Goal: Task Accomplishment & Management: Manage account settings

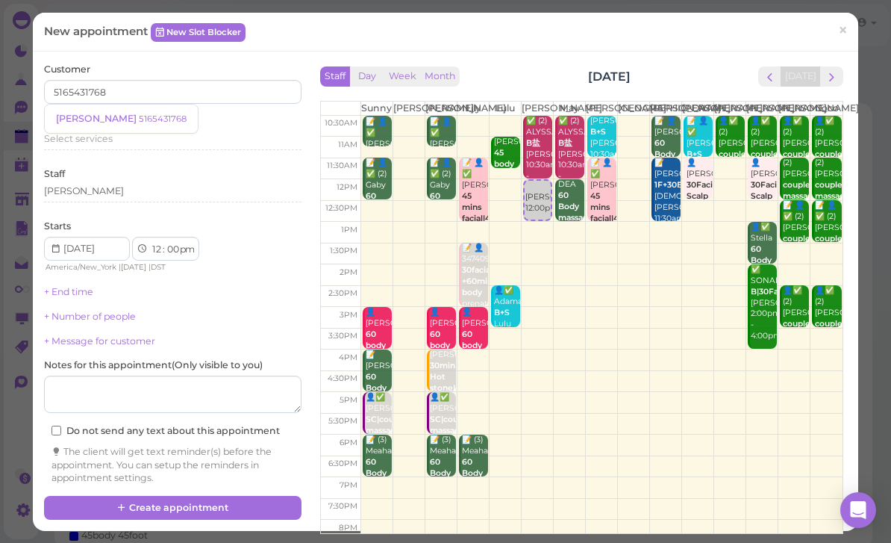
scroll to position [59, 287]
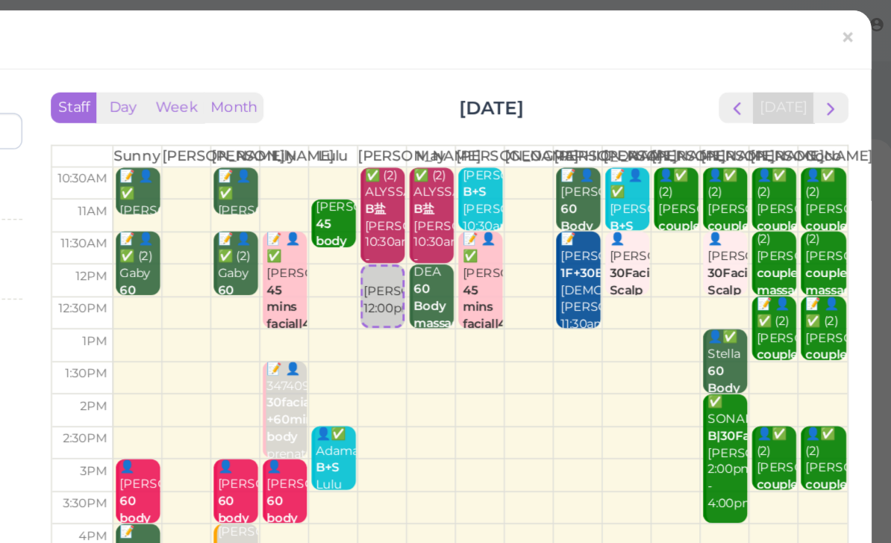
click at [829, 26] on link "×" at bounding box center [843, 31] width 28 height 35
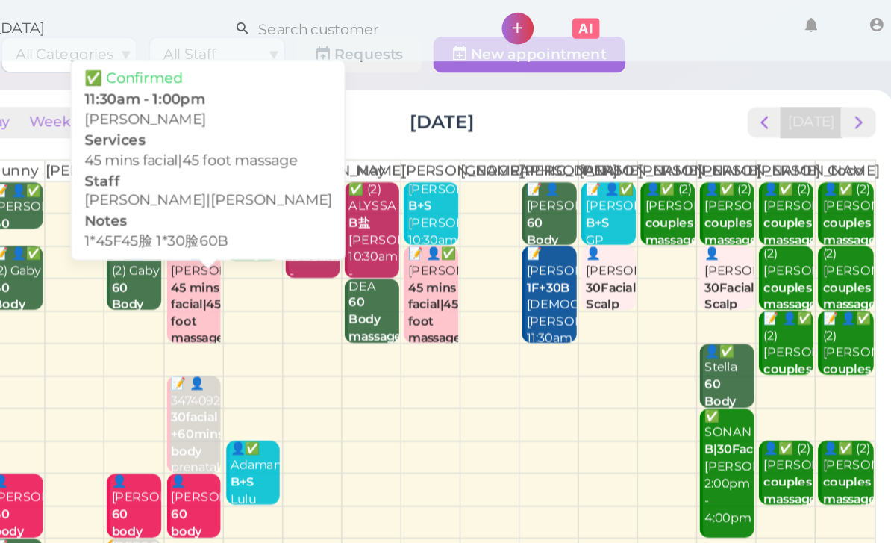
click at [399, 197] on div "📝 👤✅ [PERSON_NAME] 45 mins facial|45 foot massage 1*45F45脸 1*30脸60B [PERSON_NAM…" at bounding box center [416, 244] width 34 height 155
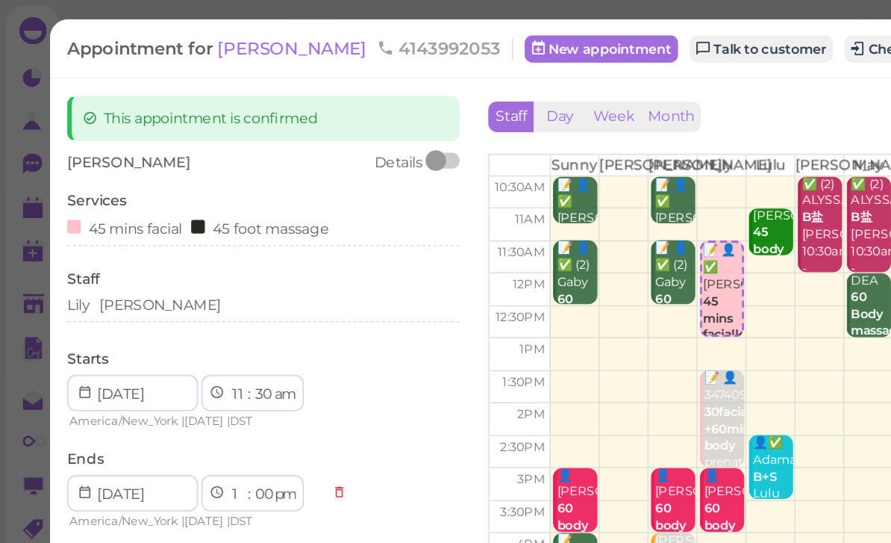
click at [128, 200] on div "Lily [PERSON_NAME]" at bounding box center [173, 199] width 258 height 13
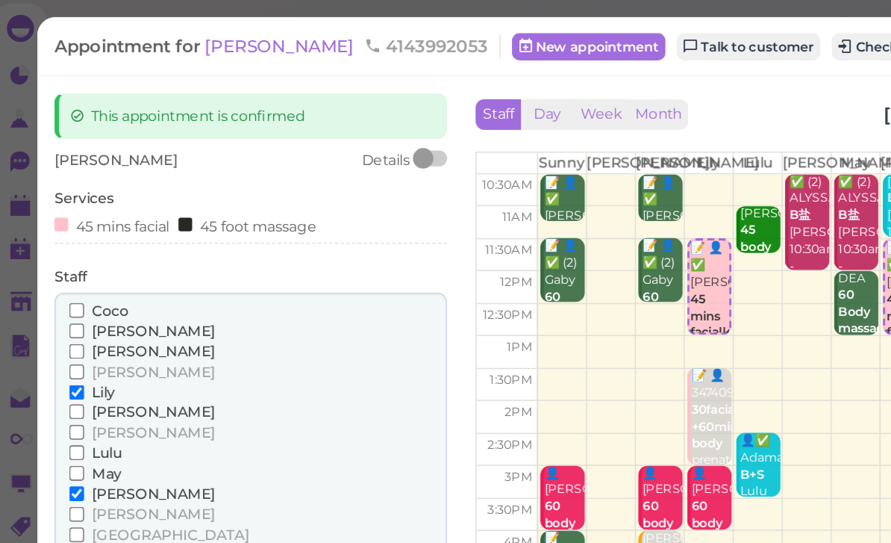
click at [70, 253] on span "Lily" at bounding box center [76, 258] width 15 height 11
click at [63, 254] on input "Lily" at bounding box center [59, 259] width 10 height 10
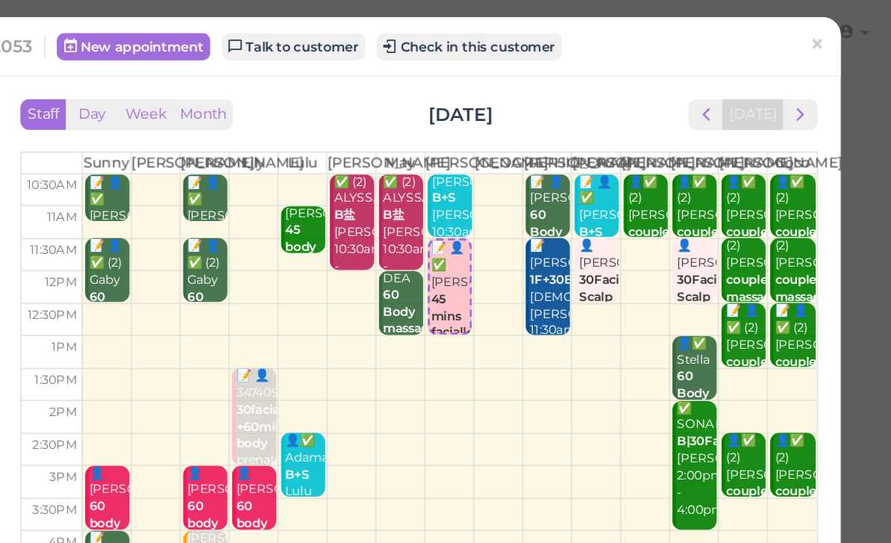
click at [829, 31] on link "×" at bounding box center [843, 31] width 28 height 35
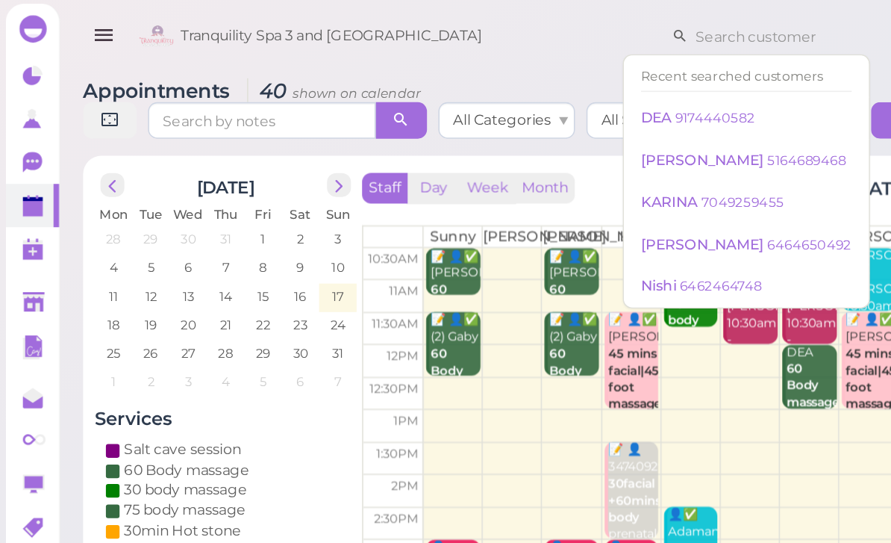
click at [373, 40] on div "Tranquility Spa 3 and [GEOGRAPHIC_DATA] 1 Account Refer Friends" at bounding box center [484, 25] width 795 height 43
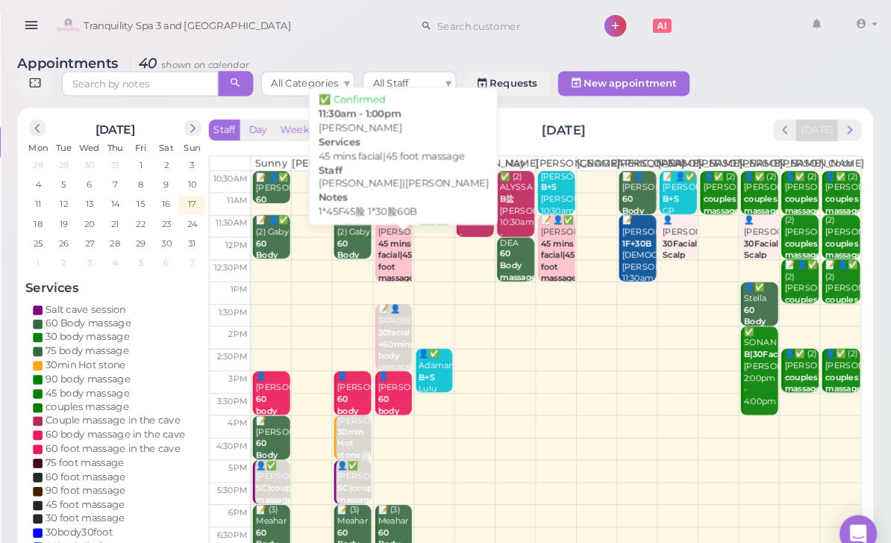
click at [399, 266] on div "📝 👤✅ [PERSON_NAME] 45 mins facial|45 foot massage 1*45F45脸 1*30脸60B [PERSON_NAM…" at bounding box center [416, 282] width 34 height 155
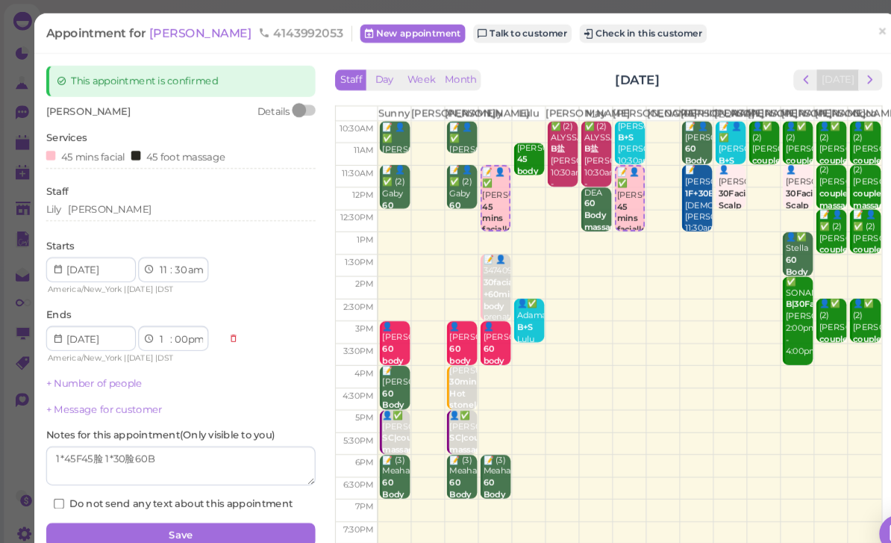
click at [131, 205] on div "Lily [PERSON_NAME]" at bounding box center [173, 202] width 258 height 18
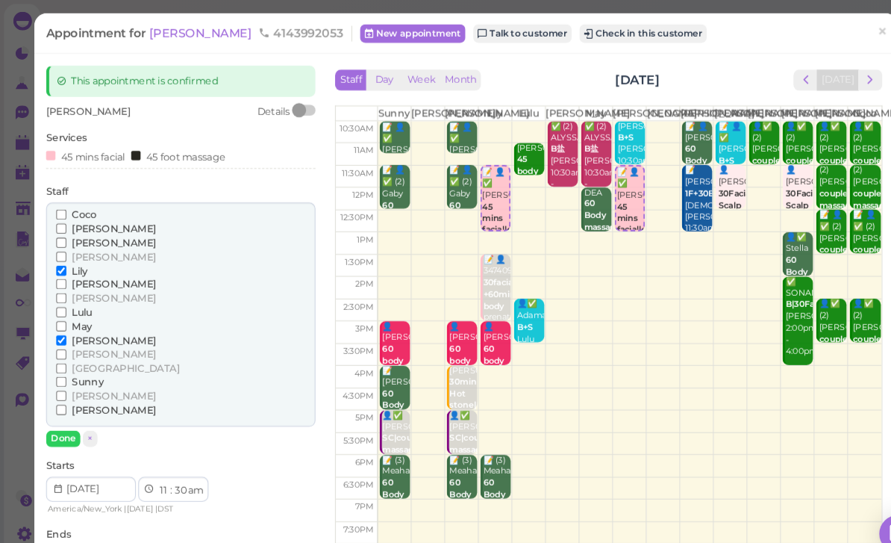
click at [75, 253] on span "Lily" at bounding box center [76, 258] width 15 height 11
click at [63, 254] on input "Lily" at bounding box center [59, 259] width 10 height 10
click at [78, 386] on span "[PERSON_NAME]" at bounding box center [109, 391] width 81 height 11
click at [63, 387] on input "[PERSON_NAME]" at bounding box center [59, 392] width 10 height 10
click at [71, 413] on button "Done" at bounding box center [60, 419] width 33 height 16
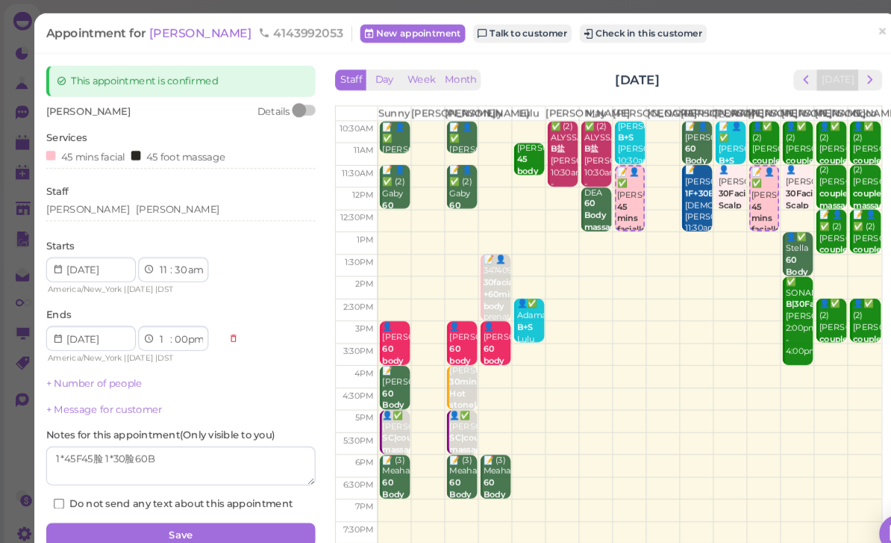
click at [220, 502] on button "Save" at bounding box center [173, 511] width 258 height 24
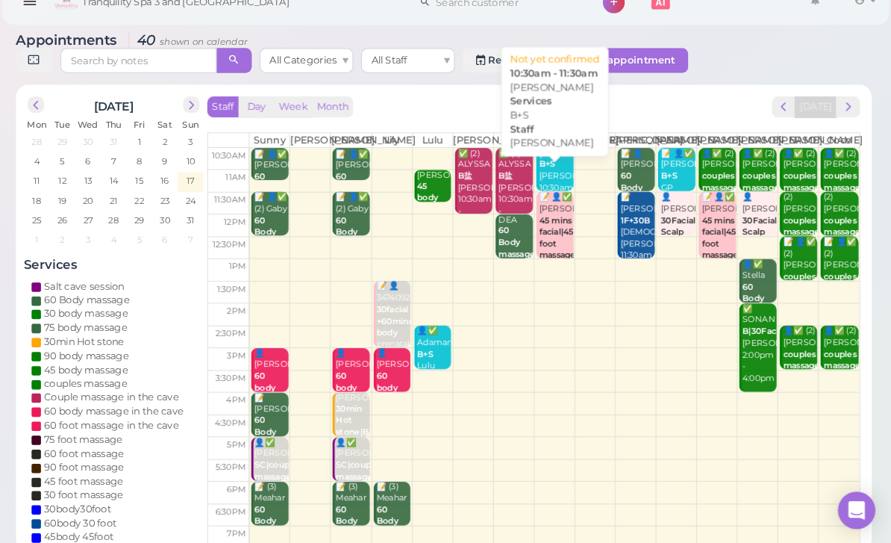
click at [554, 175] on div "[PERSON_NAME]+S [PERSON_NAME] 10:30am - 11:30am" at bounding box center [571, 197] width 34 height 66
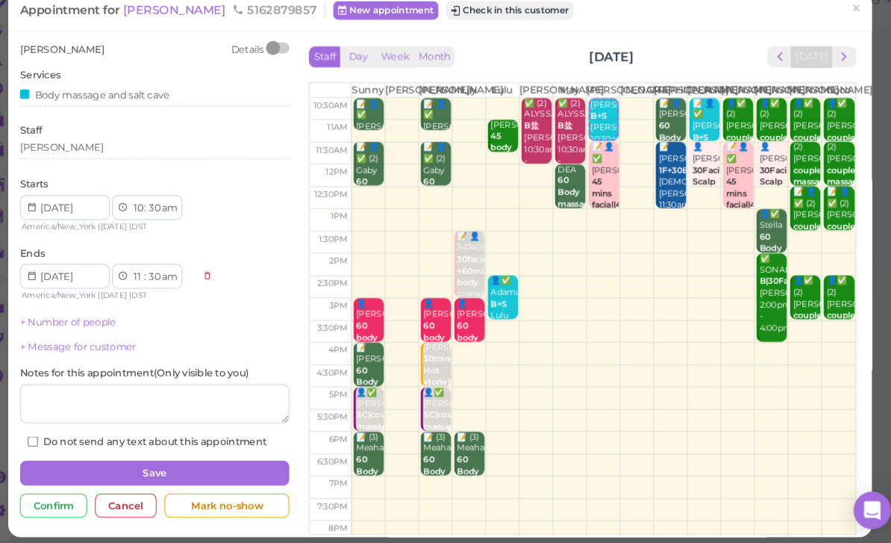
click at [90, 156] on div "[PERSON_NAME]" at bounding box center [173, 165] width 258 height 18
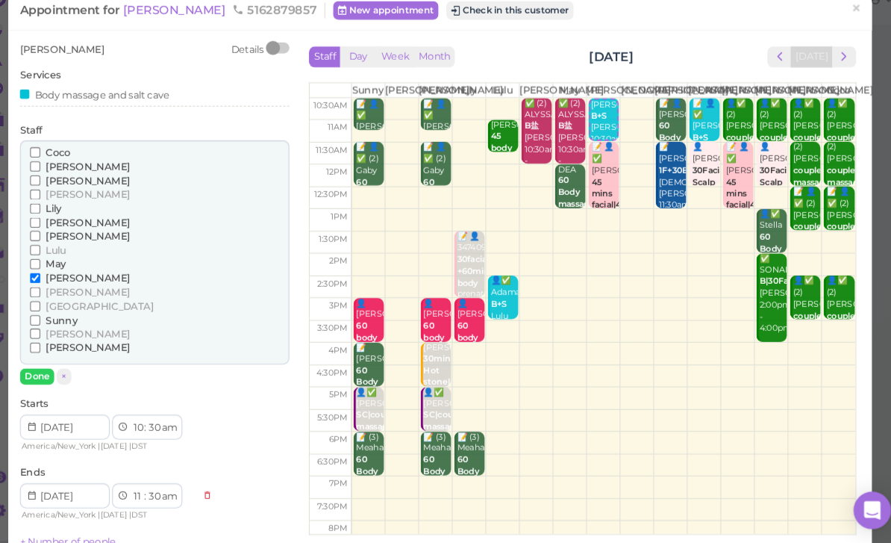
click at [69, 216] on span "Lily" at bounding box center [76, 221] width 15 height 11
click at [55, 217] on input "Lily" at bounding box center [59, 222] width 10 height 10
click at [54, 283] on input "[PERSON_NAME]" at bounding box center [59, 288] width 10 height 10
click at [44, 374] on button "Done" at bounding box center [60, 382] width 33 height 16
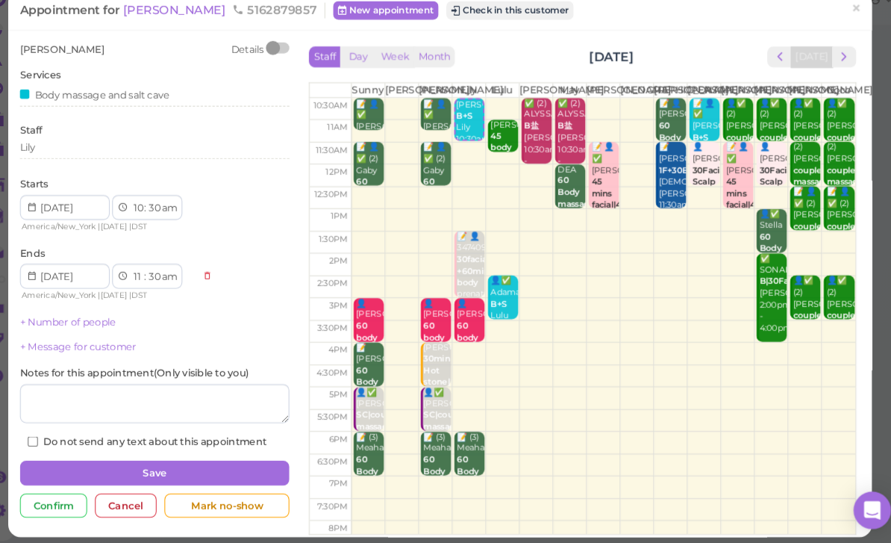
click at [186, 462] on button "Save" at bounding box center [173, 474] width 258 height 24
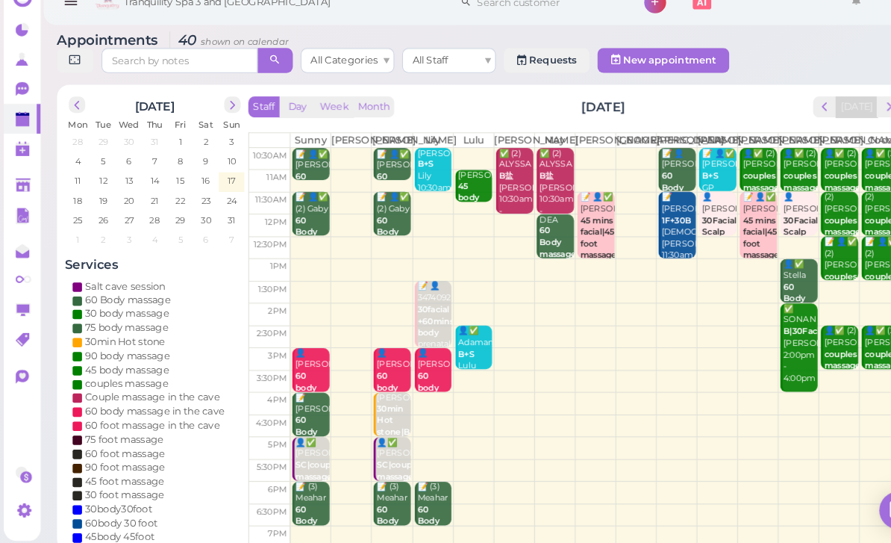
click at [564, 239] on b "45 mins facial|45 foot massage" at bounding box center [572, 249] width 35 height 43
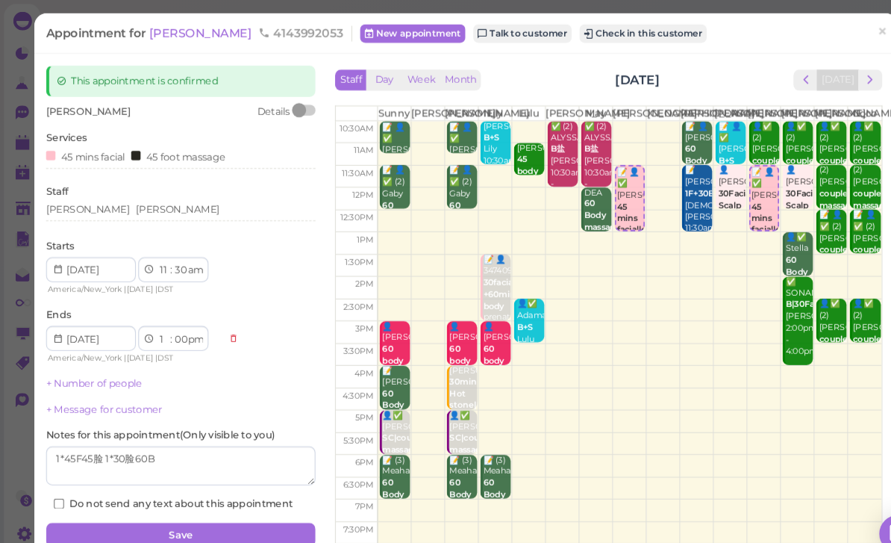
click at [126, 207] on div "[PERSON_NAME] [PERSON_NAME]" at bounding box center [173, 202] width 258 height 18
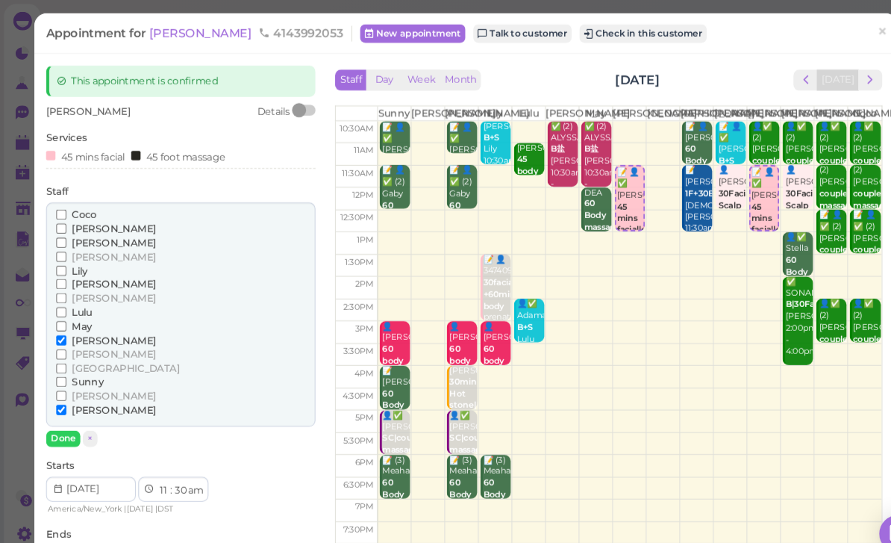
click at [74, 255] on span "Lily" at bounding box center [76, 258] width 15 height 11
click at [63, 255] on input "Lily" at bounding box center [59, 259] width 10 height 10
click at [74, 386] on span "[PERSON_NAME]" at bounding box center [109, 391] width 81 height 11
click at [63, 387] on input "[PERSON_NAME]" at bounding box center [59, 392] width 10 height 10
click at [65, 411] on button "Done" at bounding box center [60, 419] width 33 height 16
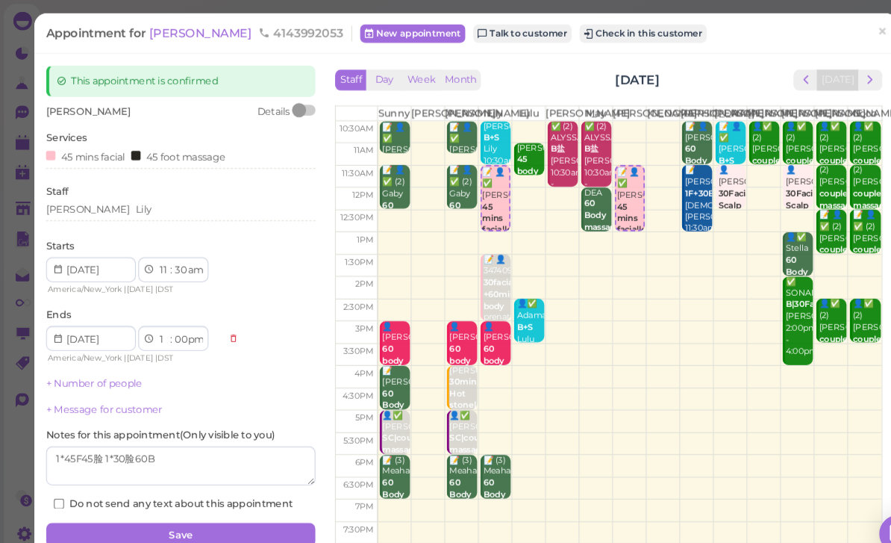
click at [215, 504] on button "Save" at bounding box center [173, 511] width 258 height 24
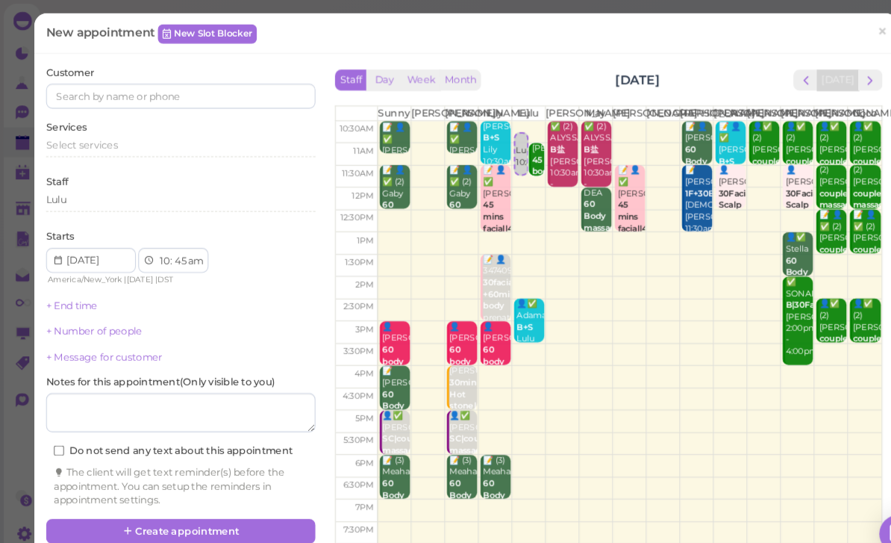
click at [832, 38] on link "×" at bounding box center [843, 31] width 28 height 35
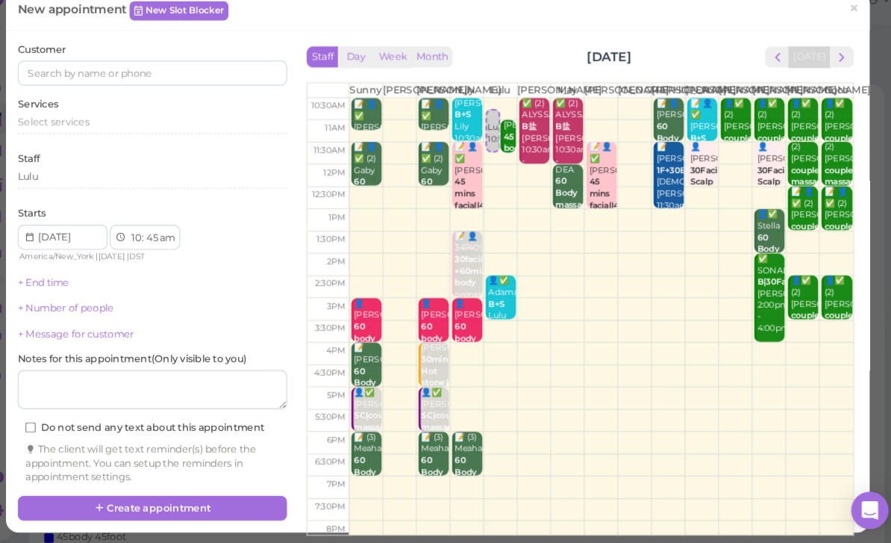
click at [838, 20] on span "×" at bounding box center [843, 30] width 10 height 21
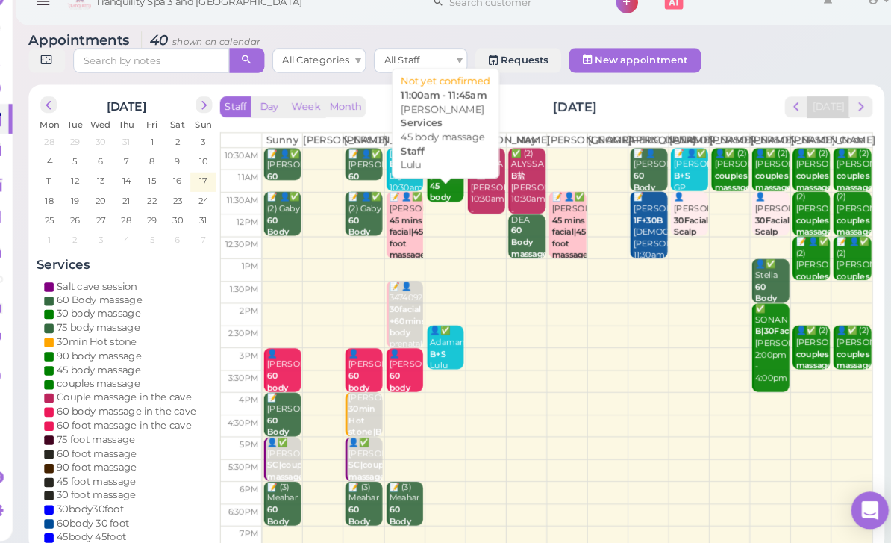
click at [437, 187] on div "[PERSON_NAME] 45 body massage Lulu 11:00am - 11:45am" at bounding box center [454, 228] width 34 height 89
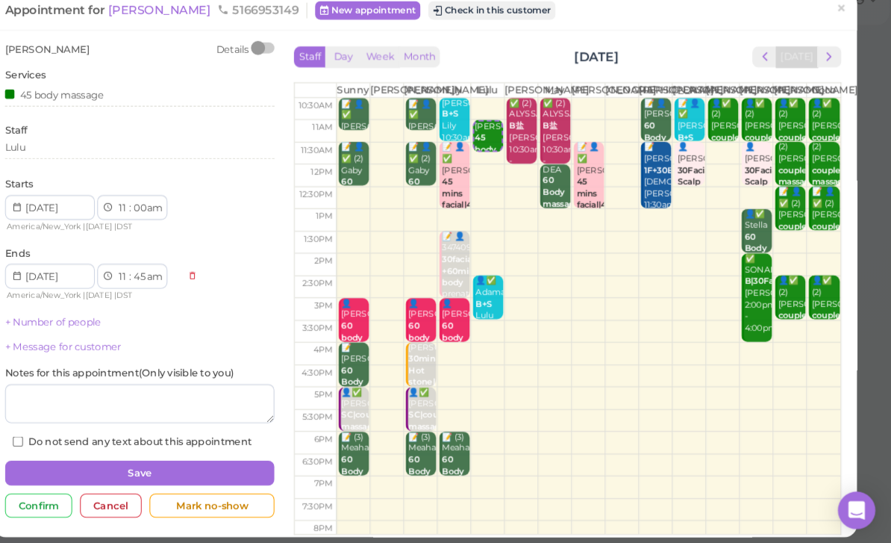
click at [76, 156] on div "Lulu" at bounding box center [173, 165] width 258 height 18
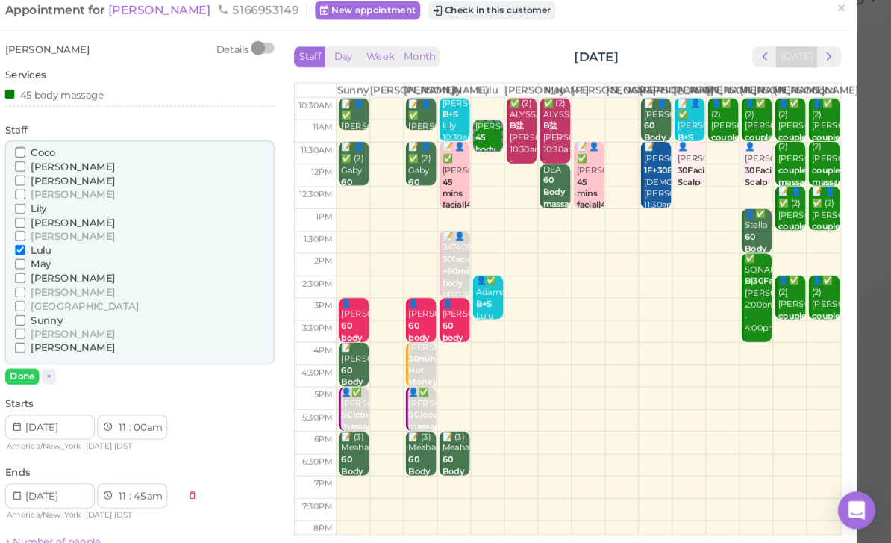
click at [69, 282] on span "[PERSON_NAME]" at bounding box center [109, 287] width 81 height 11
click at [54, 283] on input "[PERSON_NAME]" at bounding box center [59, 288] width 10 height 10
click at [69, 255] on span "Lulu" at bounding box center [78, 260] width 19 height 11
click at [54, 256] on input "Lulu" at bounding box center [59, 261] width 10 height 10
click at [44, 374] on button "Done" at bounding box center [60, 382] width 33 height 16
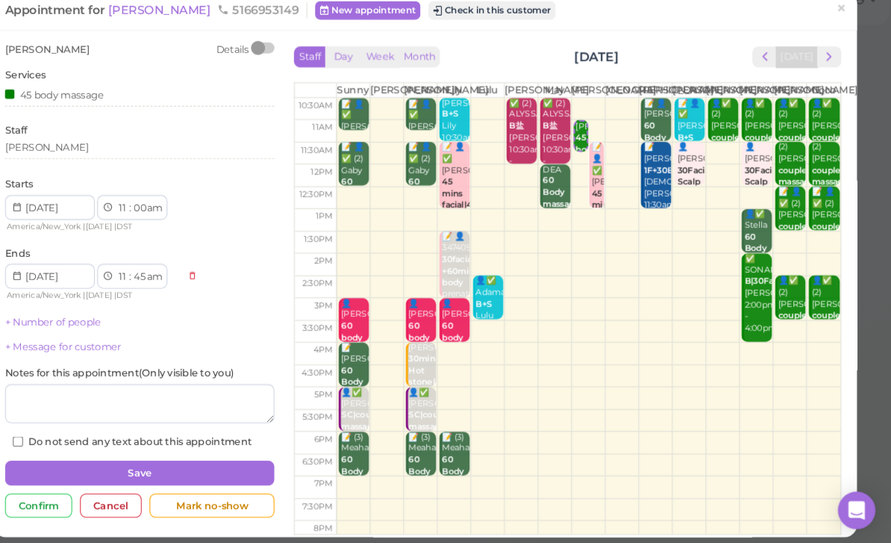
click at [179, 462] on button "Save" at bounding box center [173, 474] width 258 height 24
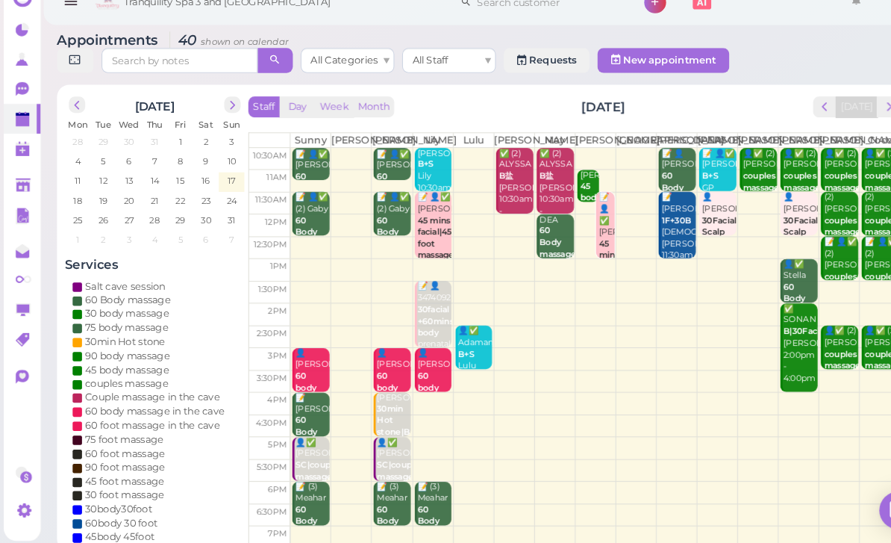
click at [579, 234] on div "📝 👤✅ [PERSON_NAME] 45 mins facial|45 foot massage 1*45F45脸 1*30脸60B [PERSON_NAM…" at bounding box center [580, 310] width 16 height 211
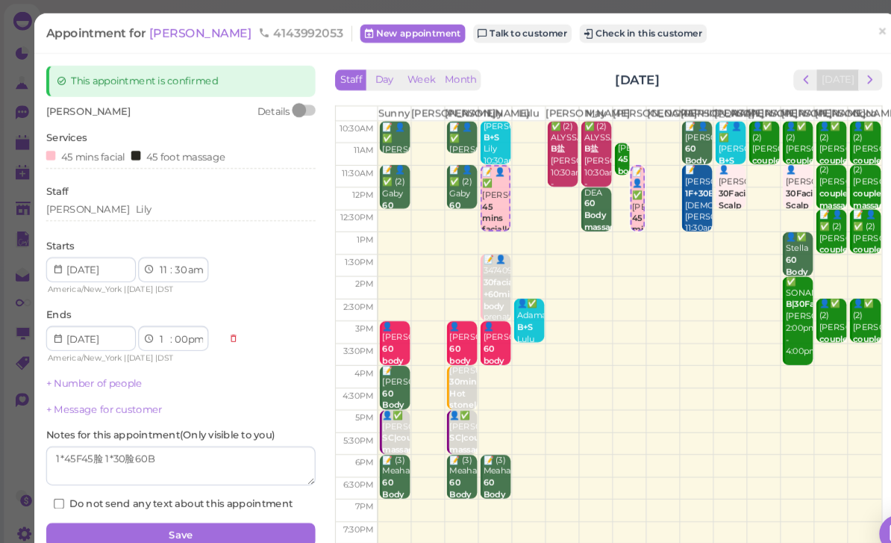
click at [125, 208] on div "[PERSON_NAME] [PERSON_NAME]" at bounding box center [173, 202] width 258 height 18
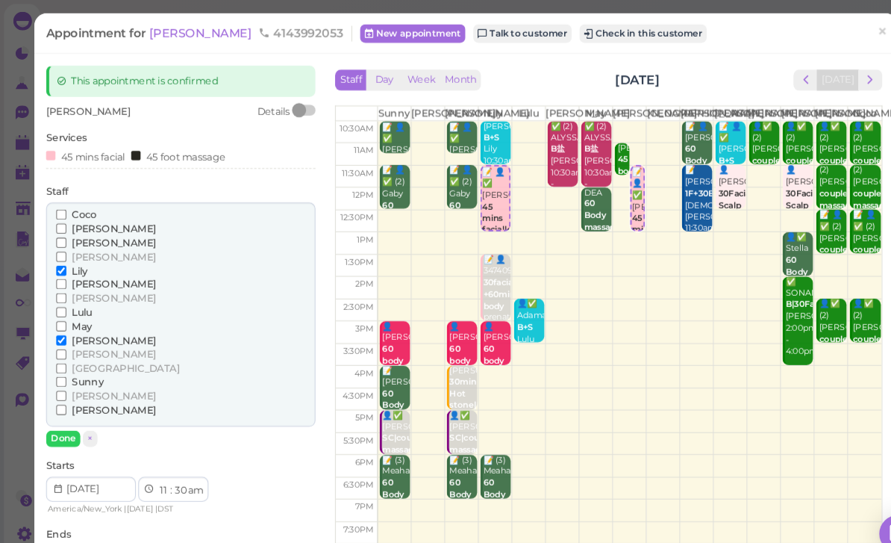
click at [76, 322] on span "[PERSON_NAME]" at bounding box center [109, 325] width 81 height 11
click at [63, 322] on input "[PERSON_NAME]" at bounding box center [59, 325] width 10 height 10
click at [85, 386] on span "[PERSON_NAME]" at bounding box center [109, 391] width 81 height 11
click at [63, 387] on input "[PERSON_NAME]" at bounding box center [59, 392] width 10 height 10
click at [60, 411] on button "Done" at bounding box center [60, 419] width 33 height 16
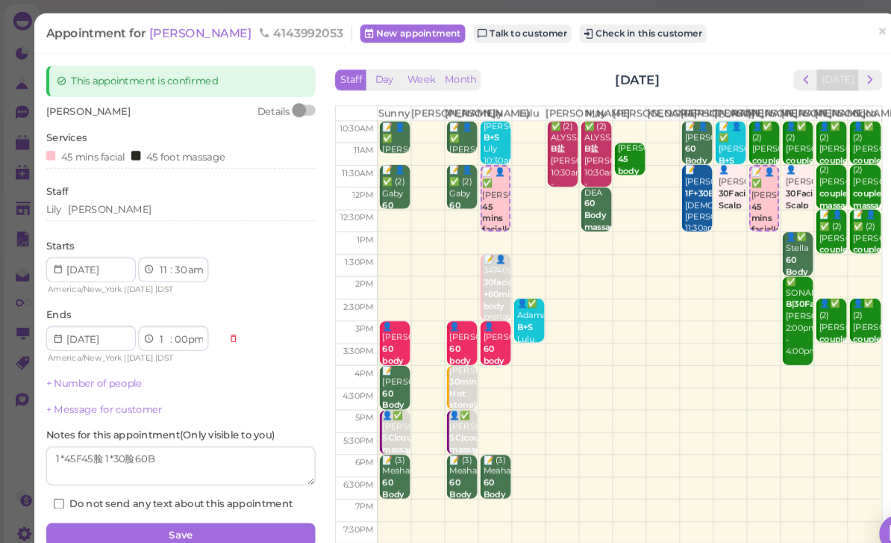
click at [214, 499] on button "Save" at bounding box center [173, 511] width 258 height 24
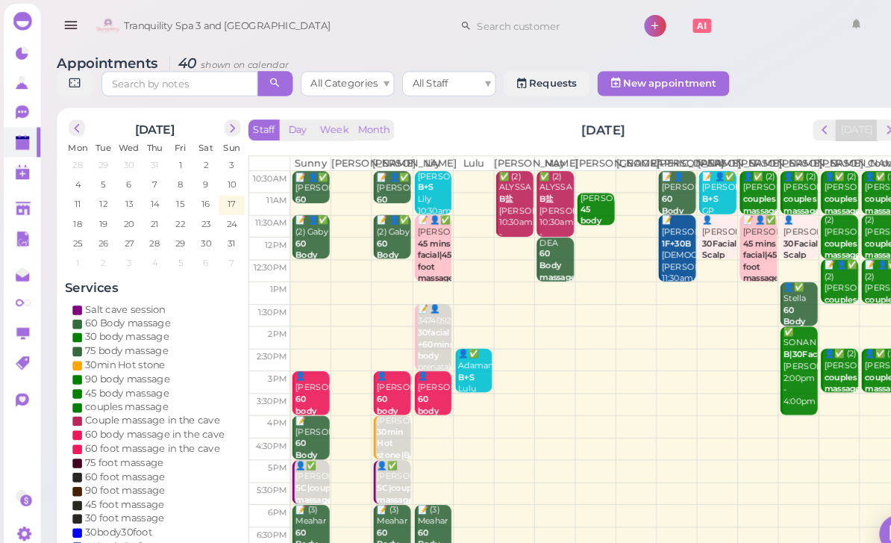
click at [445, 184] on td at bounding box center [569, 174] width 583 height 21
click at [452, 181] on td at bounding box center [569, 174] width 583 height 21
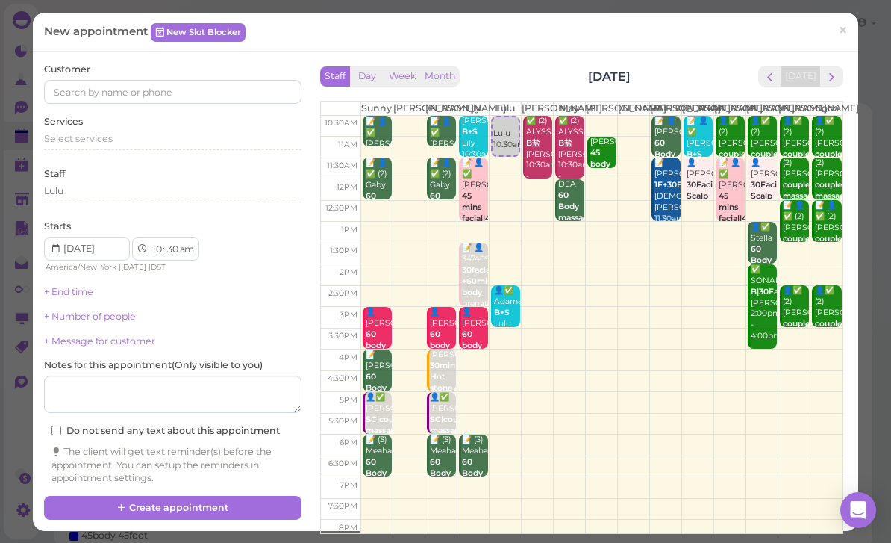
click at [168, 75] on div "Customer" at bounding box center [173, 83] width 258 height 41
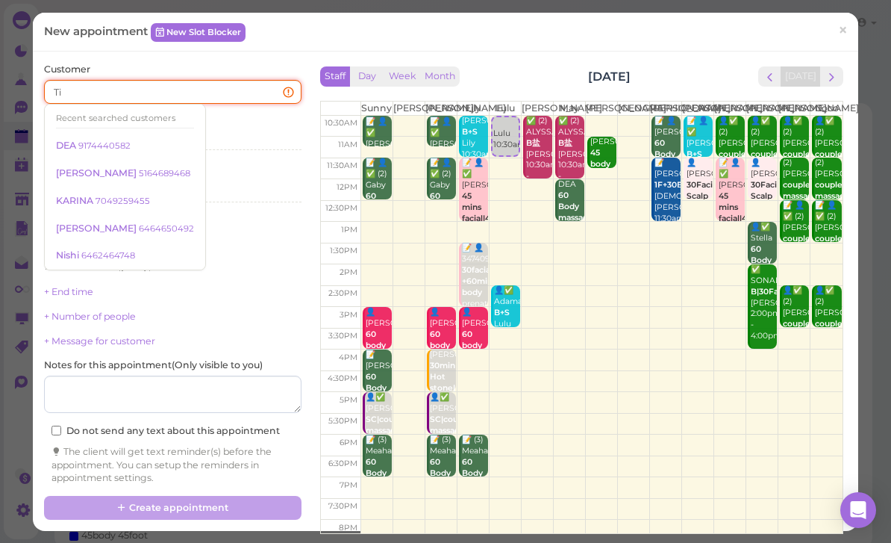
type input "[PERSON_NAME]"
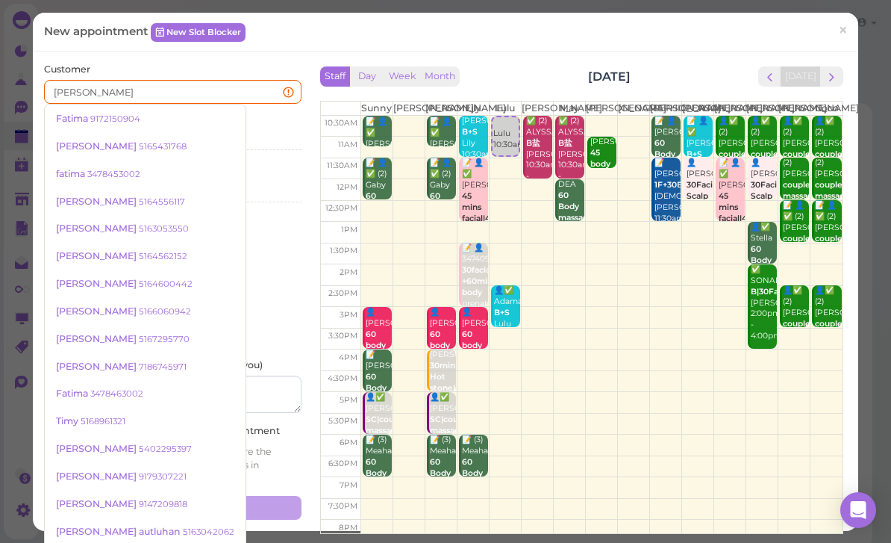
click at [139, 143] on small "5165431768" at bounding box center [163, 146] width 48 height 10
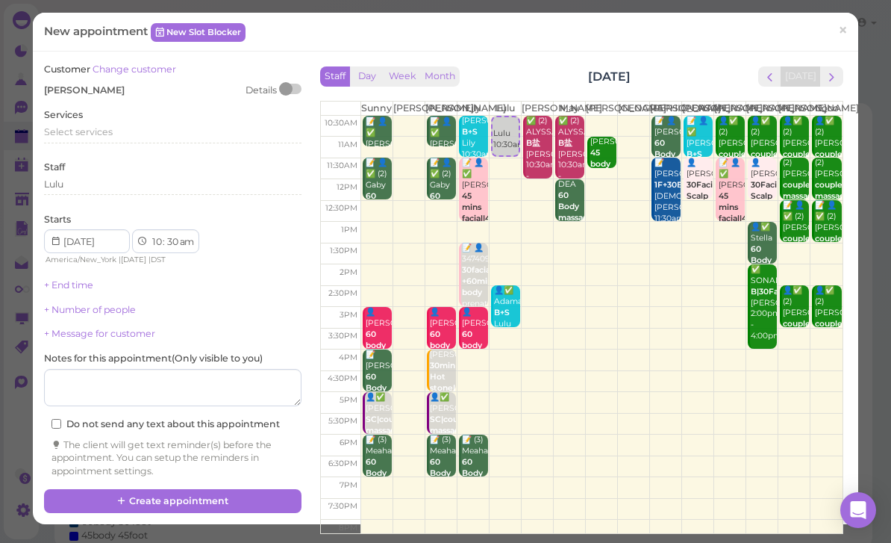
click at [122, 131] on div "Select services" at bounding box center [173, 131] width 258 height 13
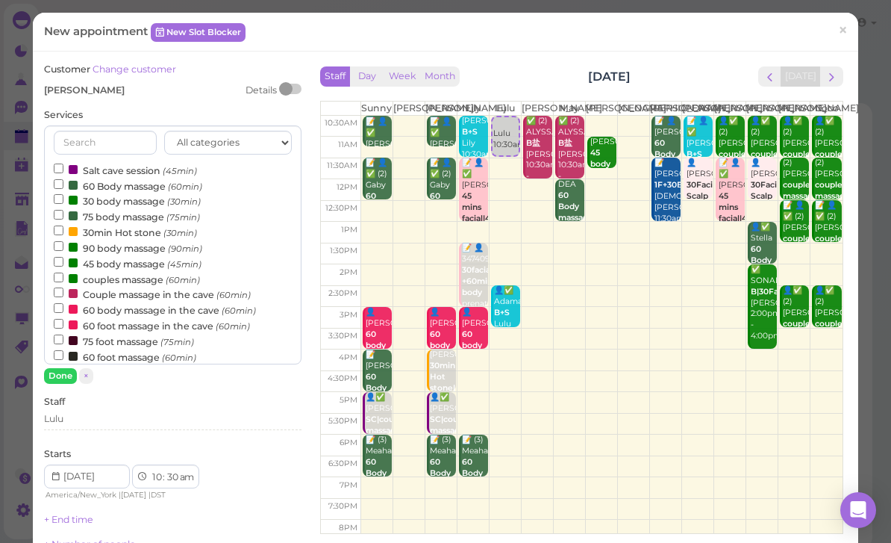
click at [144, 242] on label "90 body massage (90min)" at bounding box center [128, 248] width 149 height 16
click at [63, 242] on input "90 body massage (90min)" at bounding box center [59, 246] width 10 height 10
click at [67, 378] on button "Done" at bounding box center [60, 376] width 33 height 16
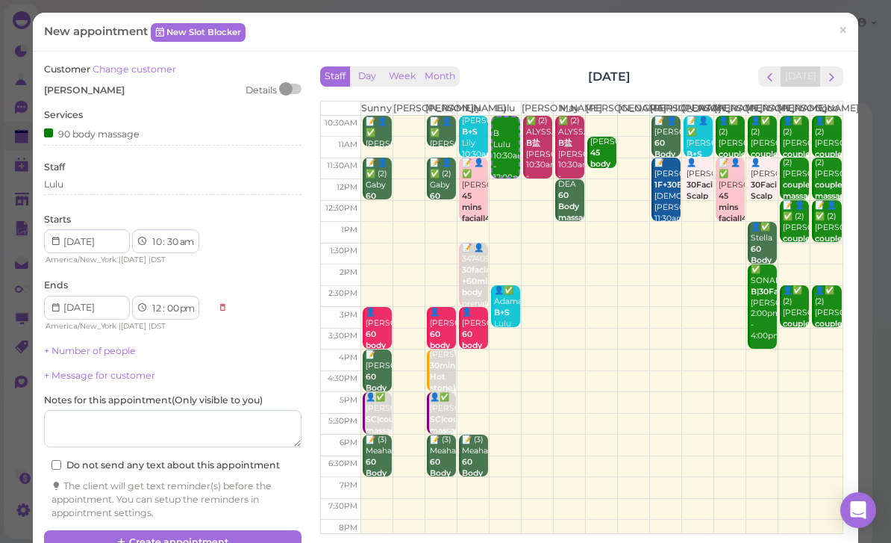
click at [269, 532] on button "Create appointment" at bounding box center [173, 542] width 258 height 24
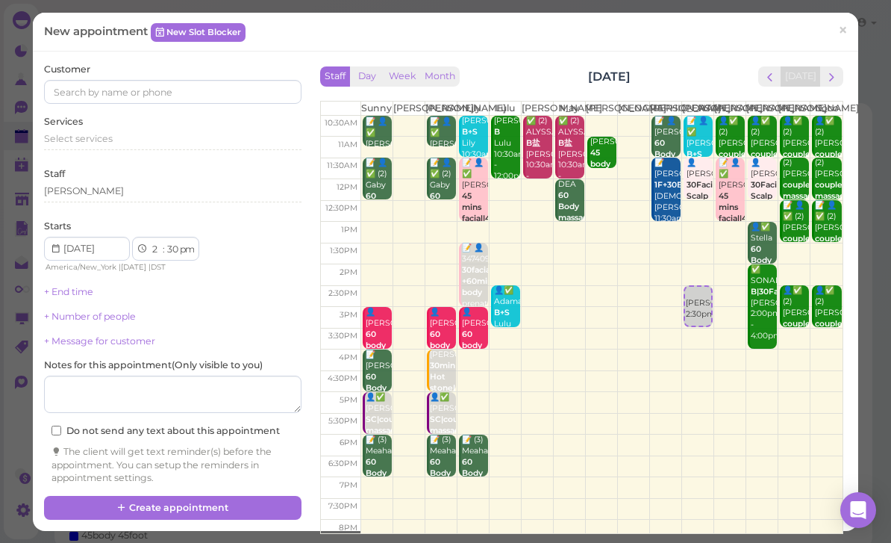
select select "00"
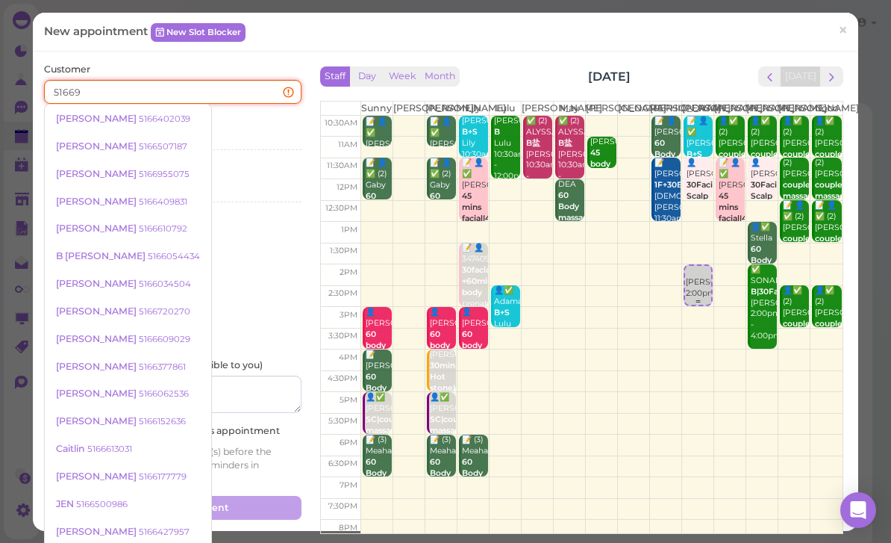
type input "516693"
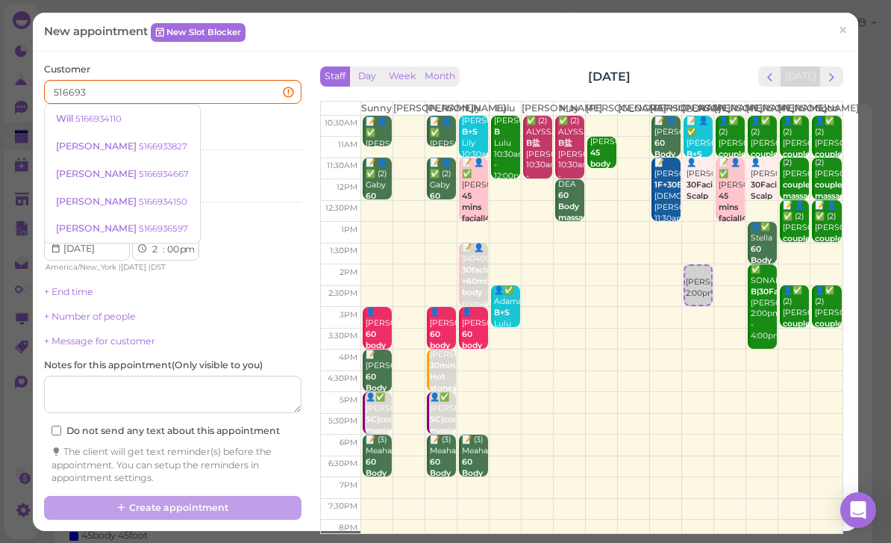
click at [139, 149] on small "5166933827" at bounding box center [163, 146] width 49 height 10
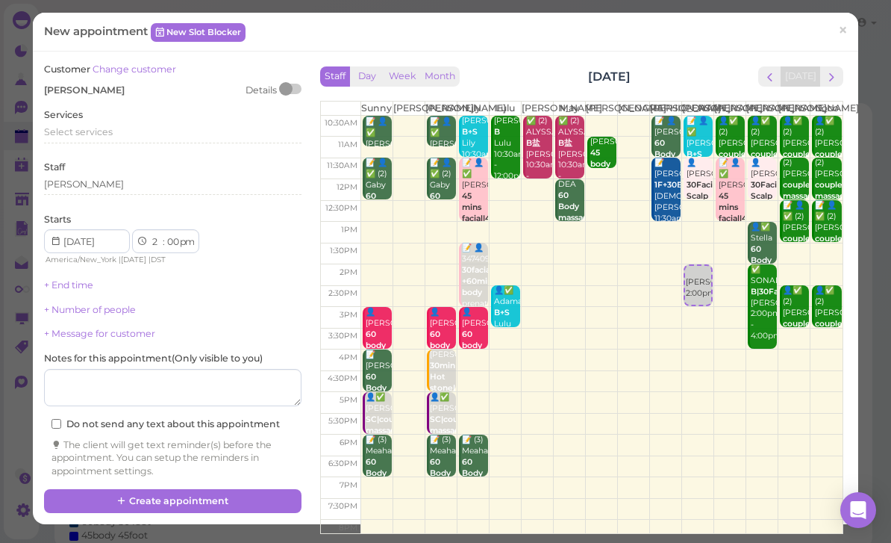
click at [102, 129] on span "Select services" at bounding box center [78, 131] width 69 height 11
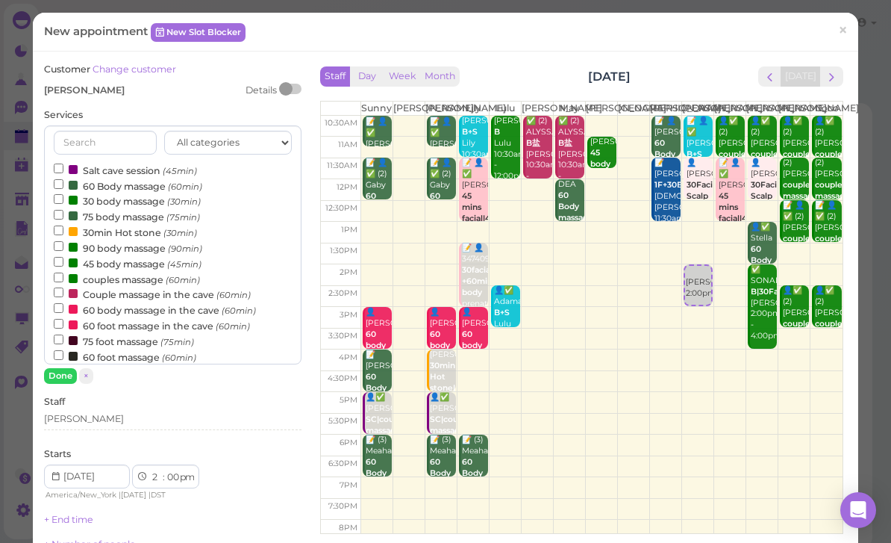
click at [149, 210] on label "75 body massage (75min)" at bounding box center [127, 216] width 146 height 16
click at [63, 210] on input "75 body massage (75min)" at bounding box center [59, 215] width 10 height 10
click at [58, 369] on button "Done" at bounding box center [60, 376] width 33 height 16
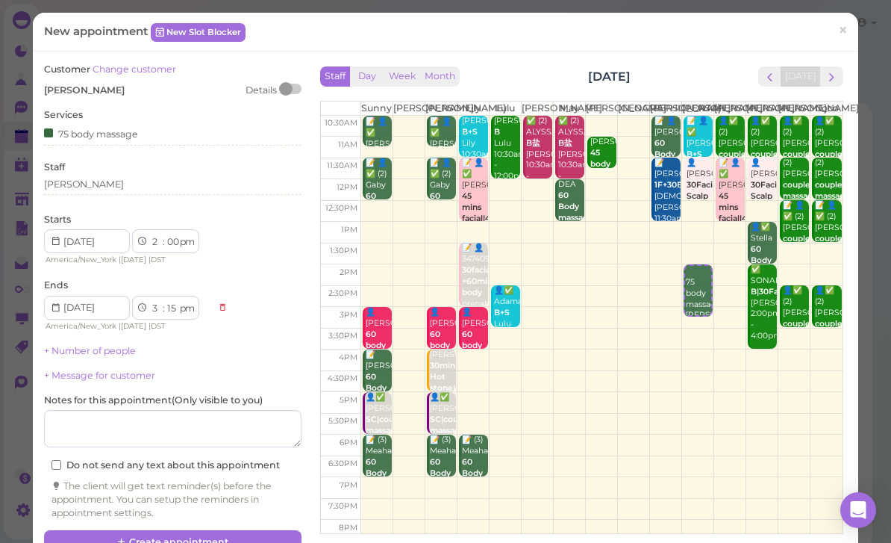
click at [223, 530] on button "Create appointment" at bounding box center [173, 542] width 258 height 24
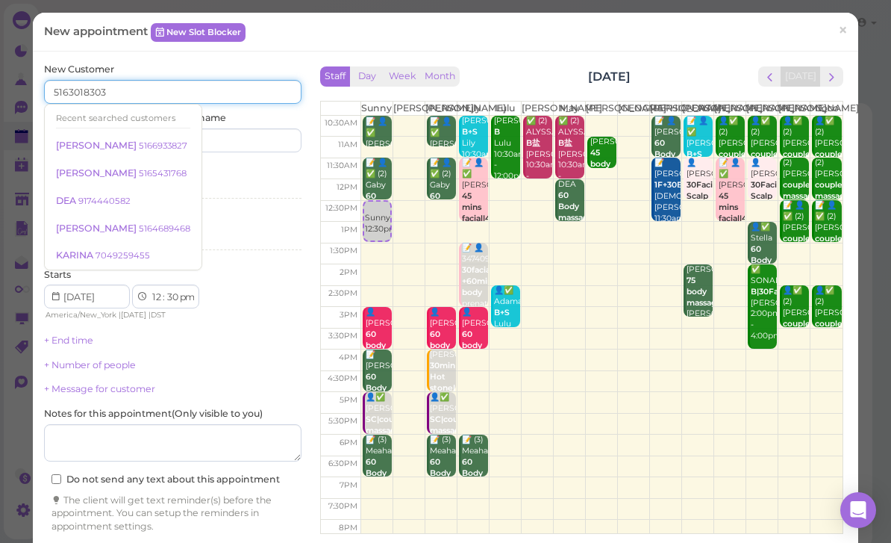
type input "5163018303"
click at [249, 142] on input at bounding box center [240, 140] width 124 height 24
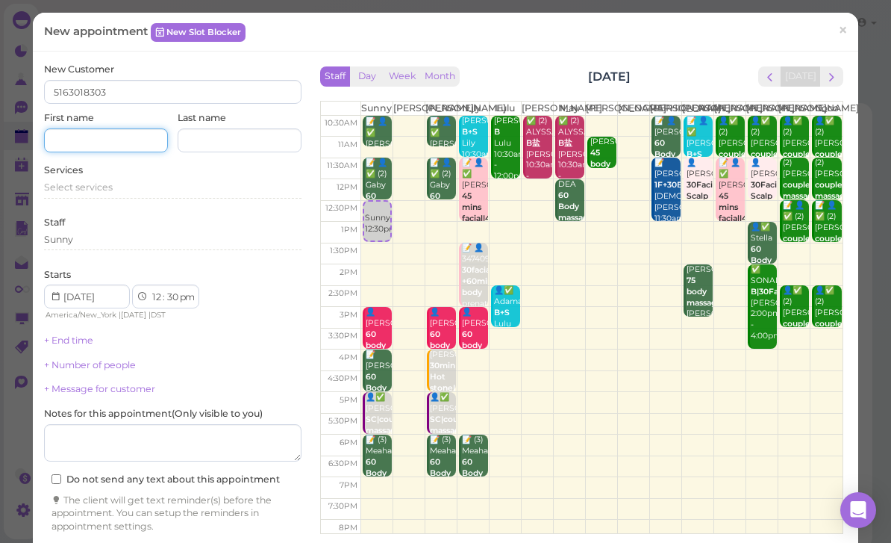
click at [103, 132] on input at bounding box center [106, 140] width 124 height 24
type input "Dom"
click at [94, 187] on span "Select services" at bounding box center [78, 186] width 69 height 11
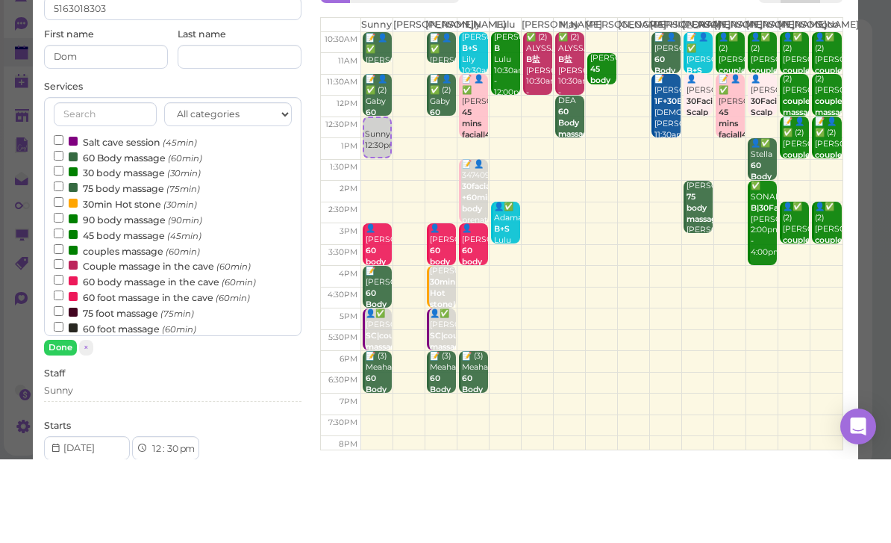
click at [142, 295] on label "90 body massage (90min)" at bounding box center [128, 303] width 149 height 16
click at [63, 296] on input "90 body massage (90min)" at bounding box center [59, 301] width 10 height 10
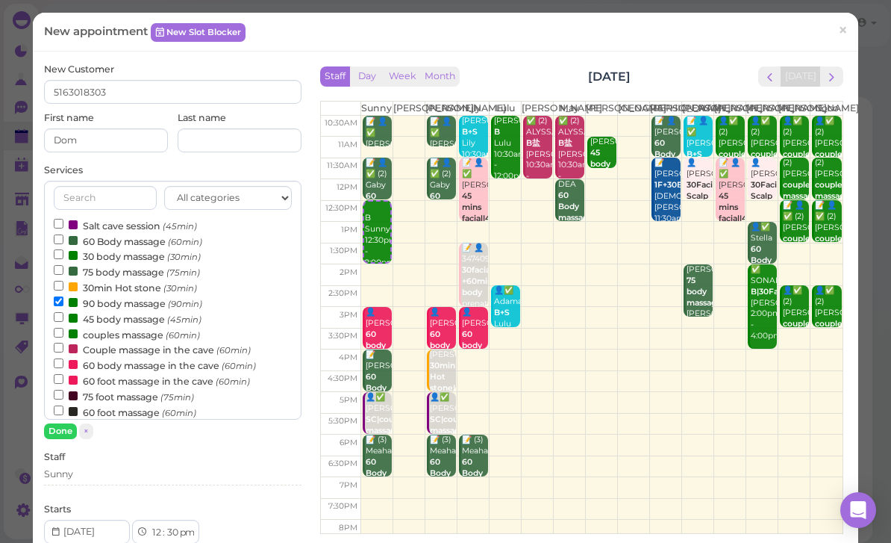
click at [62, 428] on button "Done" at bounding box center [60, 431] width 33 height 16
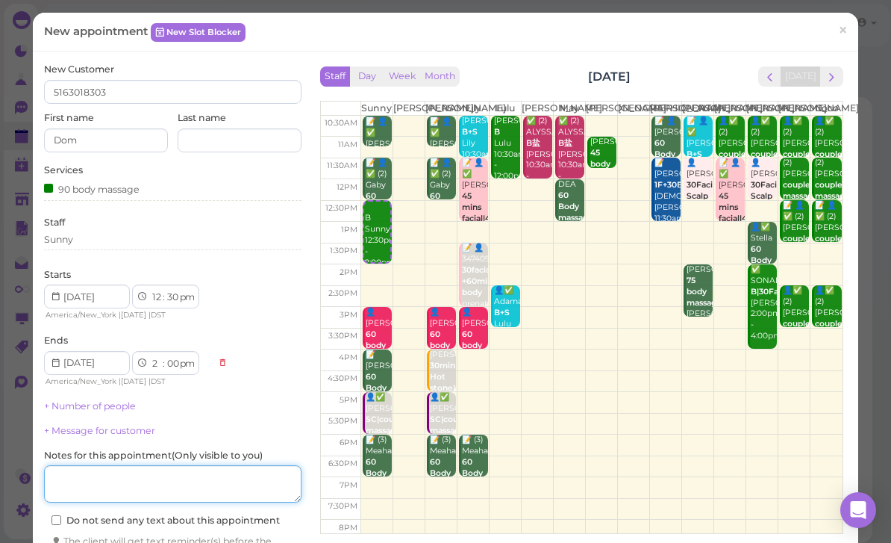
click at [143, 480] on textarea at bounding box center [173, 483] width 258 height 37
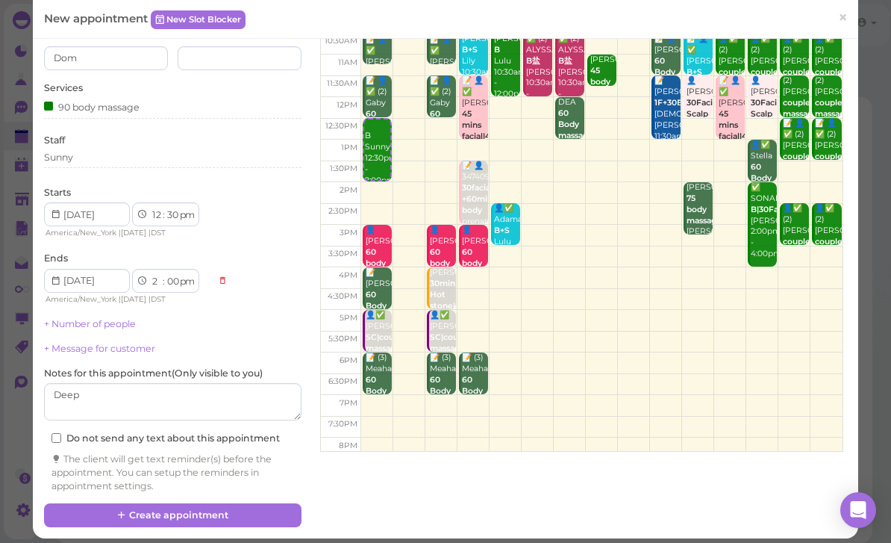
scroll to position [81, 0]
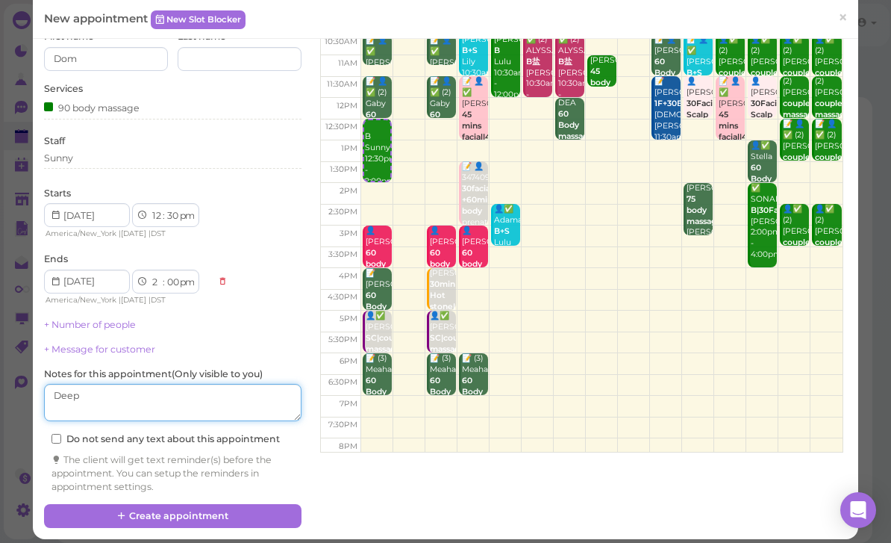
type textarea "Deep"
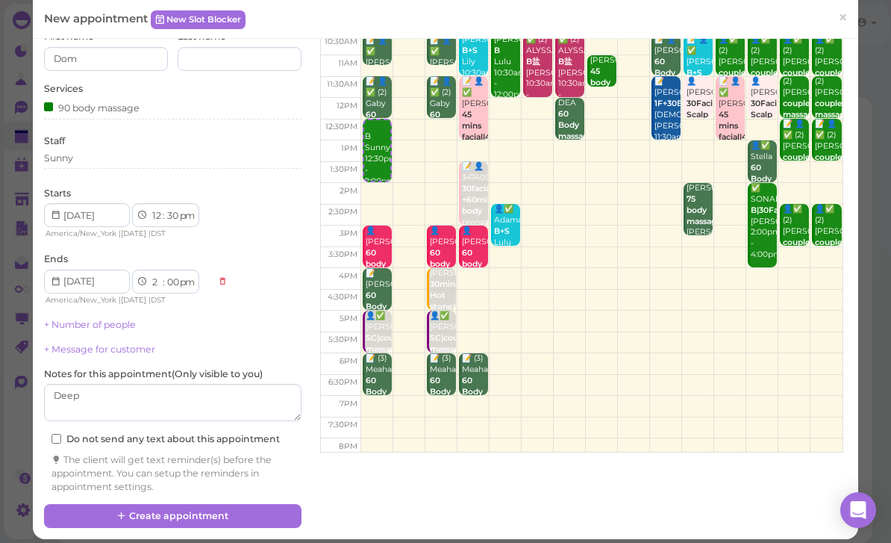
click at [243, 507] on button "Create appointment" at bounding box center [173, 516] width 258 height 24
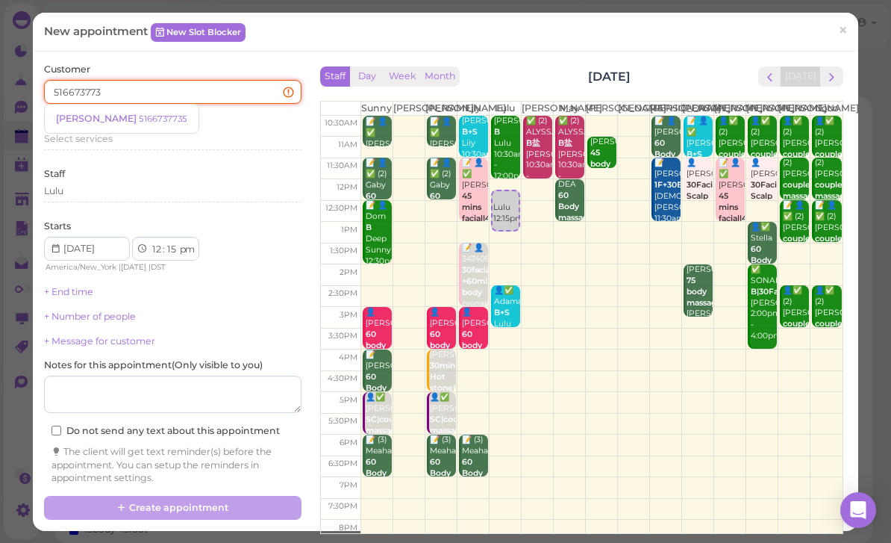
type input "5166737735"
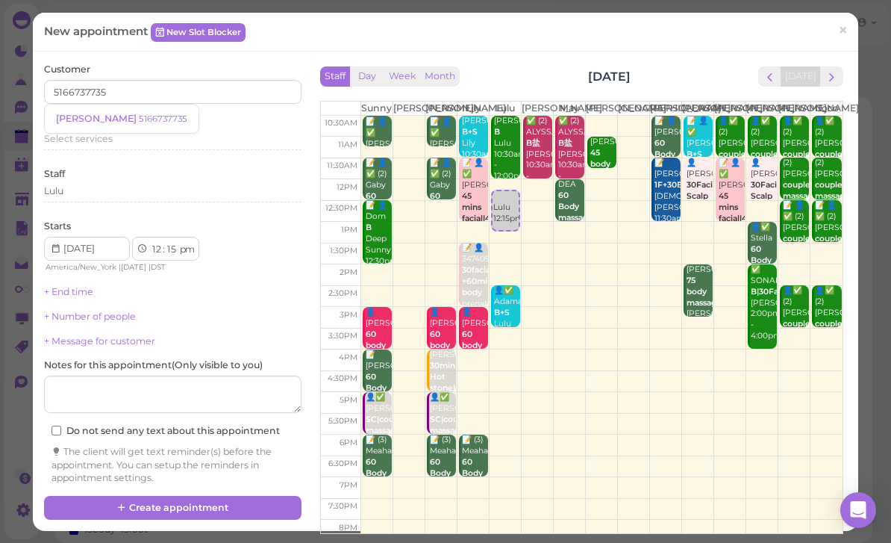
click at [125, 109] on link "[PERSON_NAME] 5166737735" at bounding box center [122, 119] width 154 height 28
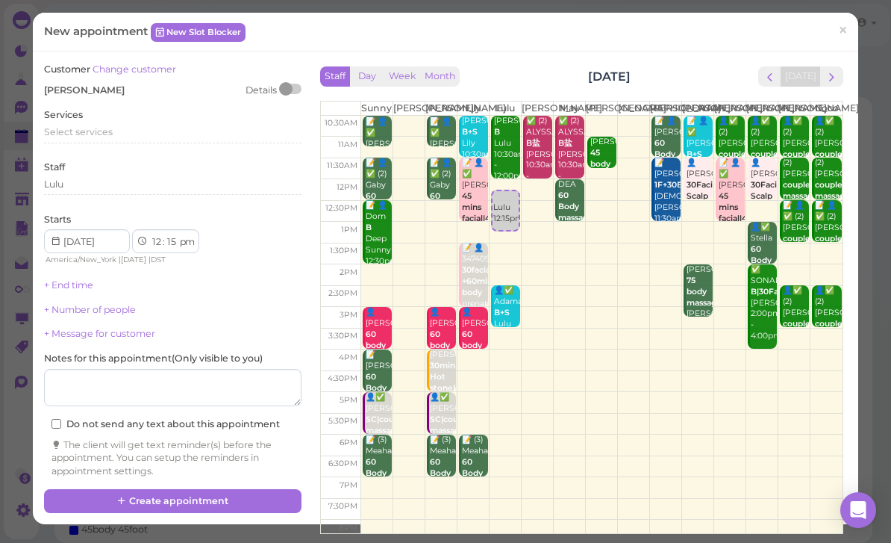
click at [109, 131] on span "Select services" at bounding box center [78, 131] width 69 height 11
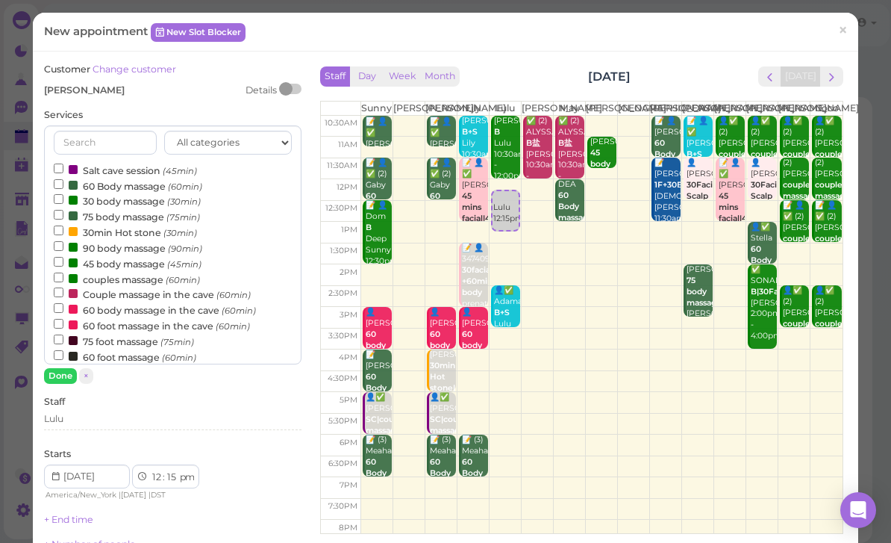
click at [141, 193] on label "30 body massage (30min)" at bounding box center [127, 201] width 147 height 16
click at [63, 194] on input "30 body massage (30min)" at bounding box center [59, 199] width 10 height 10
click at [139, 181] on label "60 Body massage (60min)" at bounding box center [128, 186] width 149 height 16
click at [63, 181] on input "60 Body massage (60min)" at bounding box center [59, 184] width 10 height 10
select select "1"
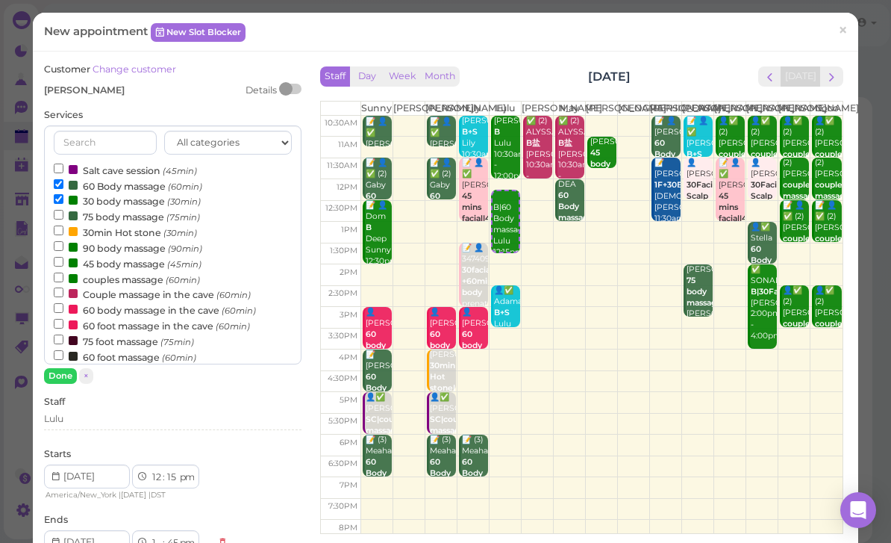
click at [121, 201] on label "30 body massage (30min)" at bounding box center [127, 201] width 147 height 16
click at [63, 201] on input "30 body massage (30min)" at bounding box center [59, 199] width 10 height 10
select select "15"
click at [66, 379] on button "Done" at bounding box center [60, 376] width 33 height 16
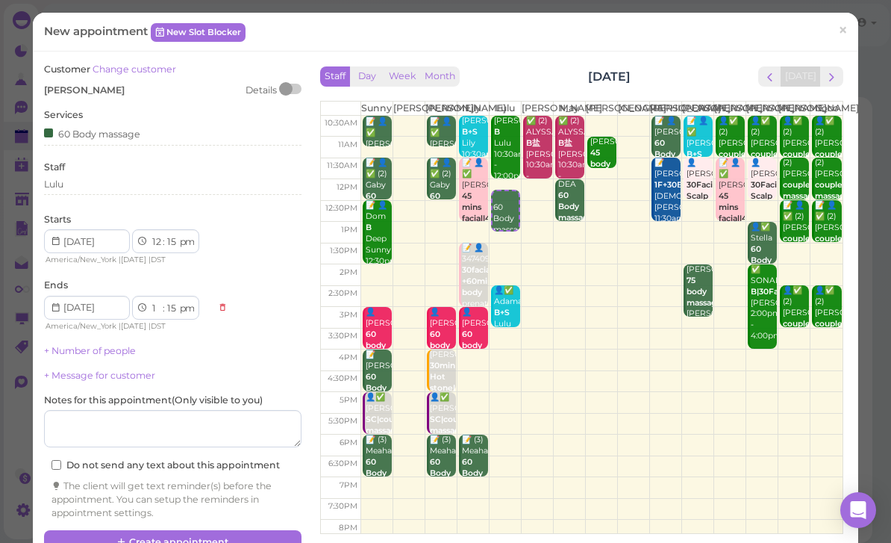
click at [252, 530] on button "Create appointment" at bounding box center [173, 542] width 258 height 24
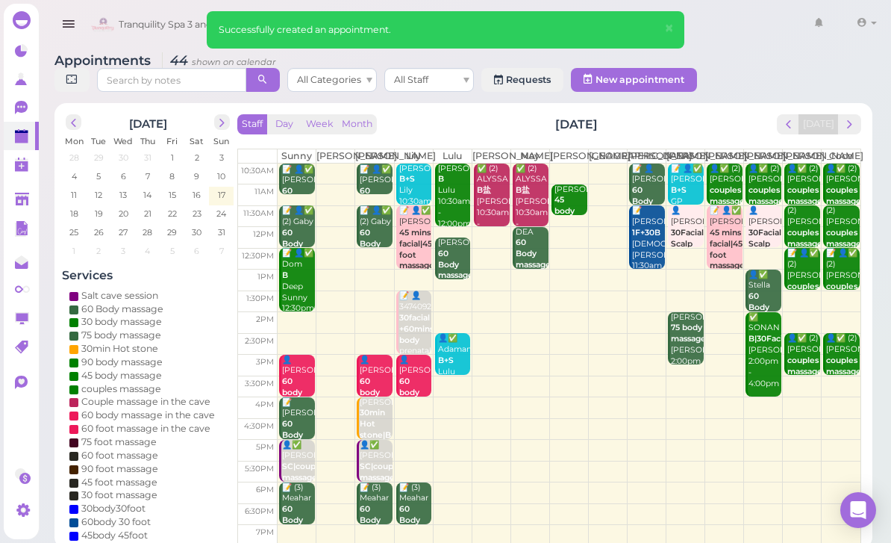
scroll to position [0, 0]
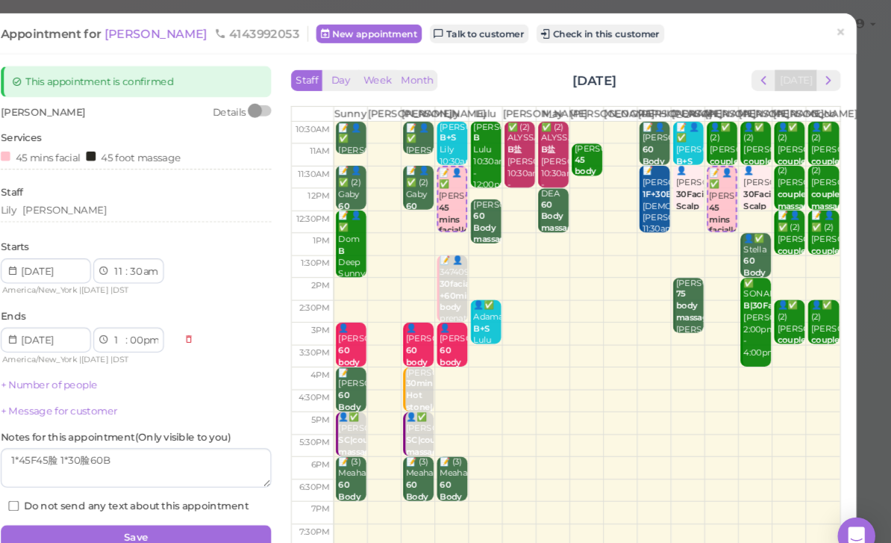
click at [829, 34] on link "×" at bounding box center [843, 31] width 28 height 35
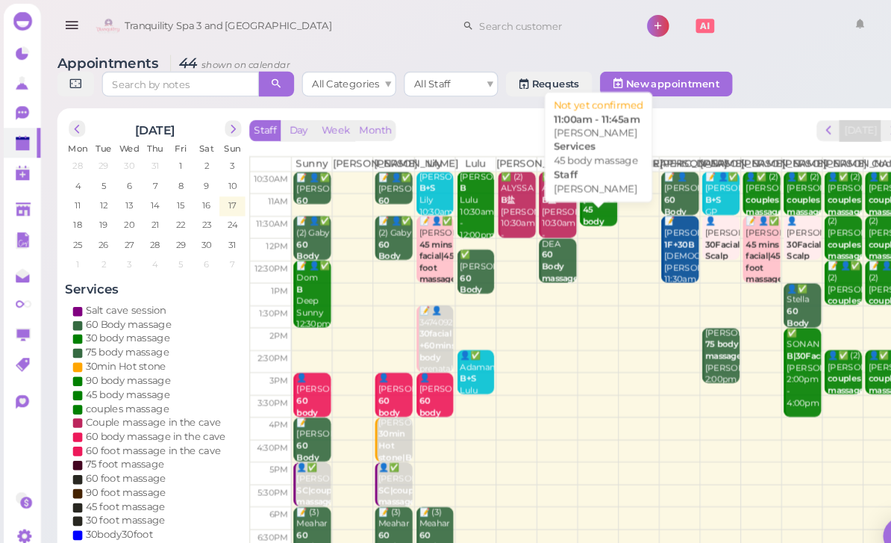
click at [570, 205] on div "[PERSON_NAME] 45 body massage [PERSON_NAME] 11:00am - 11:45am" at bounding box center [571, 228] width 34 height 89
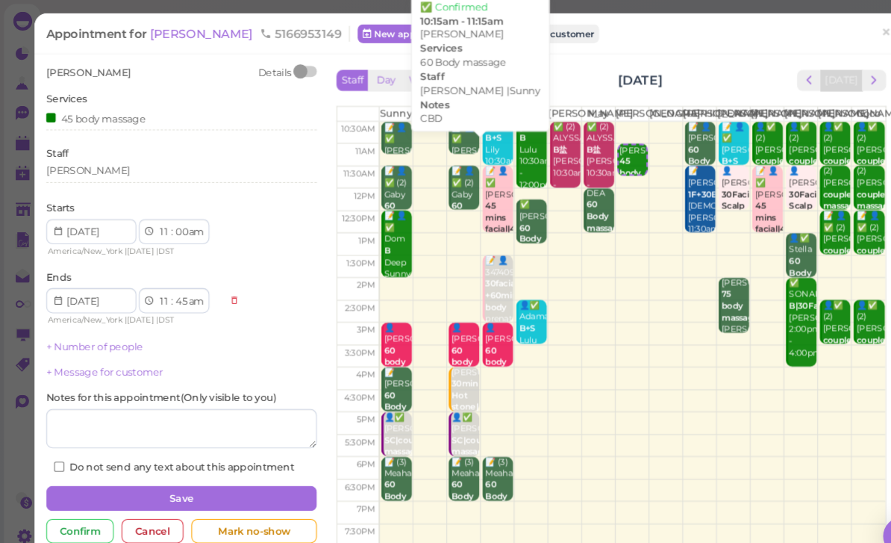
click at [436, 148] on div "📝 👤✅ [PERSON_NAME] 60 Body massage CBD [PERSON_NAME] |Sunny 10:15am - 11:15am" at bounding box center [442, 183] width 27 height 134
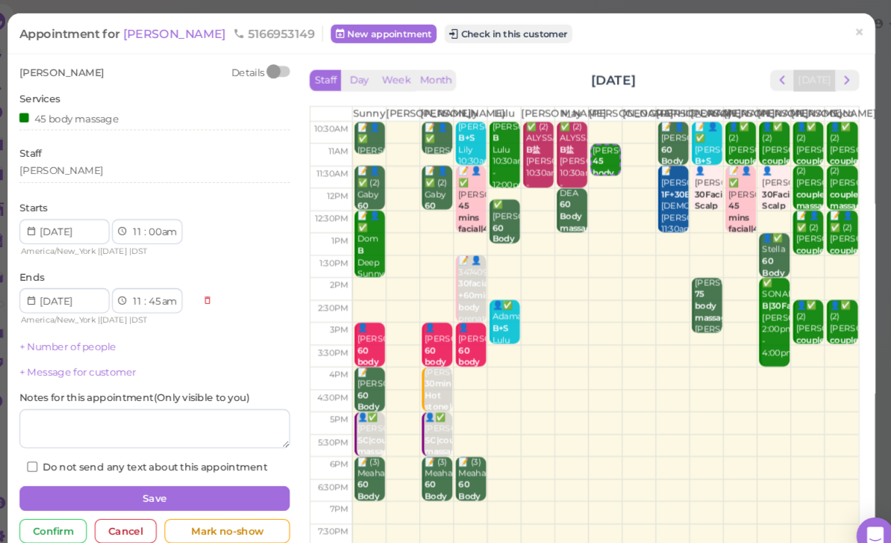
click at [838, 31] on span "×" at bounding box center [843, 30] width 10 height 21
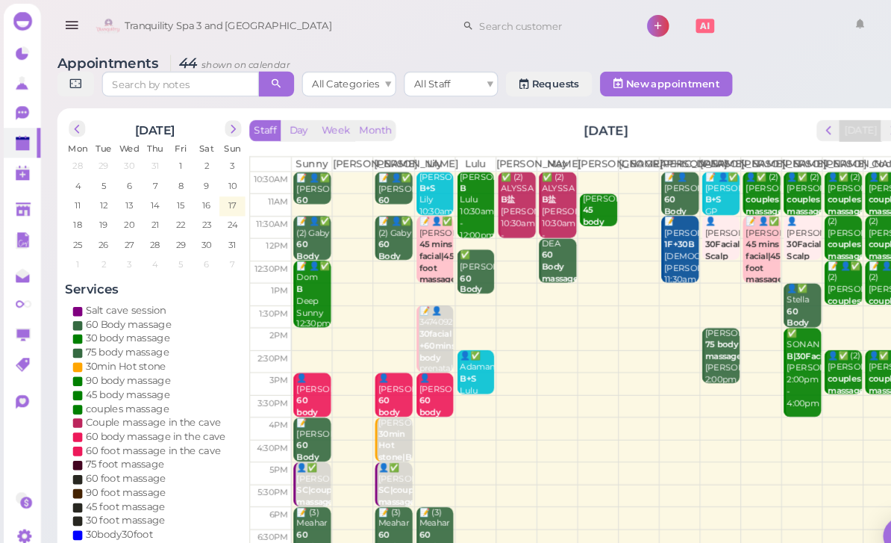
click at [371, 196] on div "📝 👤✅ [PERSON_NAME] 60 Body massage CBD [PERSON_NAME] |Sunny 10:15am - 11:15am" at bounding box center [376, 225] width 34 height 122
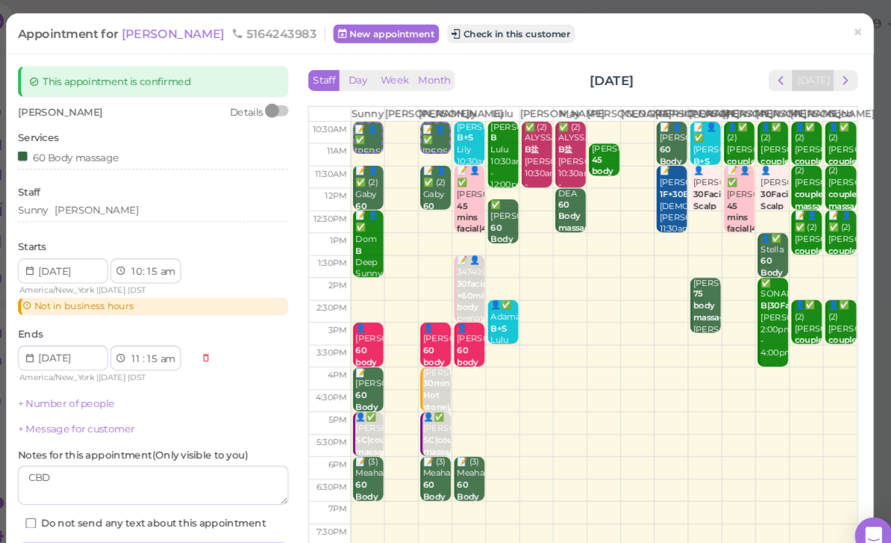
click at [838, 37] on span "×" at bounding box center [843, 30] width 10 height 21
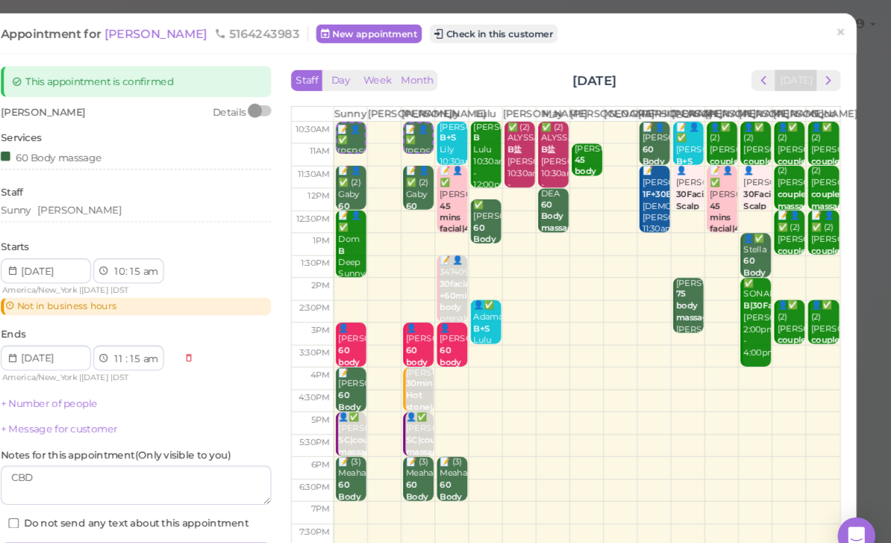
click at [838, 34] on span "×" at bounding box center [843, 30] width 10 height 21
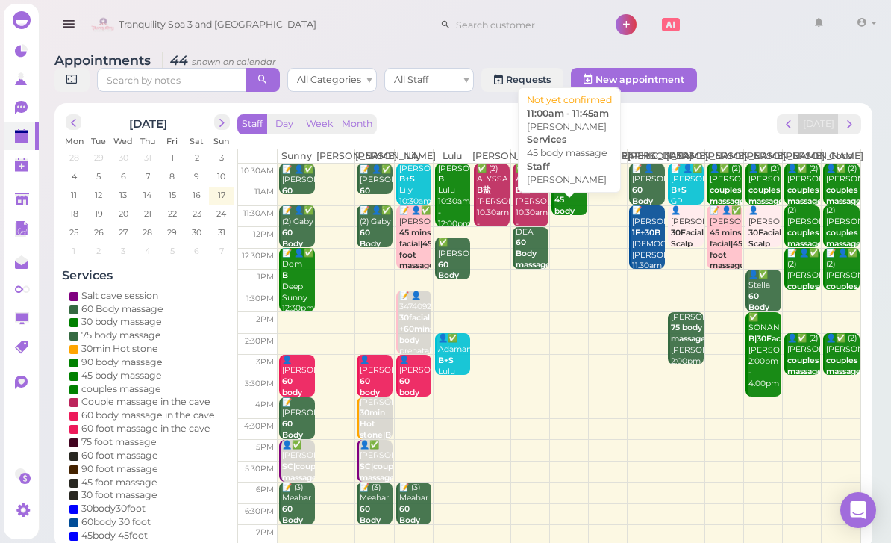
click at [571, 205] on div "[PERSON_NAME] 45 body massage [PERSON_NAME] 11:00am - 11:45am" at bounding box center [571, 228] width 34 height 89
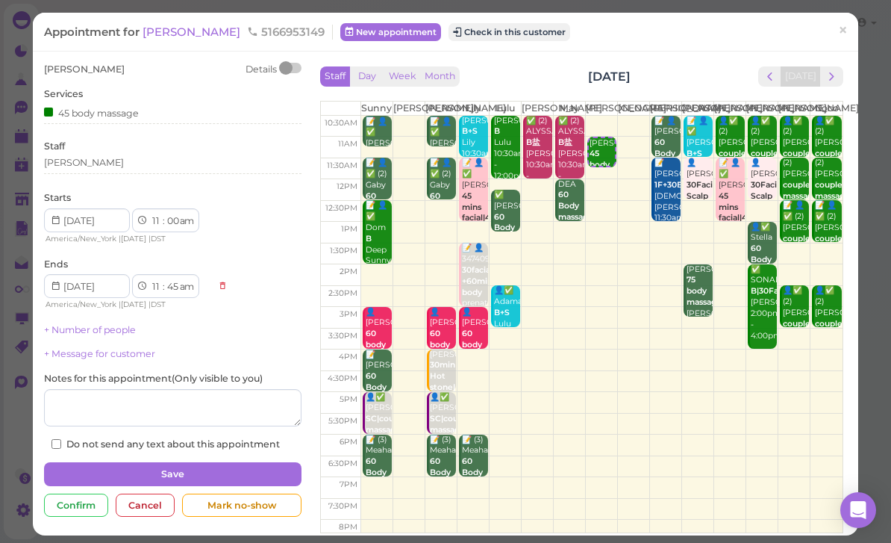
click at [152, 34] on span "[PERSON_NAME]" at bounding box center [193, 32] width 101 height 14
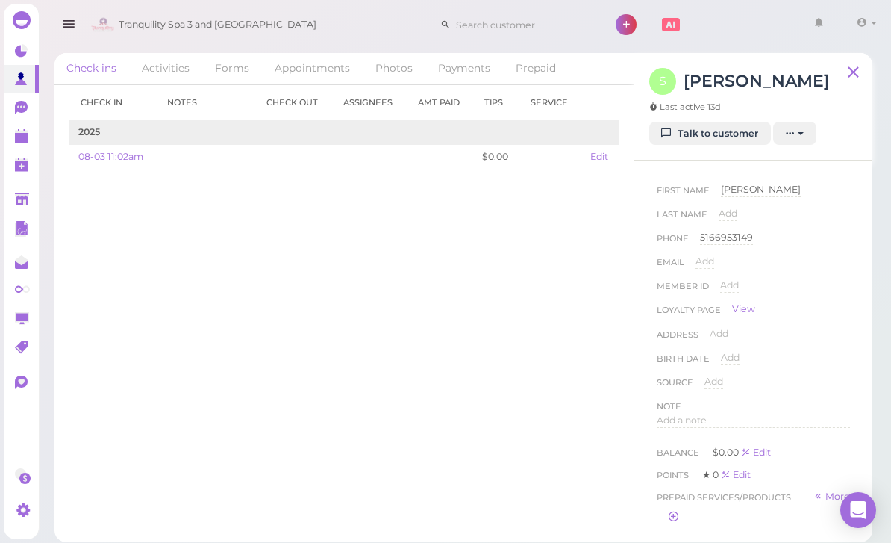
click at [724, 142] on link "Talk to customer" at bounding box center [711, 134] width 122 height 24
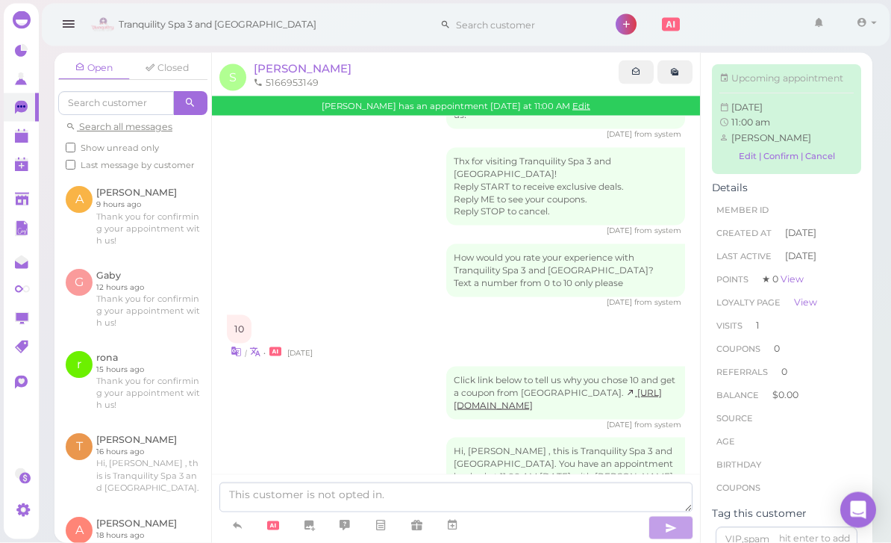
scroll to position [48, 0]
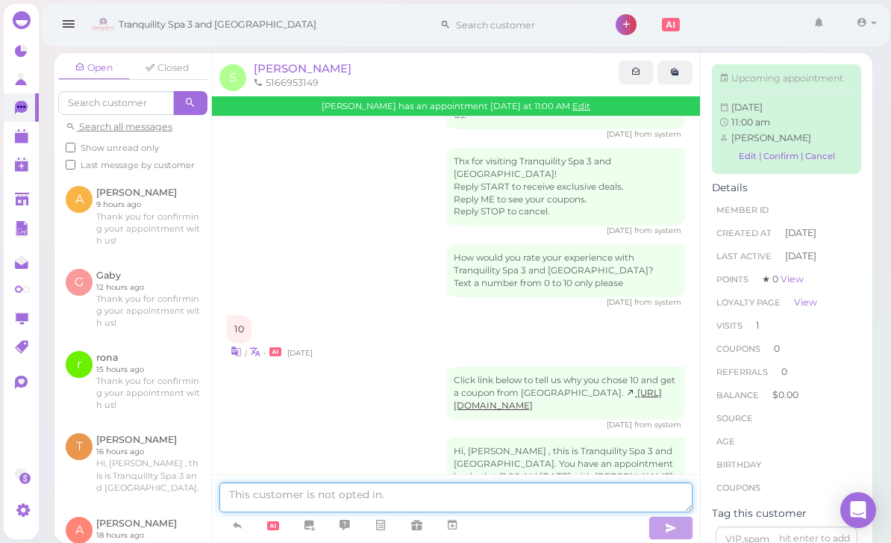
click at [346, 497] on textarea at bounding box center [455, 497] width 473 height 30
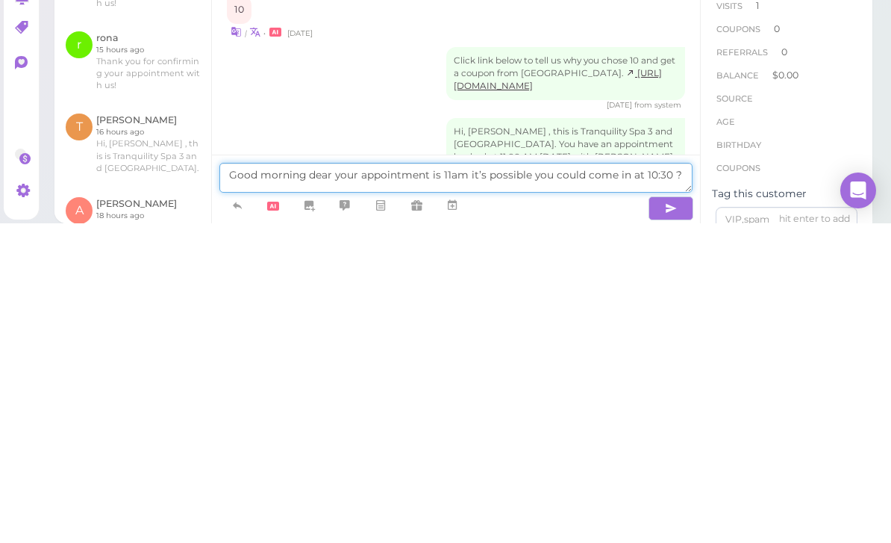
type textarea "Good morning dear your appointment is 11am it’s possible you could come in at 1…"
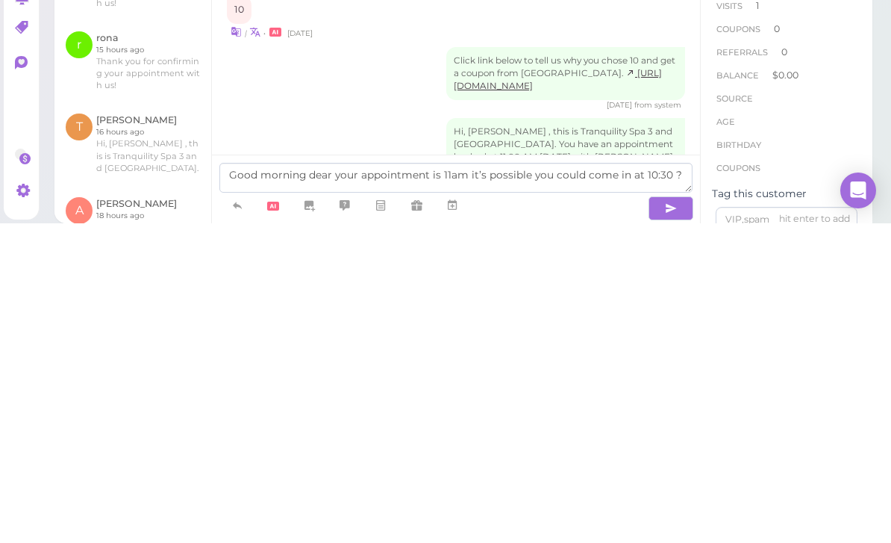
click at [679, 516] on button "button" at bounding box center [671, 528] width 45 height 24
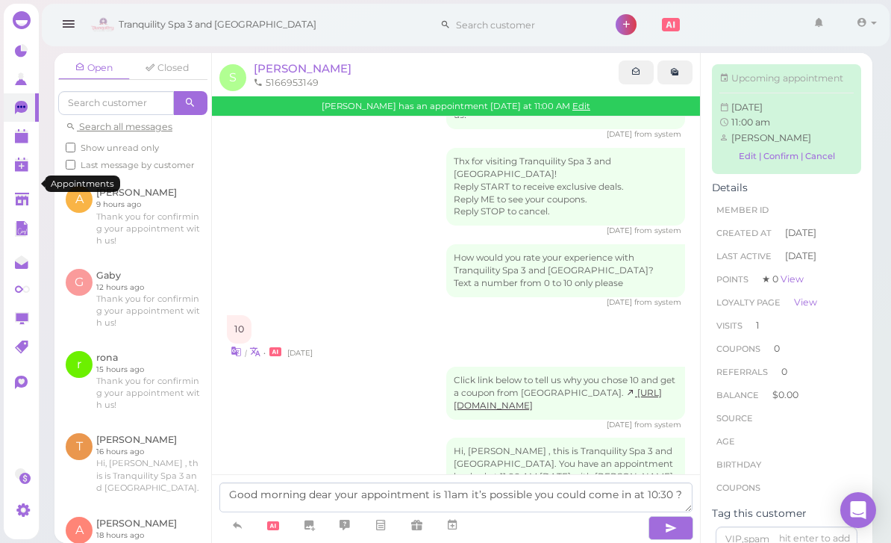
click at [31, 143] on link at bounding box center [21, 136] width 35 height 28
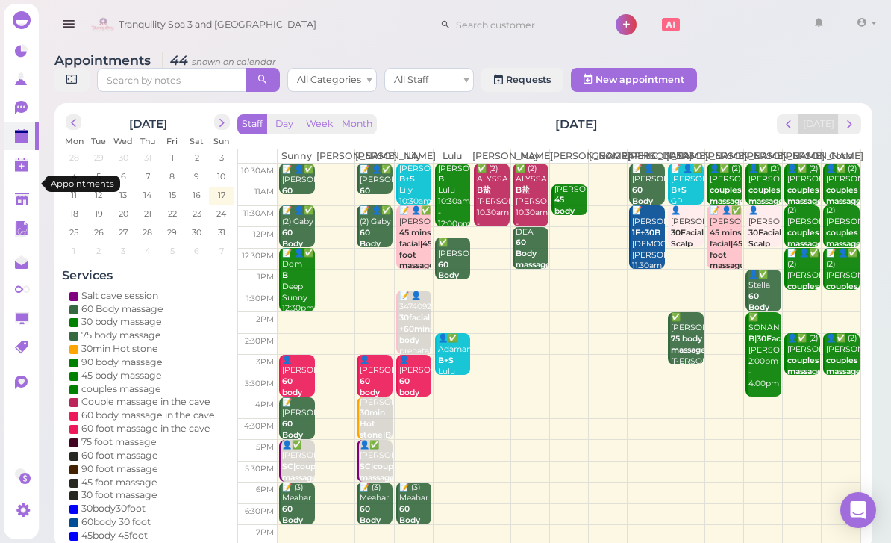
scroll to position [48, 0]
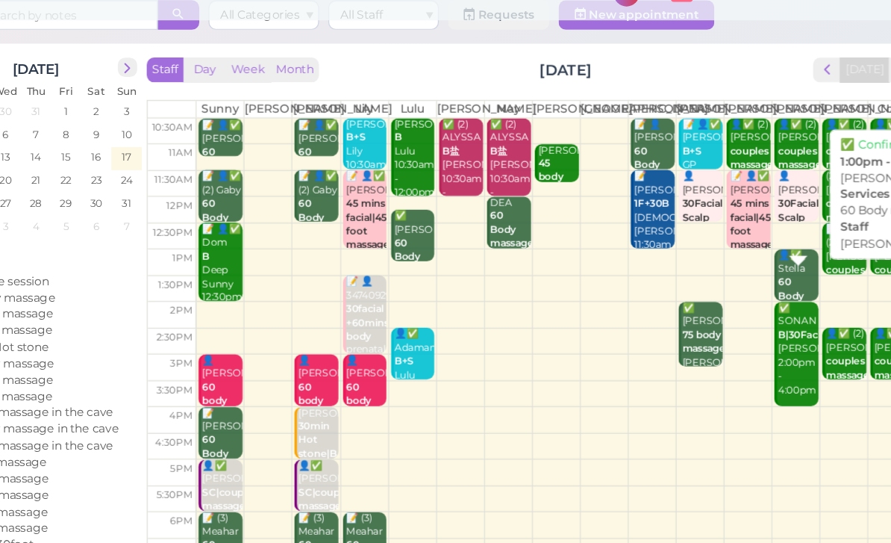
click at [749, 253] on b "60 Body massage" at bounding box center [766, 269] width 35 height 32
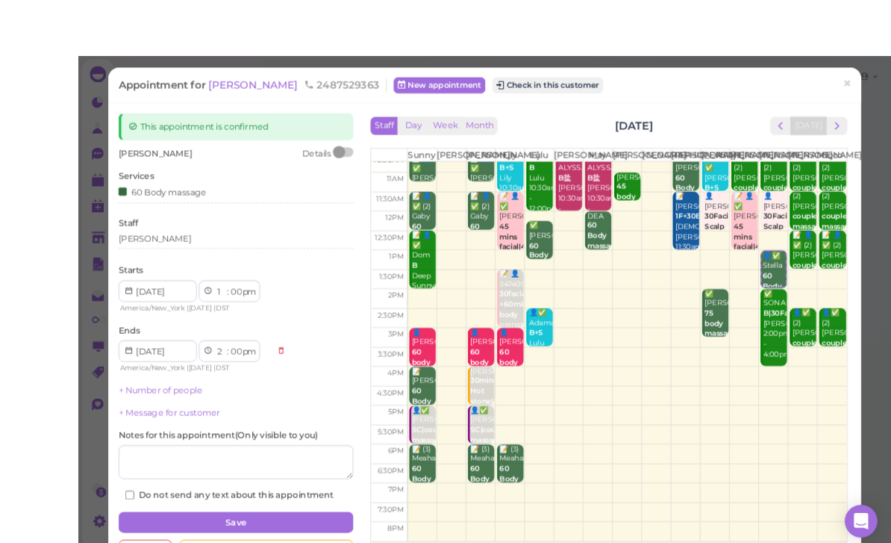
scroll to position [9, 0]
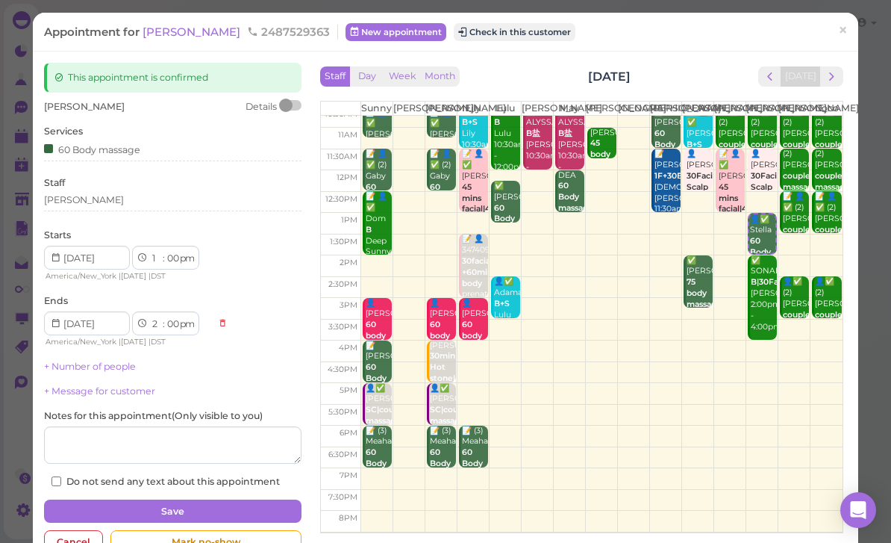
click at [108, 208] on div "[PERSON_NAME]" at bounding box center [173, 202] width 258 height 18
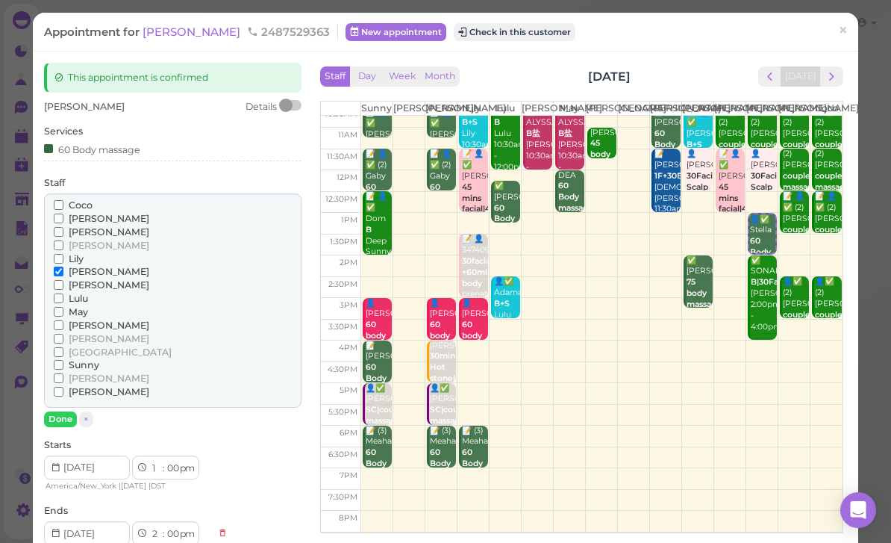
click at [80, 226] on span "[PERSON_NAME]" at bounding box center [109, 231] width 81 height 11
click at [63, 227] on input "[PERSON_NAME]" at bounding box center [59, 232] width 10 height 10
click at [88, 230] on span "[PERSON_NAME]" at bounding box center [109, 231] width 81 height 11
click at [63, 230] on input "[PERSON_NAME]" at bounding box center [59, 232] width 10 height 10
click at [96, 218] on span "[PERSON_NAME]" at bounding box center [109, 218] width 81 height 11
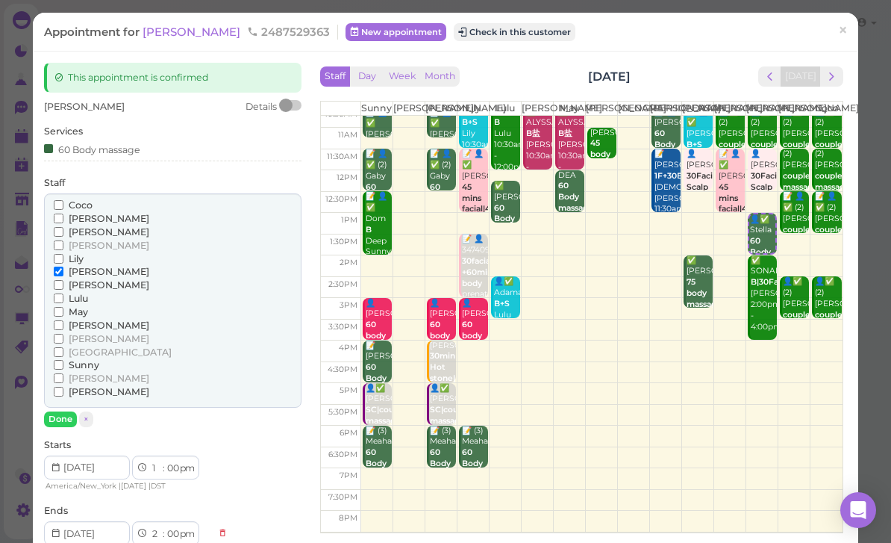
click at [63, 218] on input "[PERSON_NAME]" at bounding box center [59, 219] width 10 height 10
click at [81, 272] on span "[PERSON_NAME]" at bounding box center [109, 271] width 81 height 11
click at [63, 272] on input "[PERSON_NAME]" at bounding box center [59, 272] width 10 height 10
click at [847, 38] on span "×" at bounding box center [843, 30] width 10 height 21
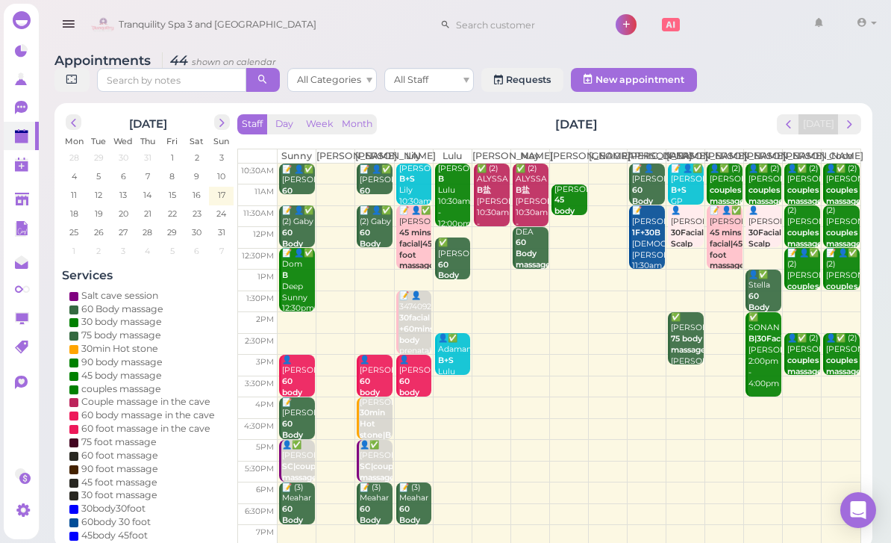
click at [762, 313] on b "60 Body massage" at bounding box center [766, 307] width 35 height 32
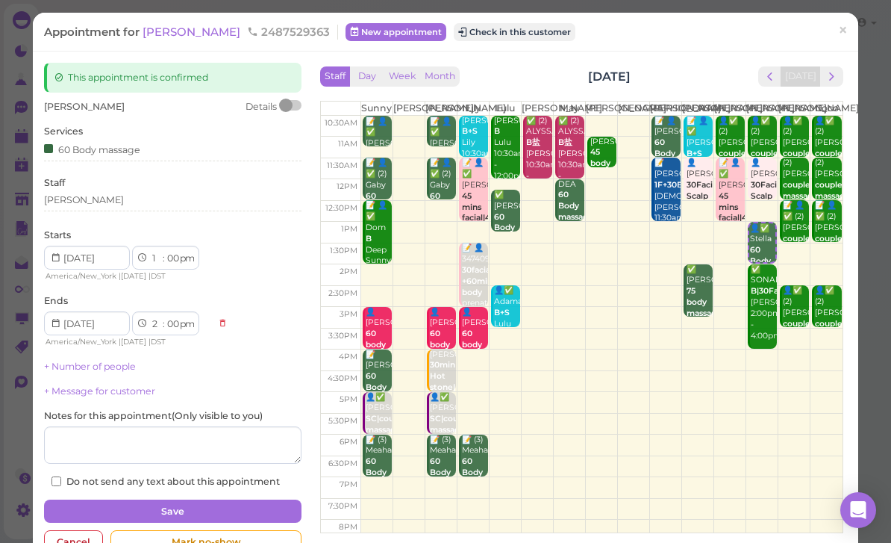
click at [119, 202] on div "[PERSON_NAME]" at bounding box center [173, 199] width 258 height 13
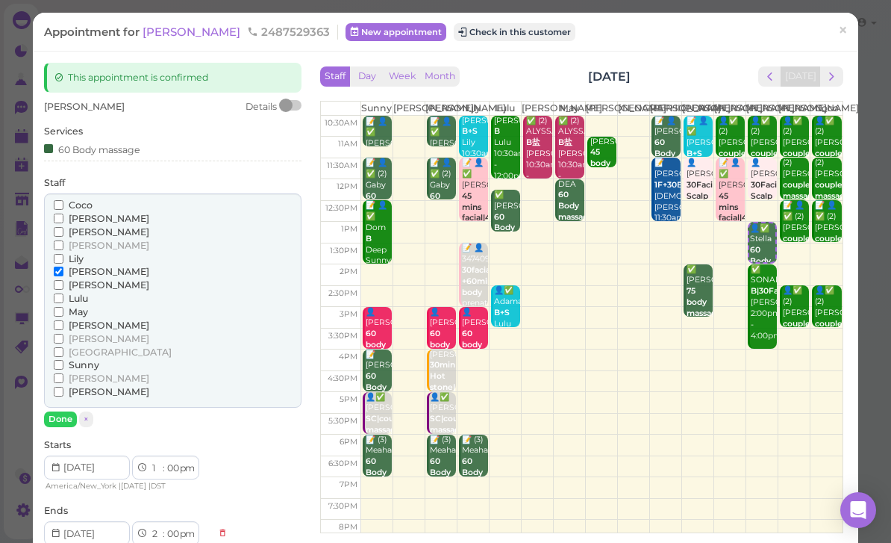
click at [87, 386] on span "[PERSON_NAME]" at bounding box center [109, 391] width 81 height 11
click at [63, 387] on input "[PERSON_NAME]" at bounding box center [59, 392] width 10 height 10
click at [89, 268] on span "[PERSON_NAME]" at bounding box center [109, 271] width 81 height 11
click at [63, 268] on input "[PERSON_NAME]" at bounding box center [59, 272] width 10 height 10
click at [71, 412] on button "Done" at bounding box center [60, 419] width 33 height 16
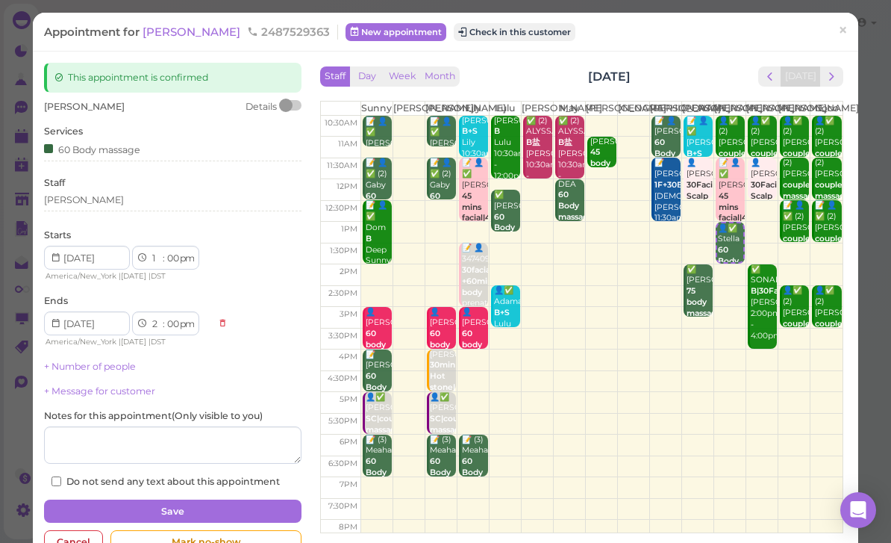
click at [222, 501] on button "Save" at bounding box center [173, 511] width 258 height 24
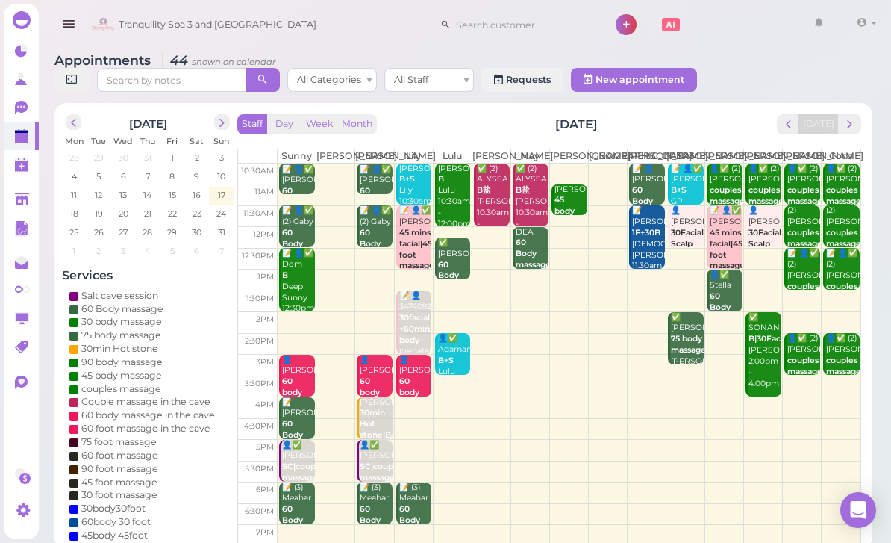
click at [764, 390] on div "✅ SONAN B|30Facial [PERSON_NAME] 2:00pm - 4:00pm" at bounding box center [765, 351] width 34 height 78
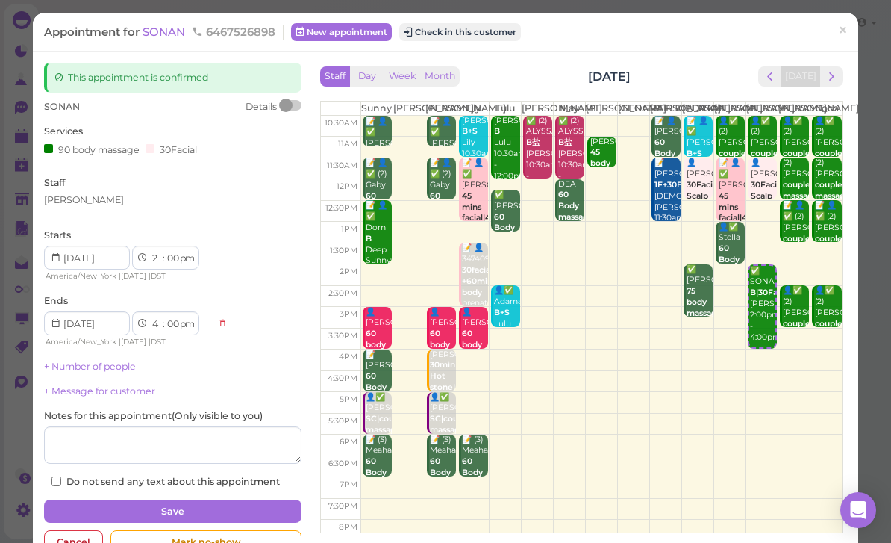
click at [113, 202] on div "[PERSON_NAME]" at bounding box center [173, 199] width 258 height 13
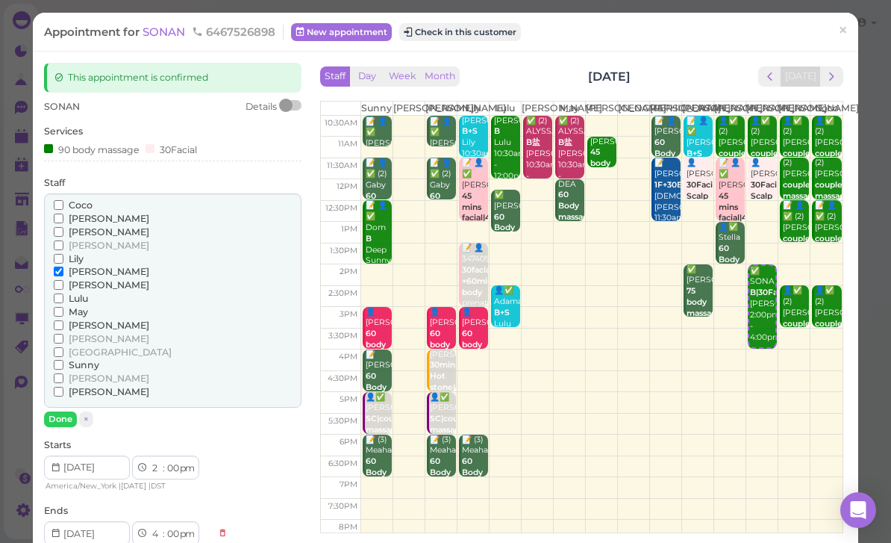
click at [81, 386] on span "[PERSON_NAME]" at bounding box center [109, 391] width 81 height 11
click at [63, 387] on input "[PERSON_NAME]" at bounding box center [59, 392] width 10 height 10
click at [89, 267] on span "[PERSON_NAME]" at bounding box center [109, 271] width 81 height 11
click at [63, 267] on input "[PERSON_NAME]" at bounding box center [59, 272] width 10 height 10
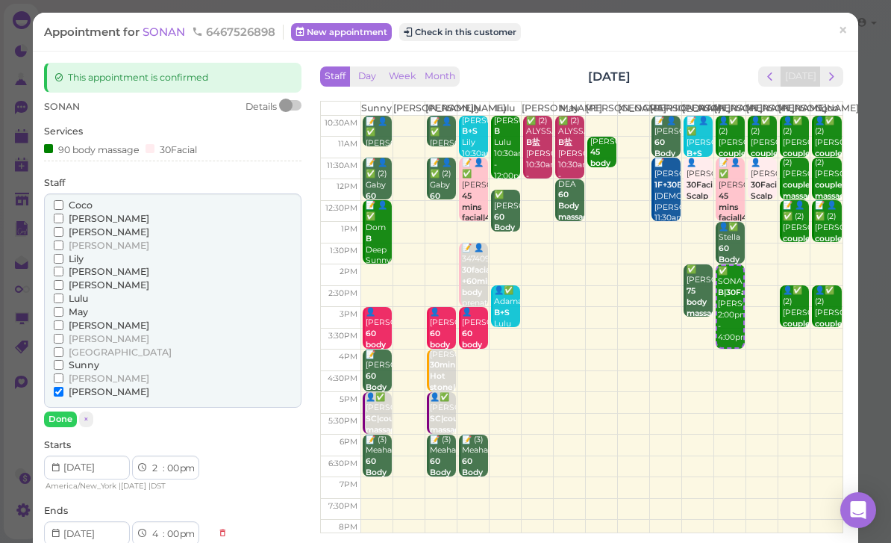
click at [67, 411] on button "Done" at bounding box center [60, 419] width 33 height 16
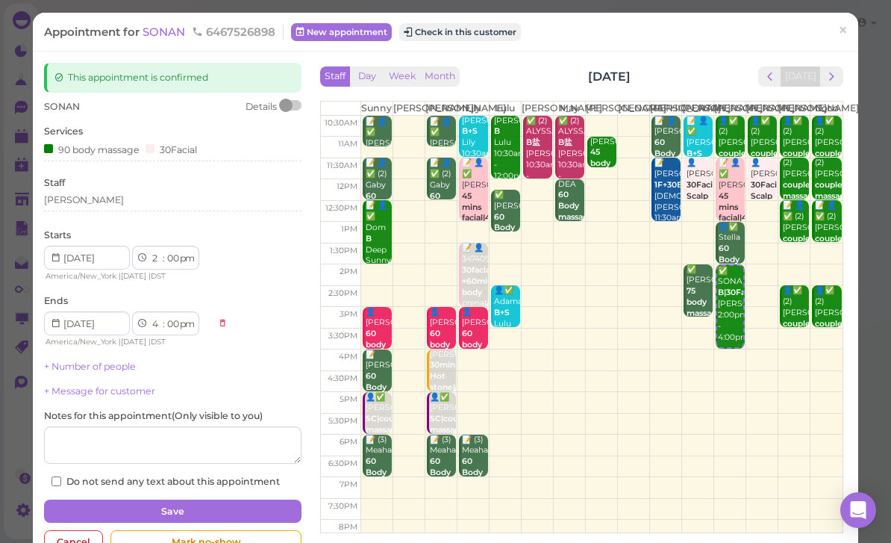
click at [243, 502] on button "Save" at bounding box center [173, 511] width 258 height 24
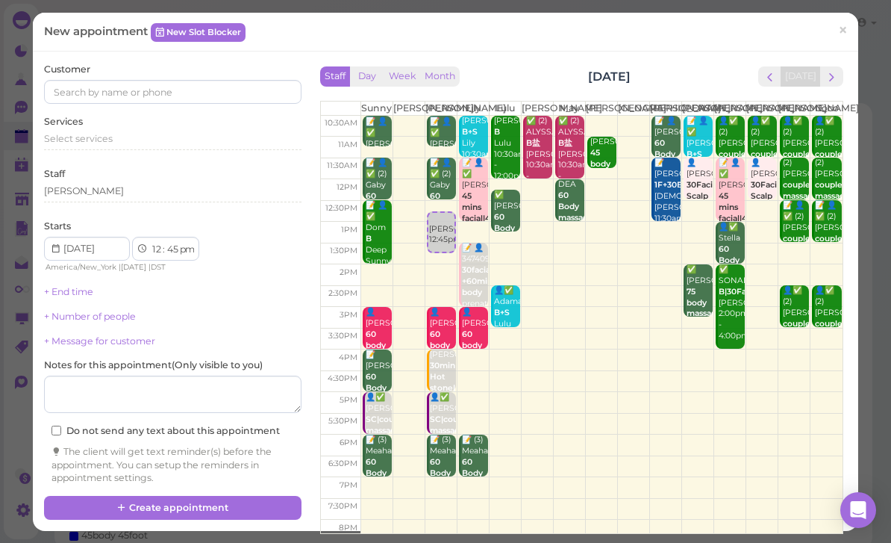
click at [435, 223] on link "[PERSON_NAME] 12:45pm" at bounding box center [441, 232] width 29 height 42
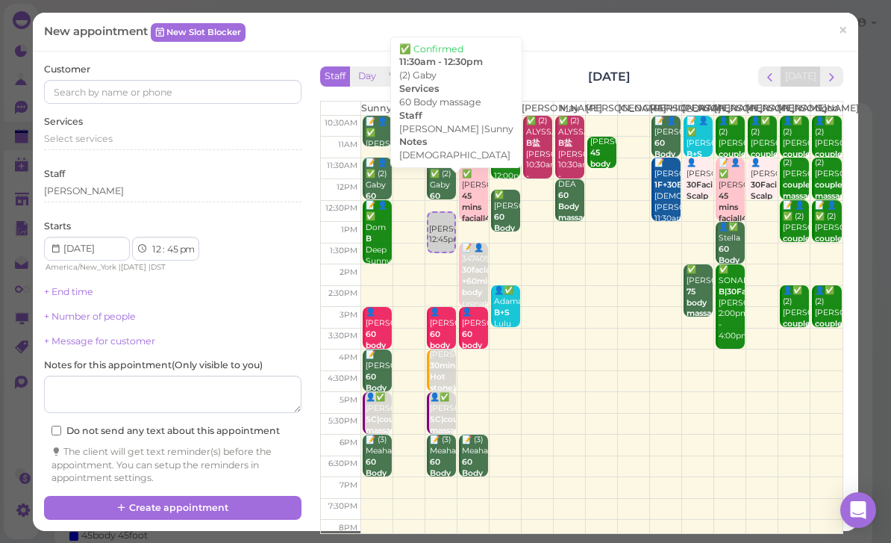
click at [446, 209] on div "📝 👤✅ (2) Gaby 60 Body massage [DEMOGRAPHIC_DATA] [PERSON_NAME] |Sunny 11:30am -…" at bounding box center [442, 225] width 27 height 134
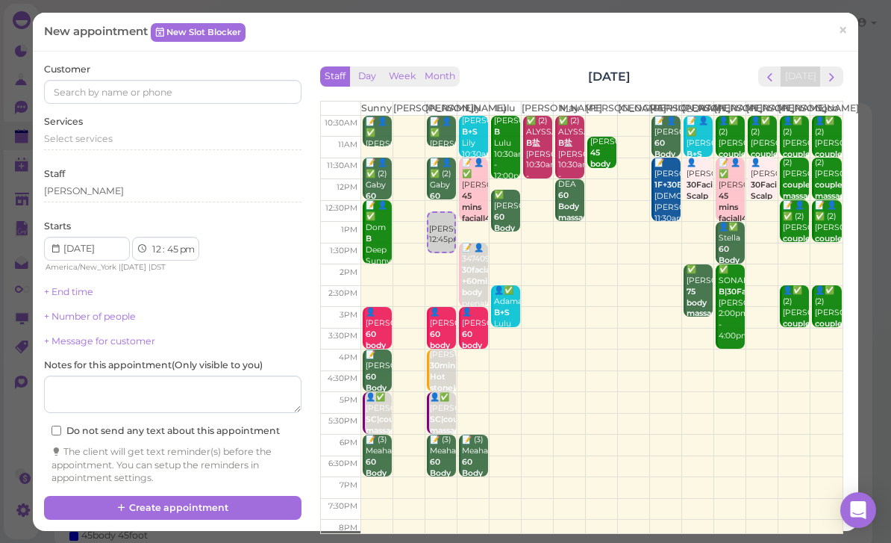
select select "30"
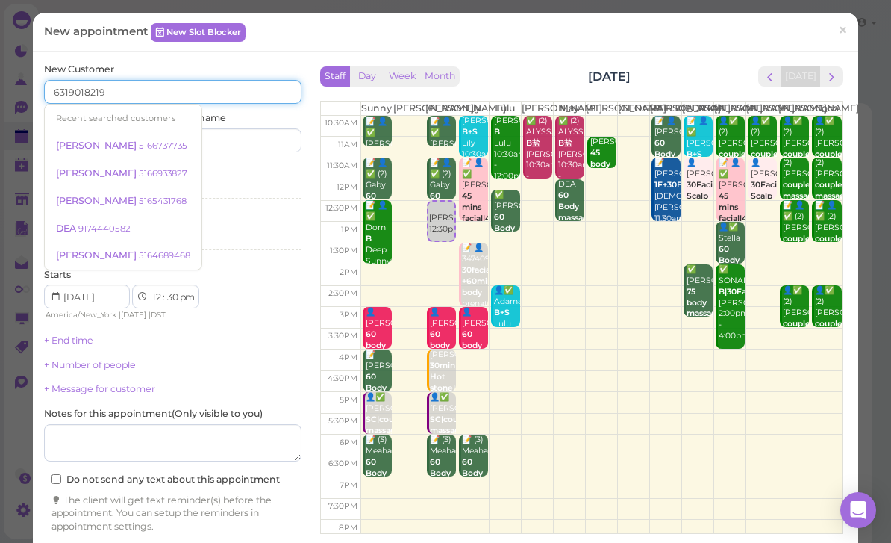
type input "6319018219"
click at [236, 142] on input at bounding box center [240, 140] width 124 height 24
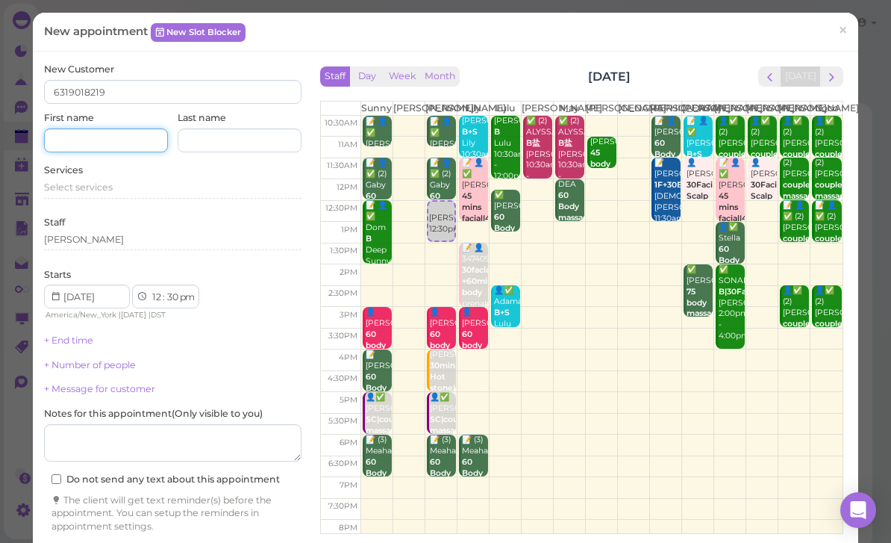
click at [107, 140] on input at bounding box center [106, 140] width 124 height 24
type input "[PERSON_NAME]"
click at [105, 181] on span "Select services" at bounding box center [78, 186] width 69 height 11
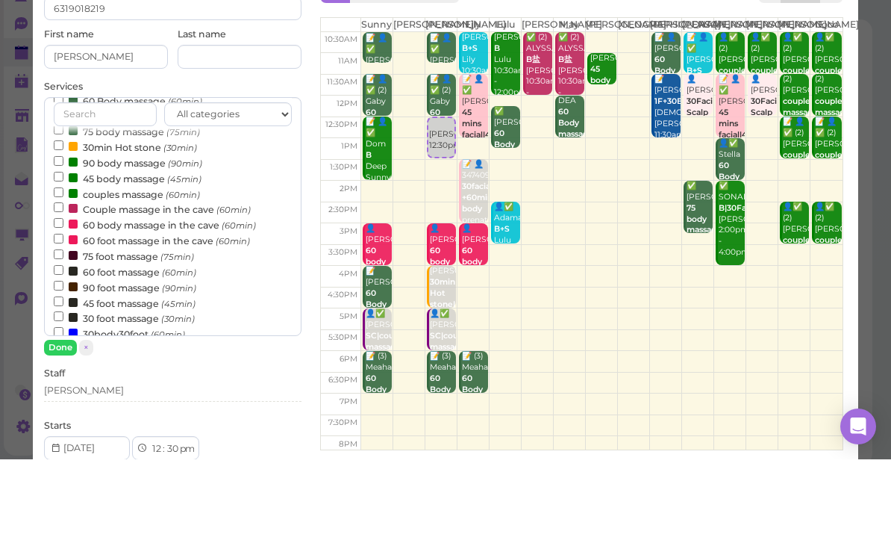
scroll to position [66, 0]
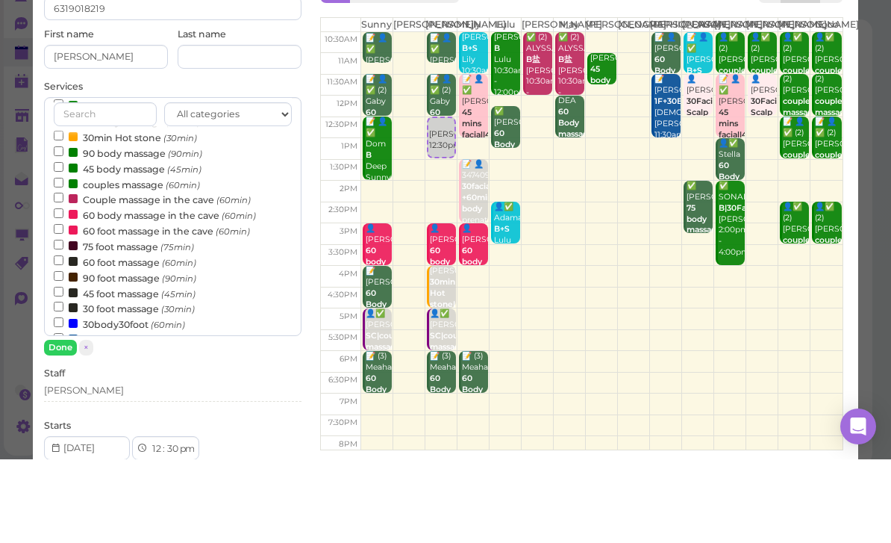
click at [145, 290] on label "60 body massage in the cave (60min)" at bounding box center [155, 298] width 202 height 16
click at [63, 292] on input "60 body massage in the cave (60min)" at bounding box center [59, 297] width 10 height 10
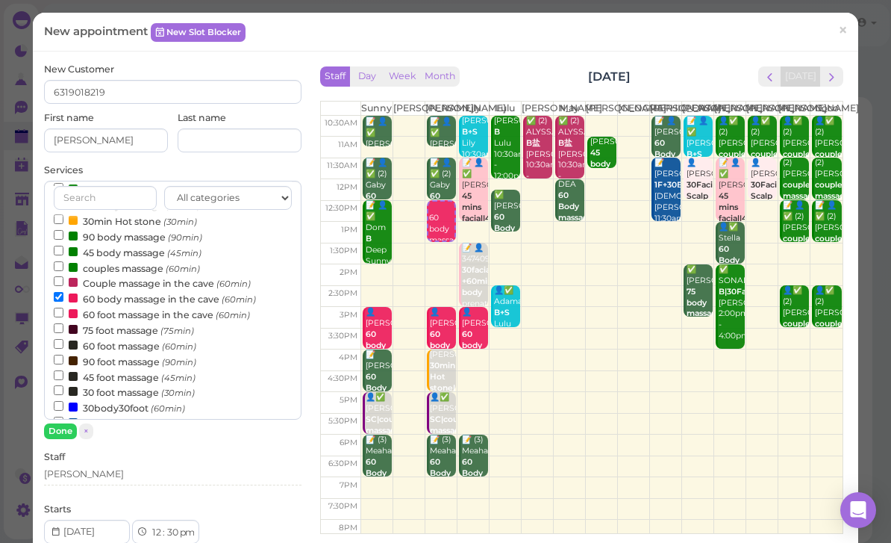
click at [66, 430] on button "Done" at bounding box center [60, 431] width 33 height 16
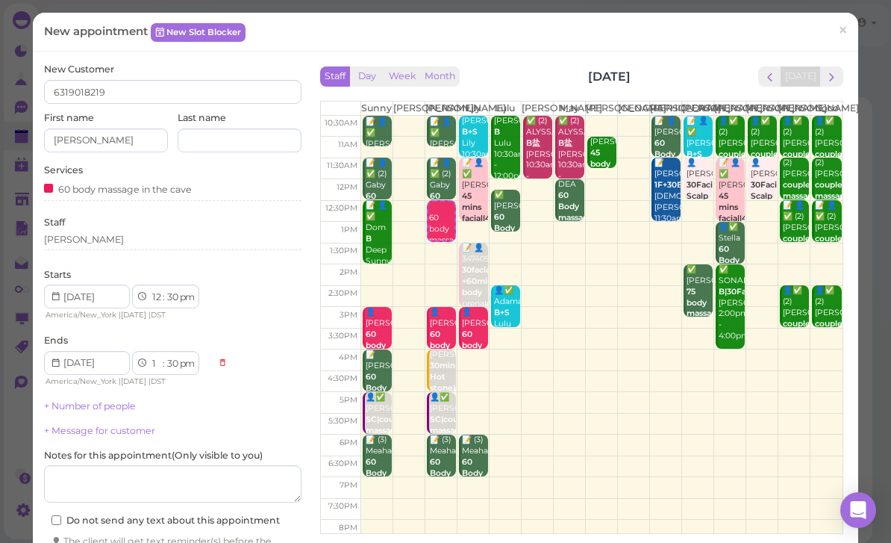
click at [108, 239] on div "[PERSON_NAME]" at bounding box center [173, 239] width 258 height 13
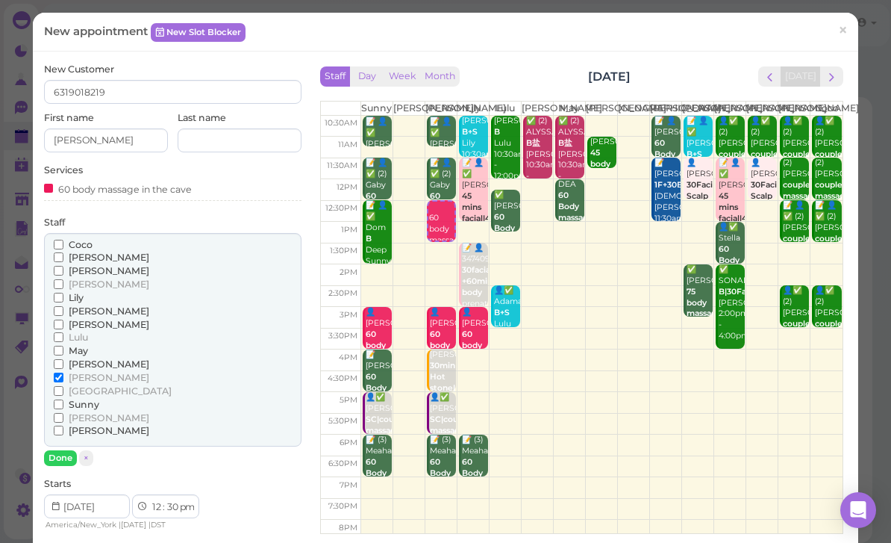
click at [66, 450] on button "Done" at bounding box center [60, 458] width 33 height 16
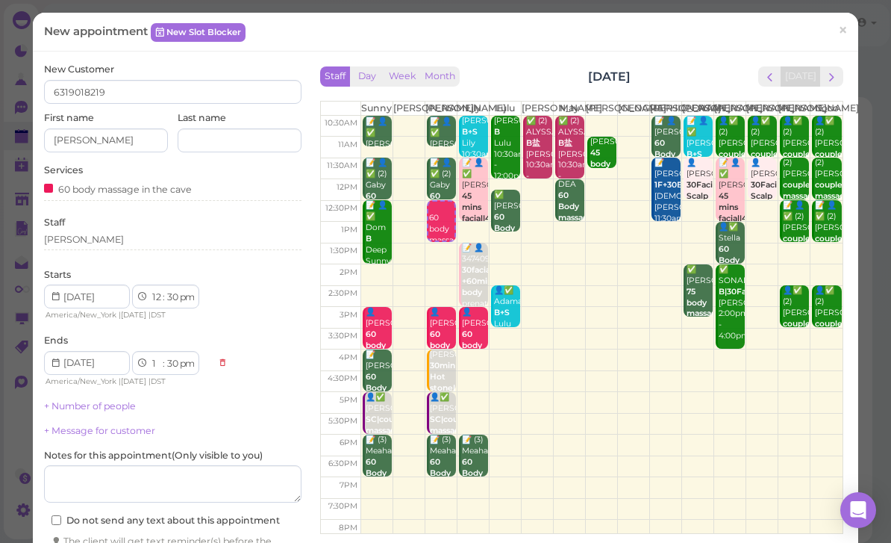
click at [102, 244] on div "[PERSON_NAME]" at bounding box center [173, 242] width 258 height 18
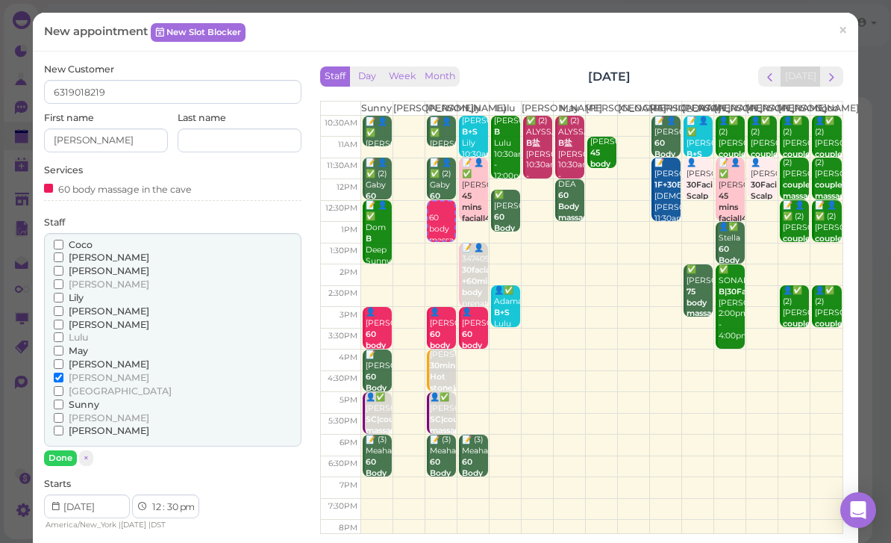
click at [78, 319] on span "[PERSON_NAME]" at bounding box center [109, 324] width 81 height 11
click at [63, 320] on input "[PERSON_NAME]" at bounding box center [59, 325] width 10 height 10
click at [80, 255] on span "[PERSON_NAME]" at bounding box center [109, 257] width 81 height 11
click at [63, 255] on input "[PERSON_NAME]" at bounding box center [59, 257] width 10 height 10
click at [89, 305] on span "[PERSON_NAME]" at bounding box center [109, 310] width 81 height 11
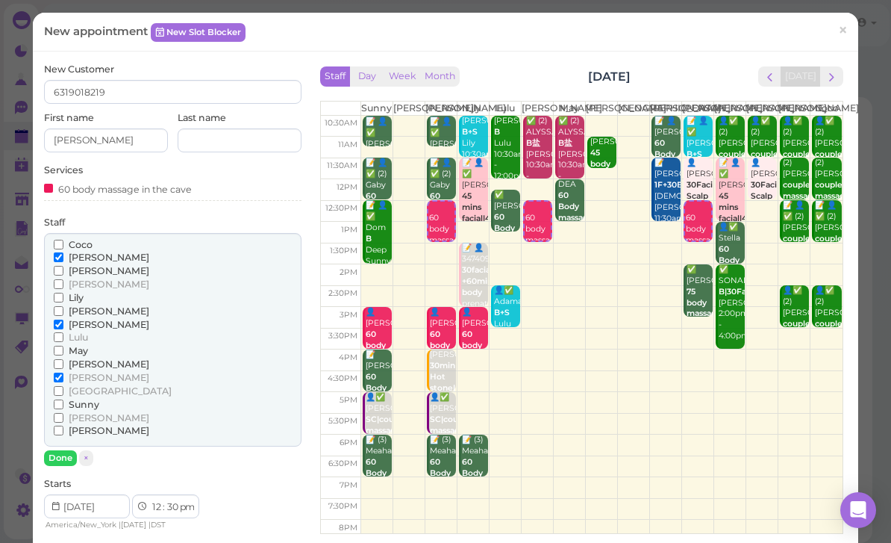
click at [63, 306] on input "[PERSON_NAME]" at bounding box center [59, 311] width 10 height 10
click at [60, 450] on button "Done" at bounding box center [60, 458] width 33 height 16
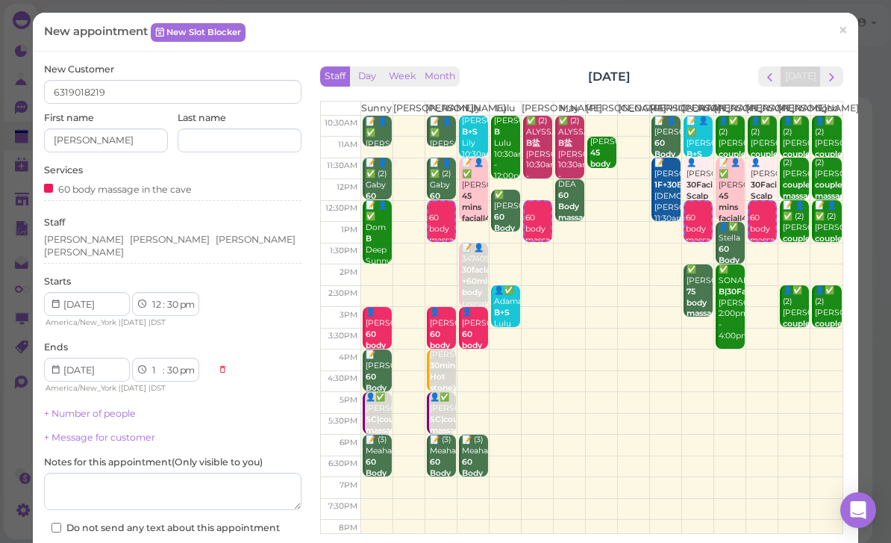
click at [122, 408] on link "+ Number of people" at bounding box center [90, 413] width 92 height 11
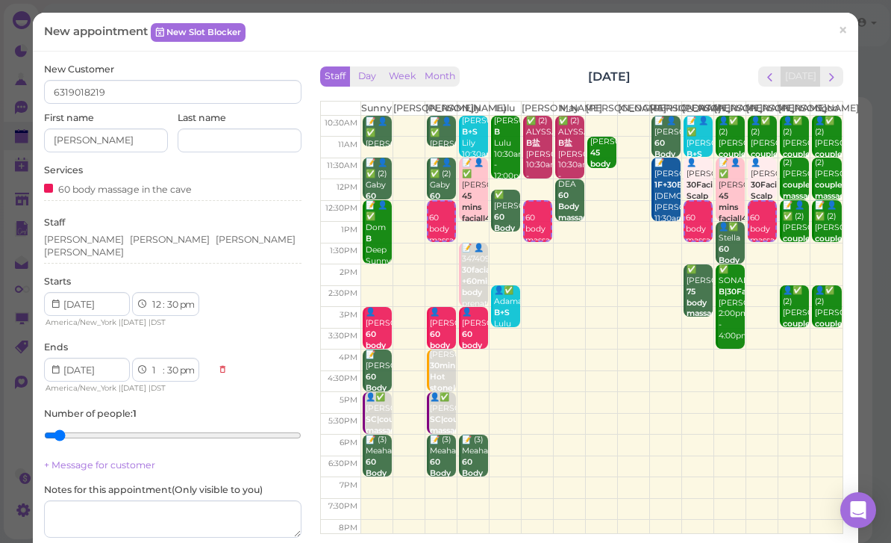
type input "4"
click at [127, 428] on input "range" at bounding box center [173, 435] width 258 height 24
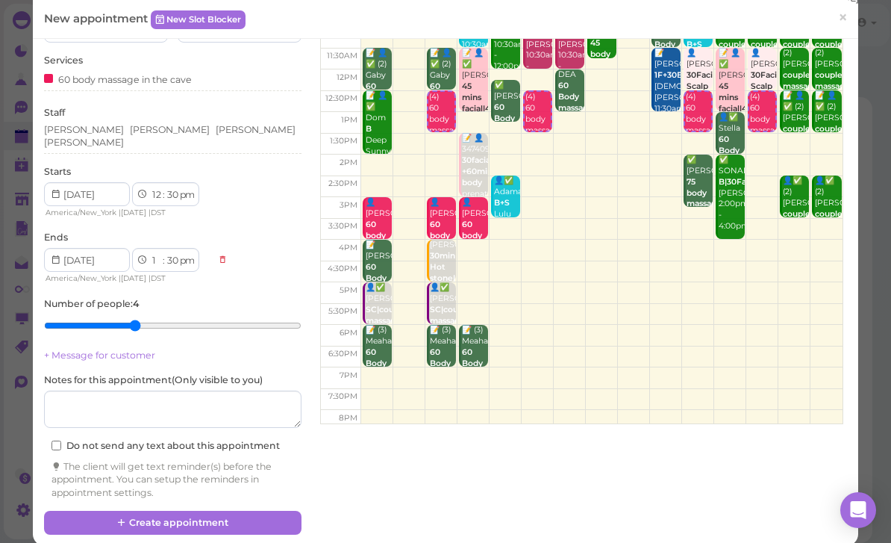
scroll to position [109, 0]
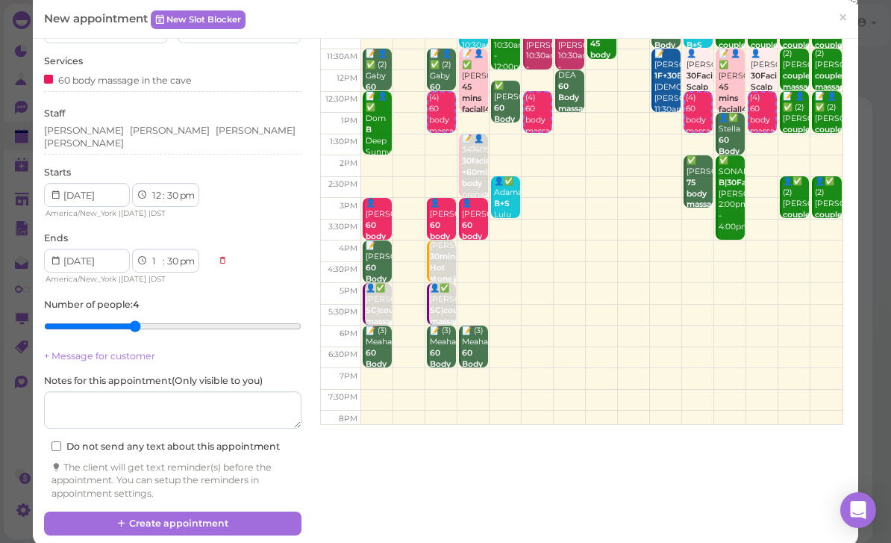
click at [222, 513] on button "Create appointment" at bounding box center [173, 523] width 258 height 24
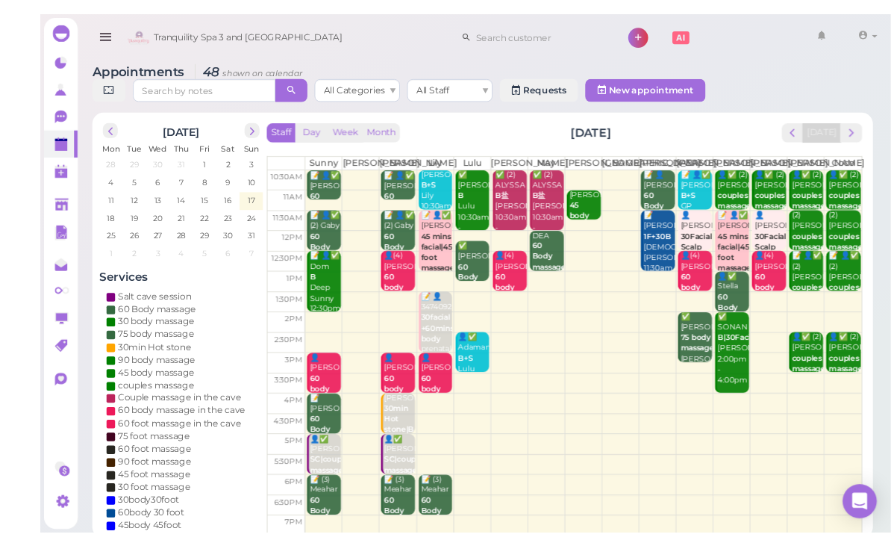
scroll to position [21, 0]
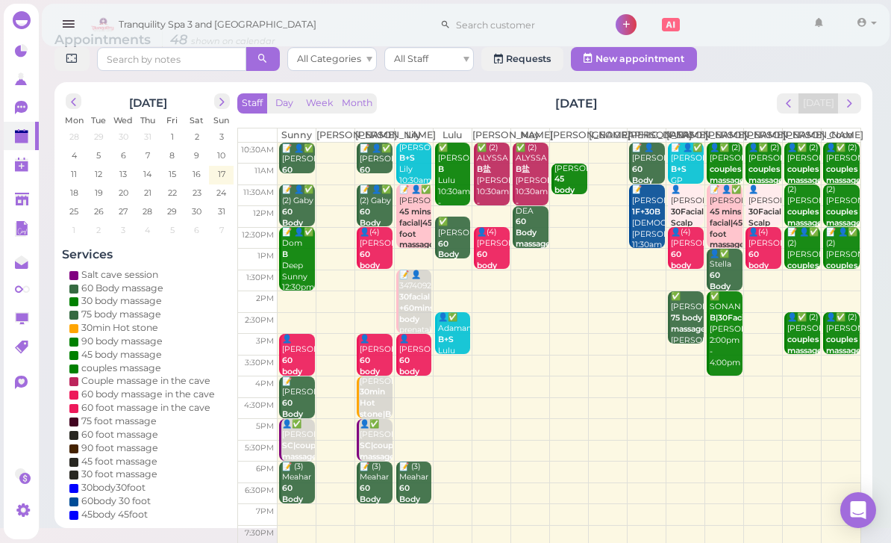
click at [412, 323] on b "30facial +60mins body" at bounding box center [416, 308] width 34 height 32
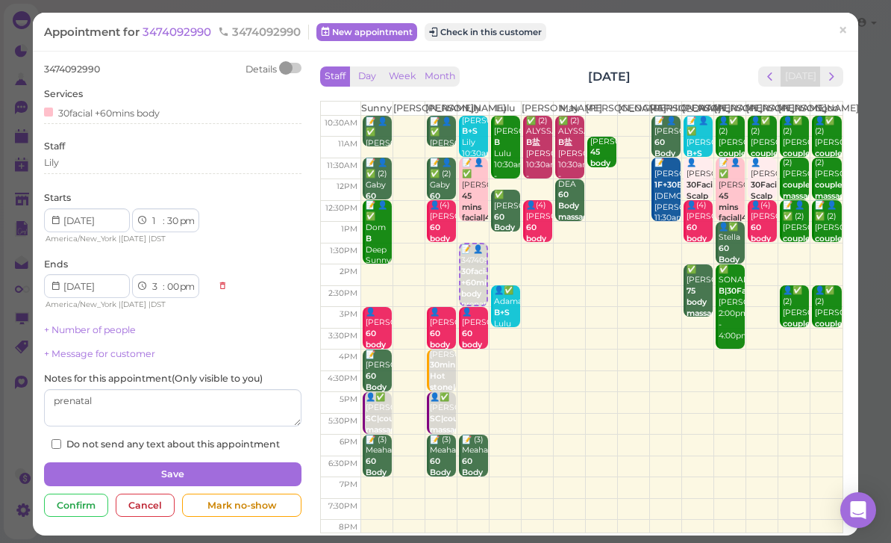
click at [118, 183] on div "3474092990 Details Services 30facial +60mins body Staff [PERSON_NAME] Starts 1 …" at bounding box center [173, 257] width 258 height 388
click at [101, 185] on div "3474092990 Details Services 30facial +60mins body Staff [PERSON_NAME] Starts 1 …" at bounding box center [173, 257] width 258 height 388
click at [97, 188] on div "3474092990 Details Services 30facial +60mins body Staff [PERSON_NAME] Starts 1 …" at bounding box center [173, 257] width 258 height 388
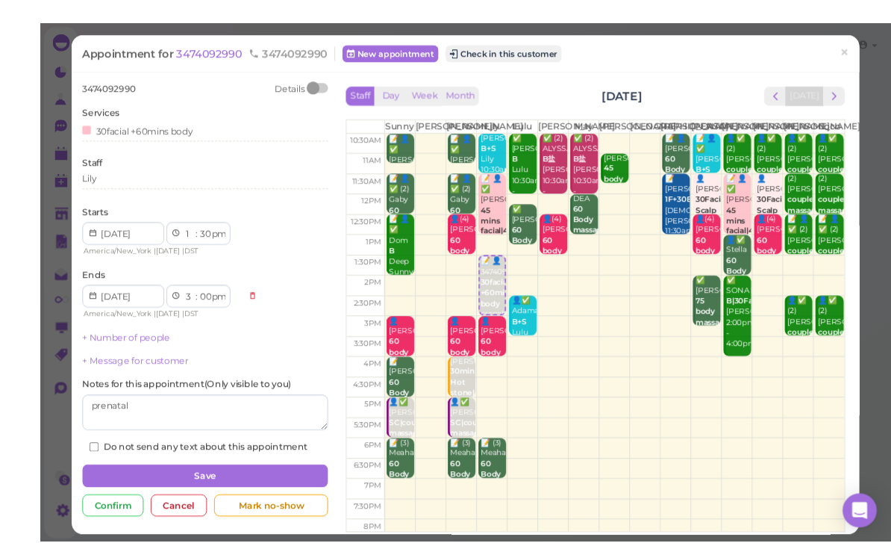
scroll to position [9, 0]
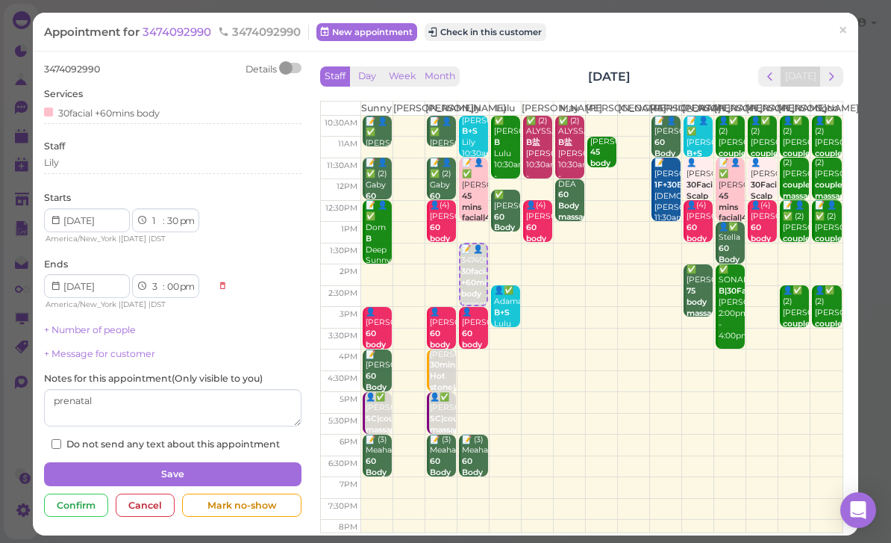
click at [103, 169] on div "Lily" at bounding box center [173, 165] width 258 height 18
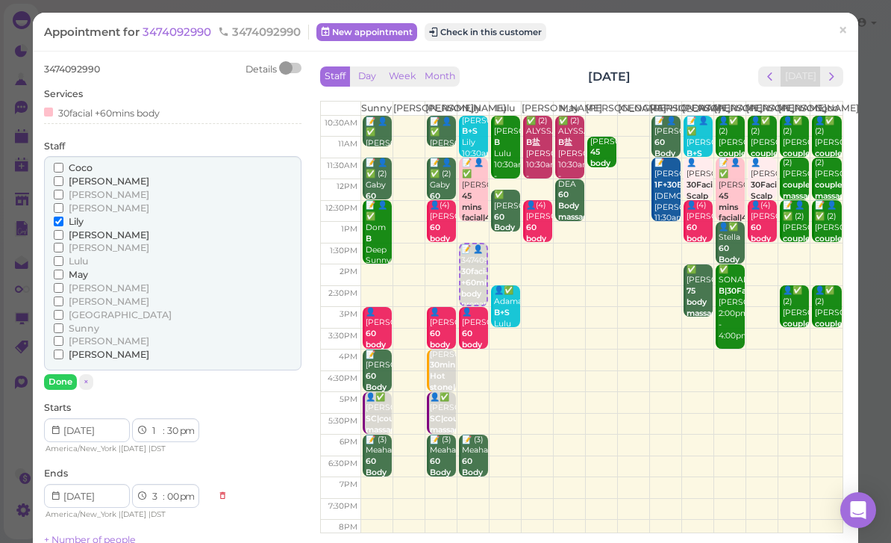
click at [77, 247] on span "[PERSON_NAME]" at bounding box center [109, 247] width 81 height 11
click at [63, 247] on input "[PERSON_NAME]" at bounding box center [59, 248] width 10 height 10
click at [72, 229] on span "[PERSON_NAME]" at bounding box center [109, 234] width 81 height 11
click at [63, 230] on input "[PERSON_NAME]" at bounding box center [59, 235] width 10 height 10
click at [90, 234] on span "[PERSON_NAME]" at bounding box center [109, 234] width 81 height 11
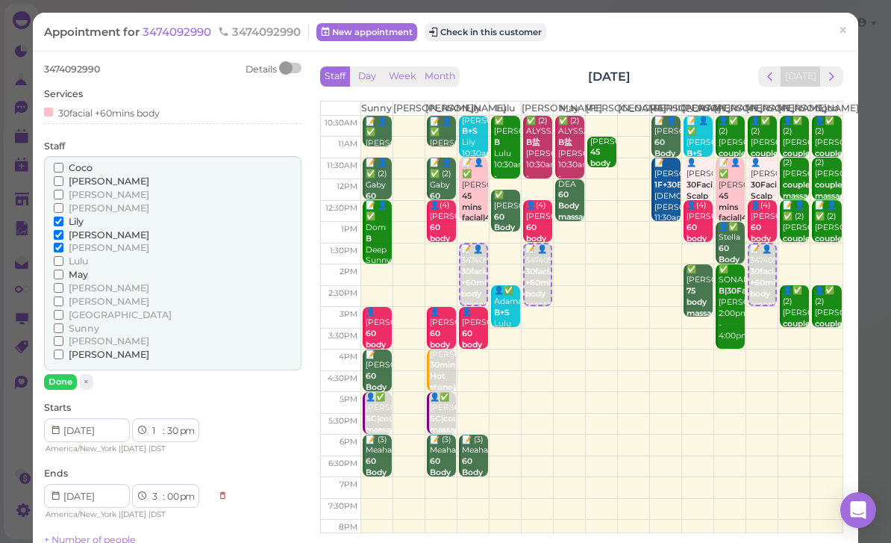
click at [63, 234] on input "[PERSON_NAME]" at bounding box center [59, 235] width 10 height 10
click at [77, 216] on span "Lily" at bounding box center [76, 221] width 15 height 11
click at [63, 217] on input "Lily" at bounding box center [59, 222] width 10 height 10
click at [60, 374] on button "Done" at bounding box center [60, 382] width 33 height 16
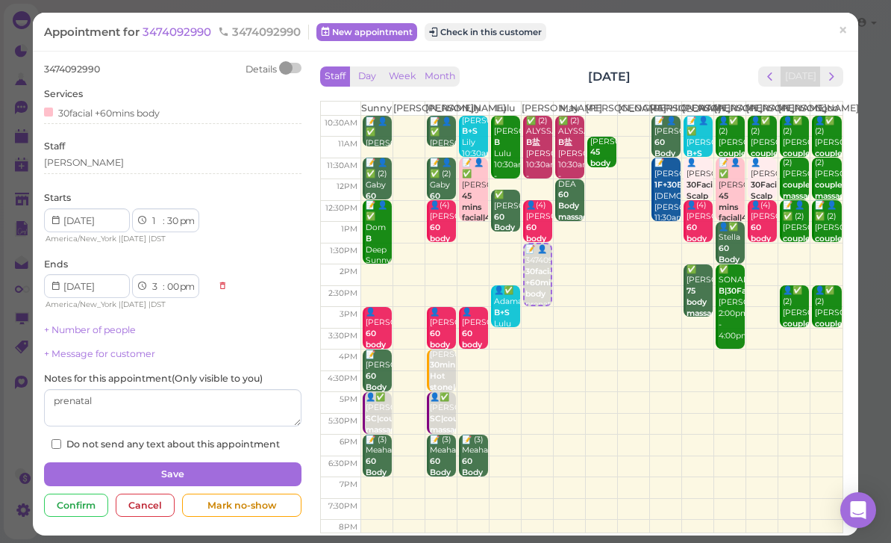
click at [260, 468] on button "Save" at bounding box center [173, 474] width 258 height 24
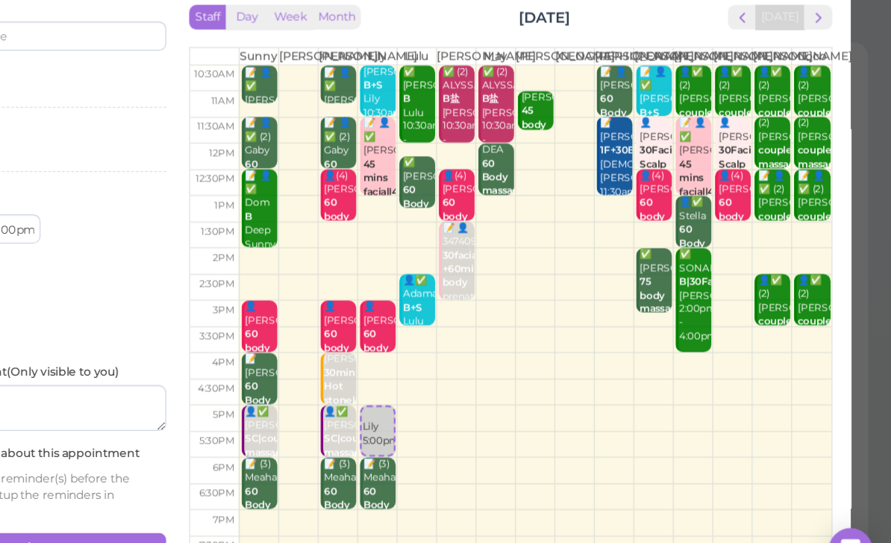
scroll to position [53, 0]
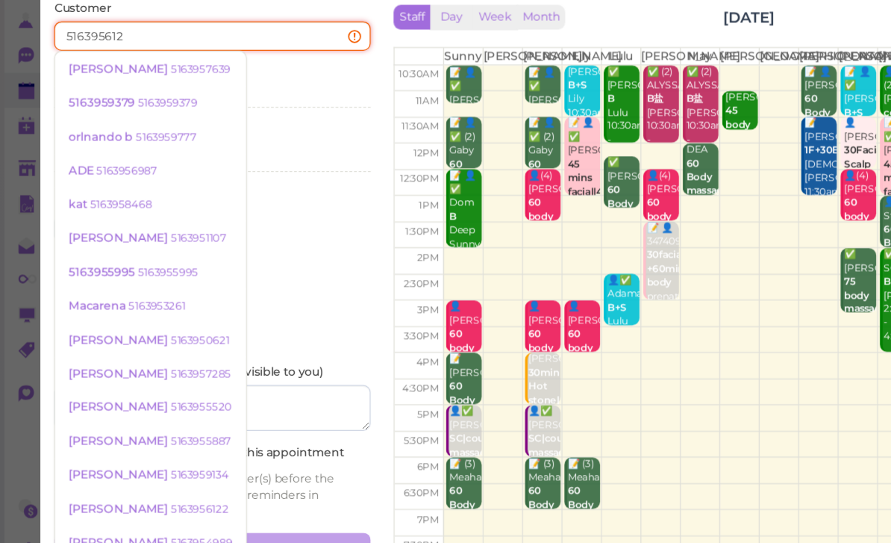
type input "5163956122"
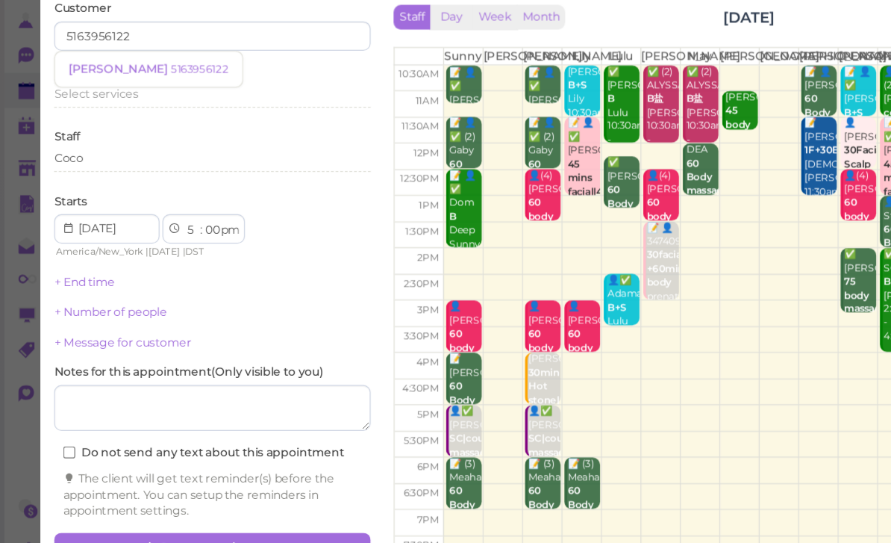
click at [153, 105] on link "[PERSON_NAME] 5163956122" at bounding box center [121, 119] width 152 height 28
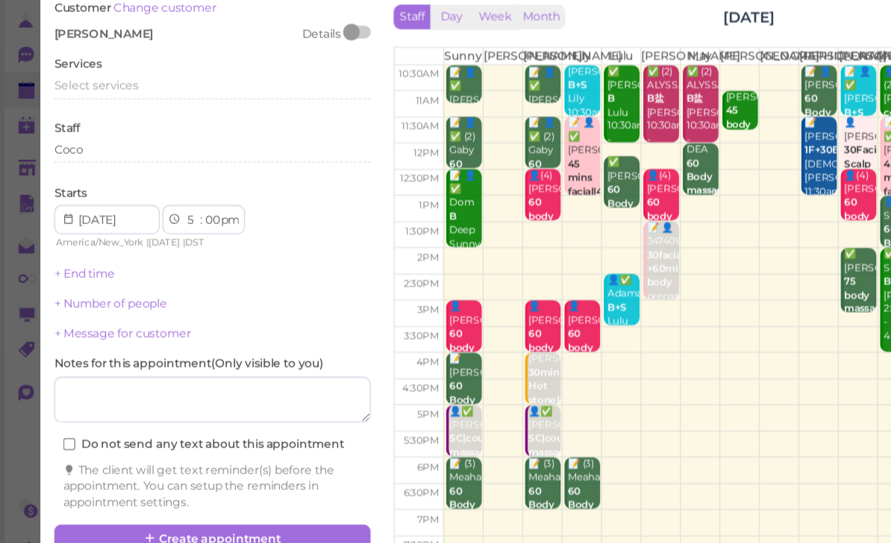
click at [114, 125] on div "Select services" at bounding box center [173, 131] width 258 height 13
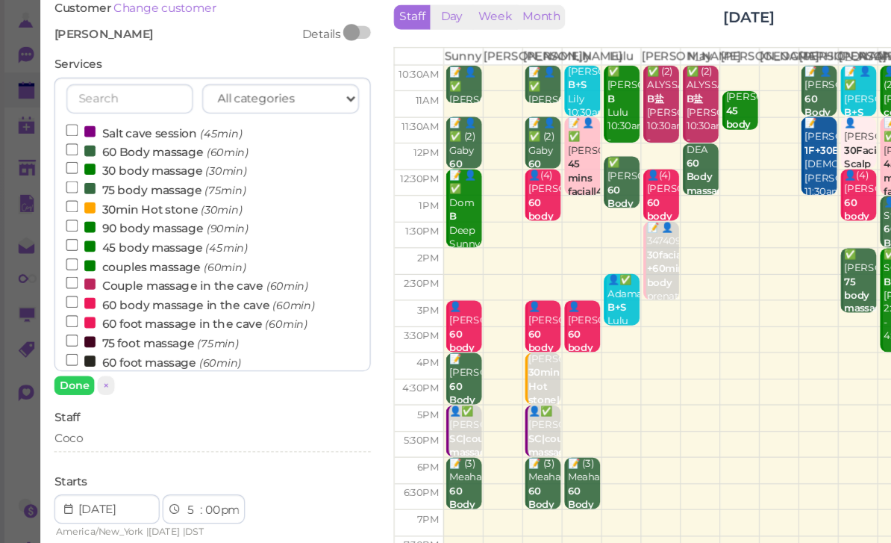
click at [139, 286] on label "Couple massage in the cave (60min)" at bounding box center [152, 294] width 197 height 16
click at [63, 287] on input "Couple massage in the cave (60min)" at bounding box center [59, 292] width 10 height 10
click at [49, 368] on button "Done" at bounding box center [60, 376] width 33 height 16
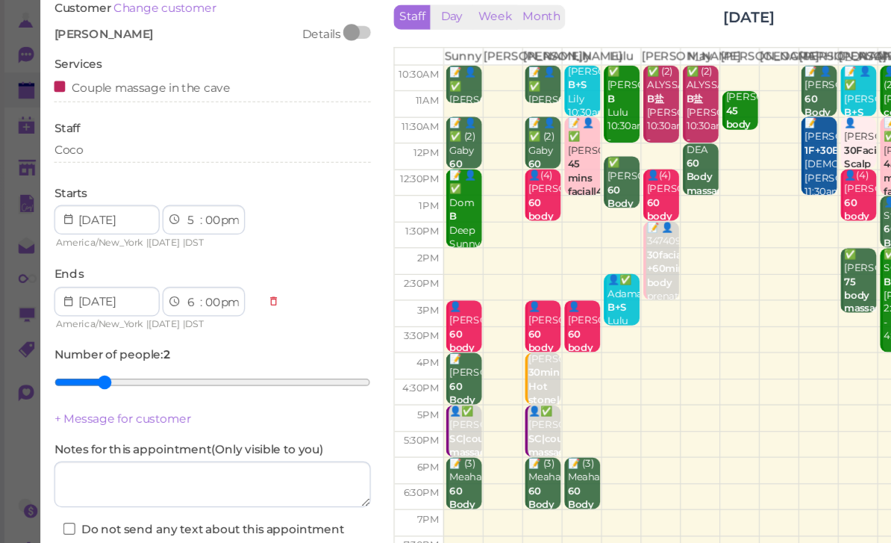
click at [131, 178] on div "Coco" at bounding box center [173, 184] width 258 height 13
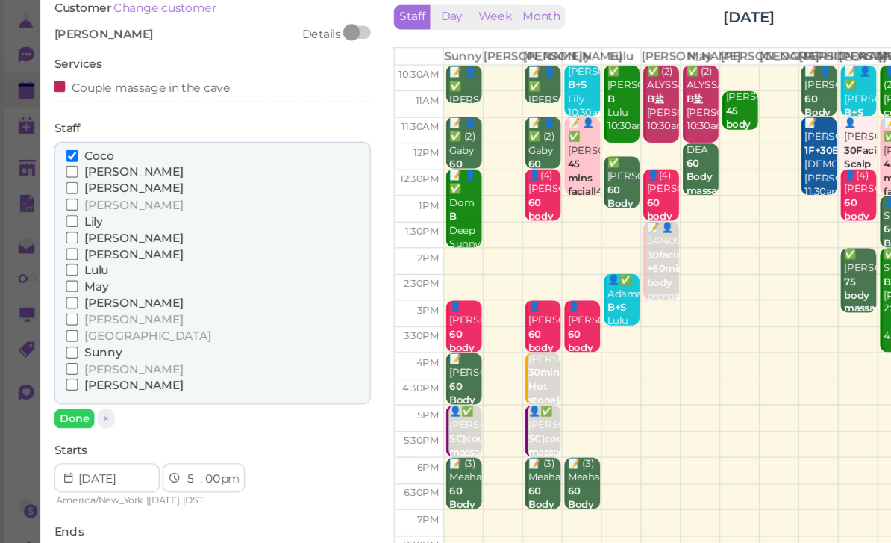
click at [82, 357] on span "[PERSON_NAME]" at bounding box center [109, 362] width 81 height 11
click at [63, 358] on input "[PERSON_NAME]" at bounding box center [59, 363] width 10 height 10
click at [68, 395] on button "Done" at bounding box center [60, 403] width 33 height 16
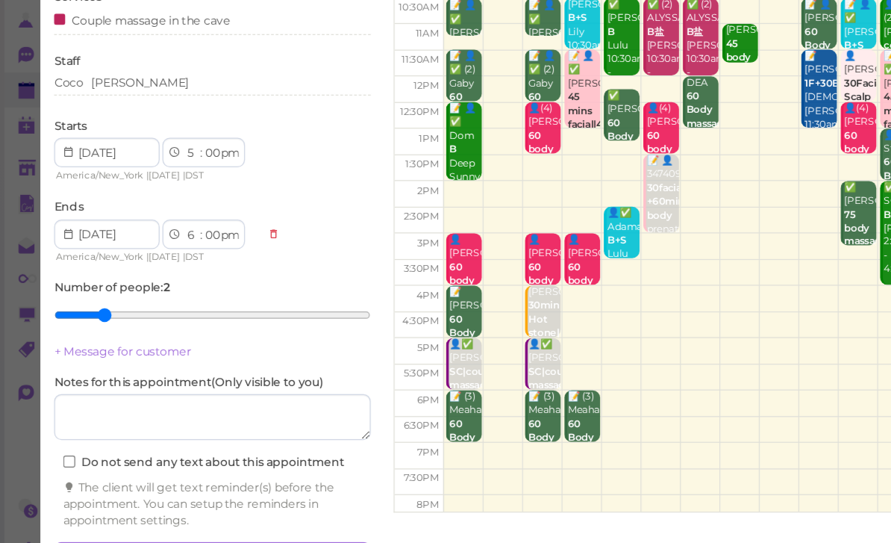
scroll to position [54, 0]
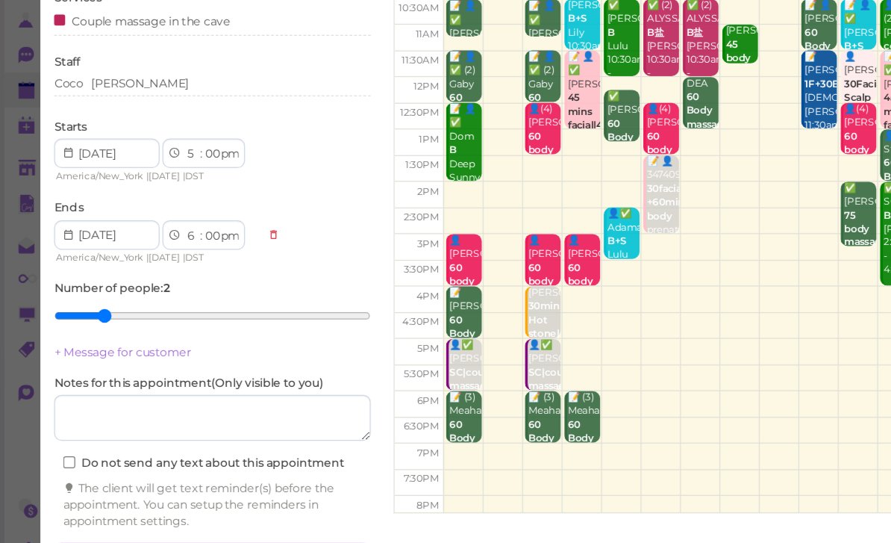
click at [211, 504] on button "Create appointment" at bounding box center [173, 516] width 258 height 24
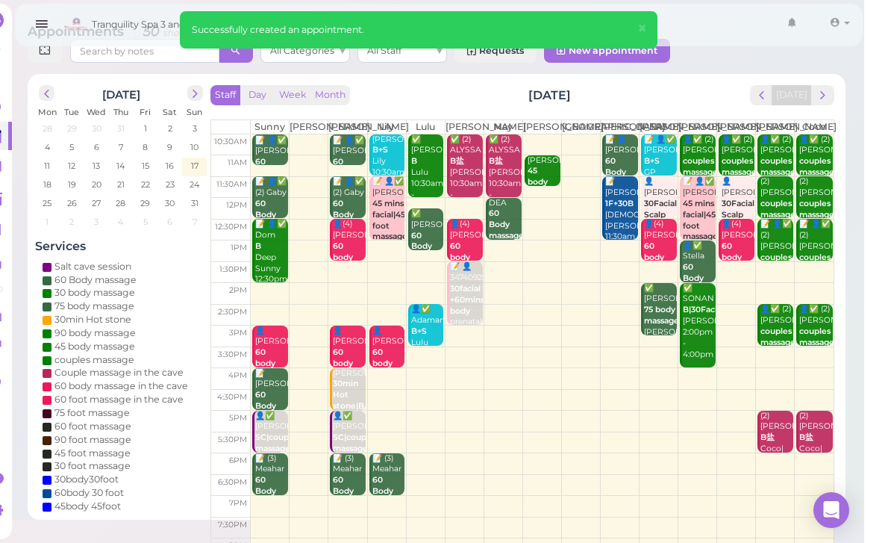
scroll to position [46, 0]
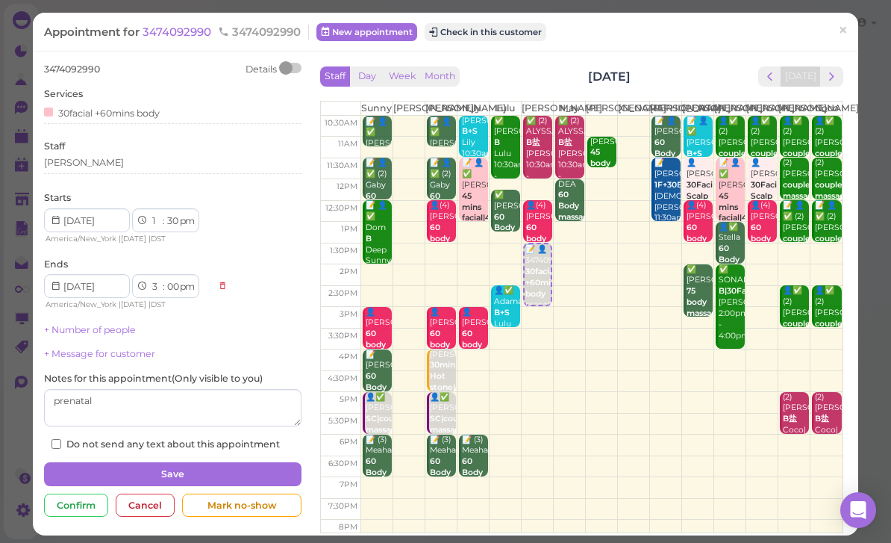
click at [842, 22] on span "×" at bounding box center [843, 30] width 10 height 21
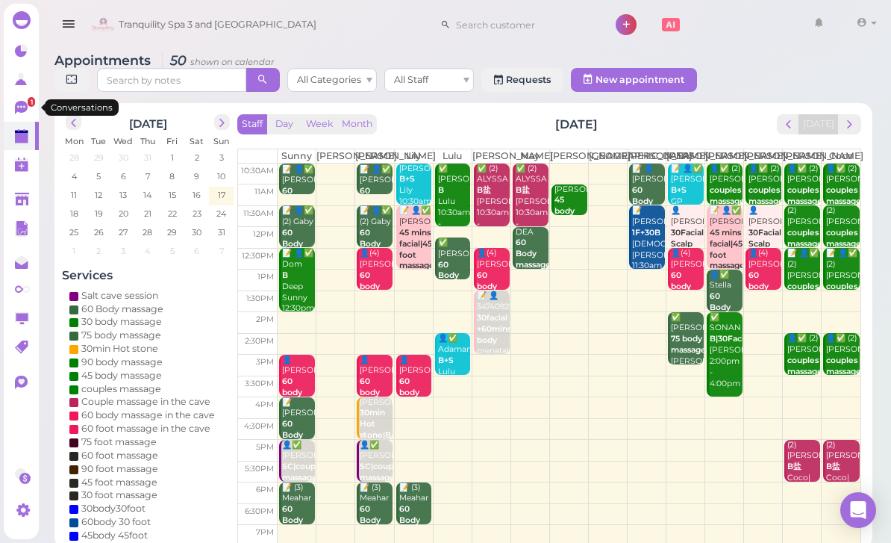
click at [19, 105] on icon at bounding box center [21, 107] width 13 height 13
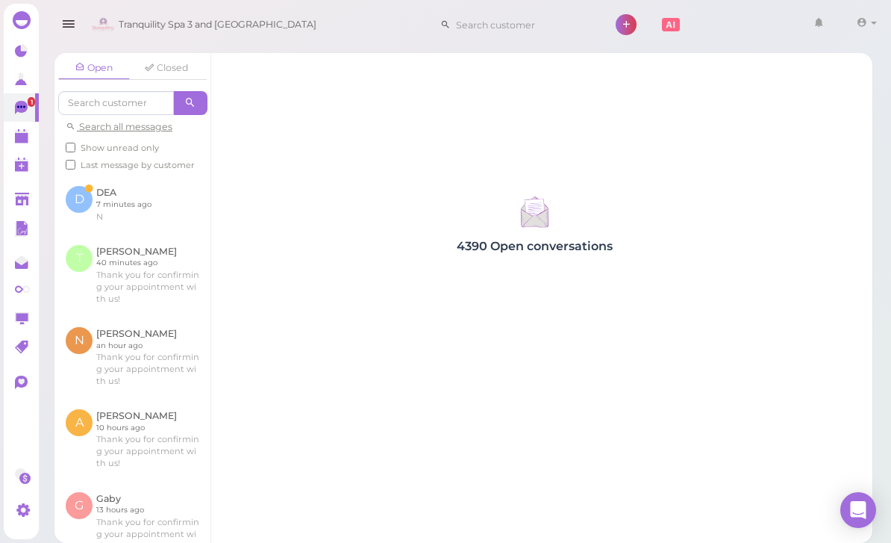
click at [139, 209] on link at bounding box center [133, 204] width 156 height 58
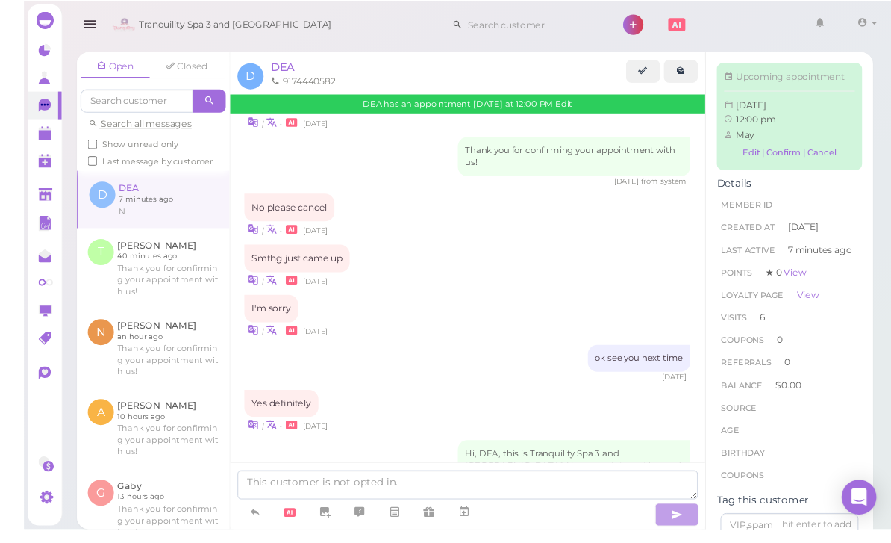
scroll to position [40, 0]
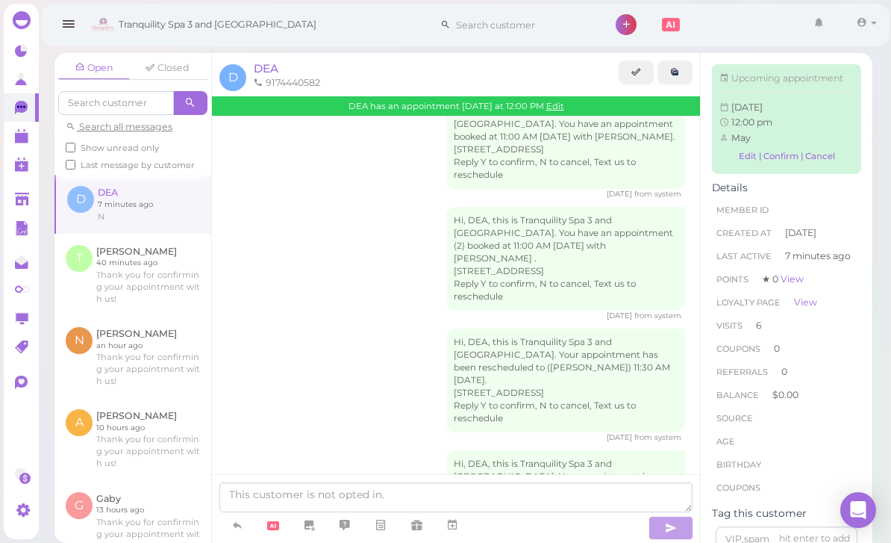
click at [113, 175] on link at bounding box center [133, 204] width 155 height 58
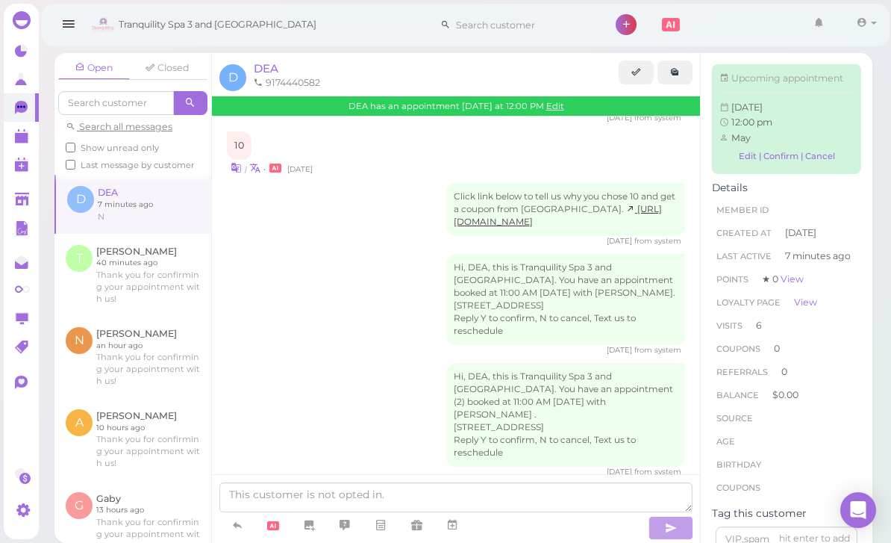
click at [115, 175] on link at bounding box center [133, 204] width 155 height 58
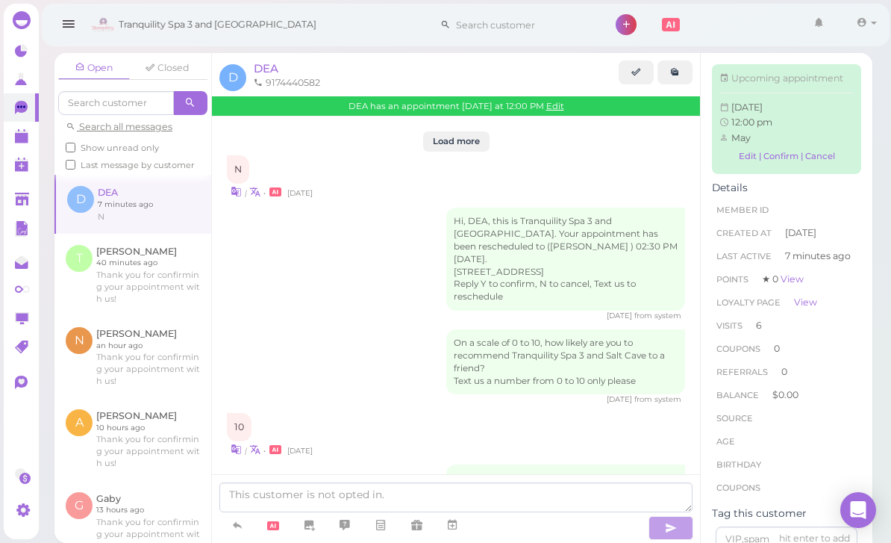
scroll to position [0, 0]
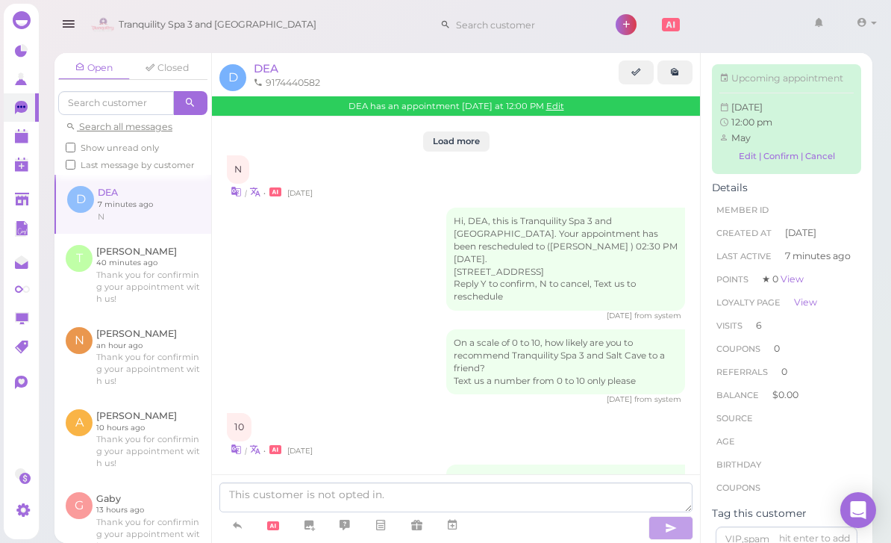
click at [275, 69] on span "DEA" at bounding box center [266, 68] width 25 height 14
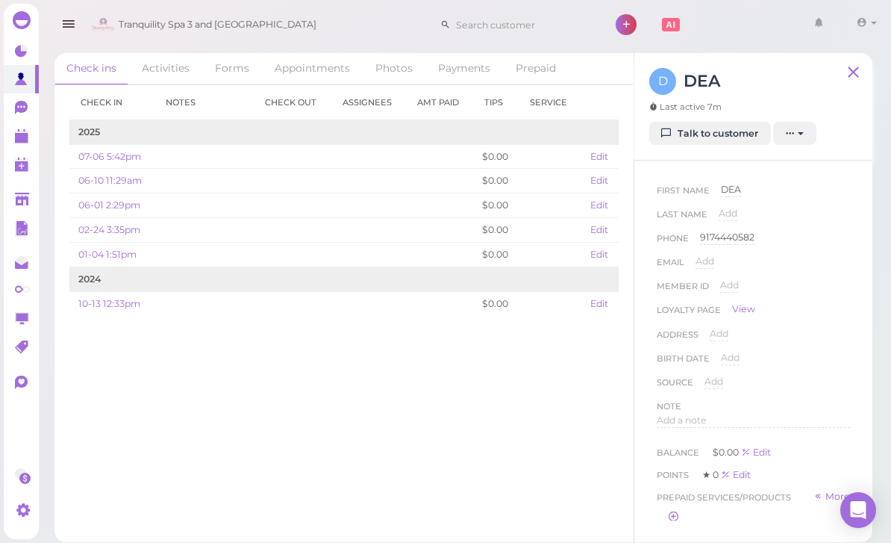
click at [311, 70] on link "Appointments" at bounding box center [312, 68] width 99 height 31
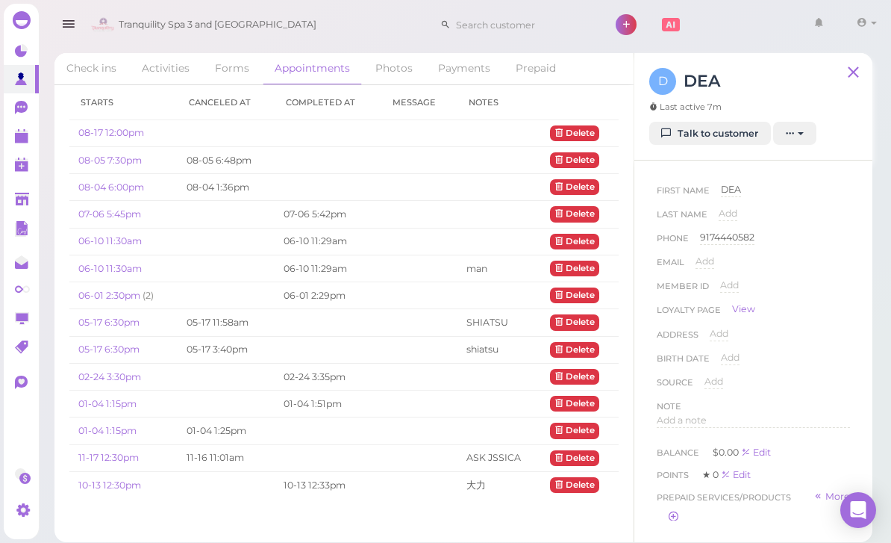
click at [126, 127] on link "08-17 12:00pm" at bounding box center [111, 132] width 66 height 11
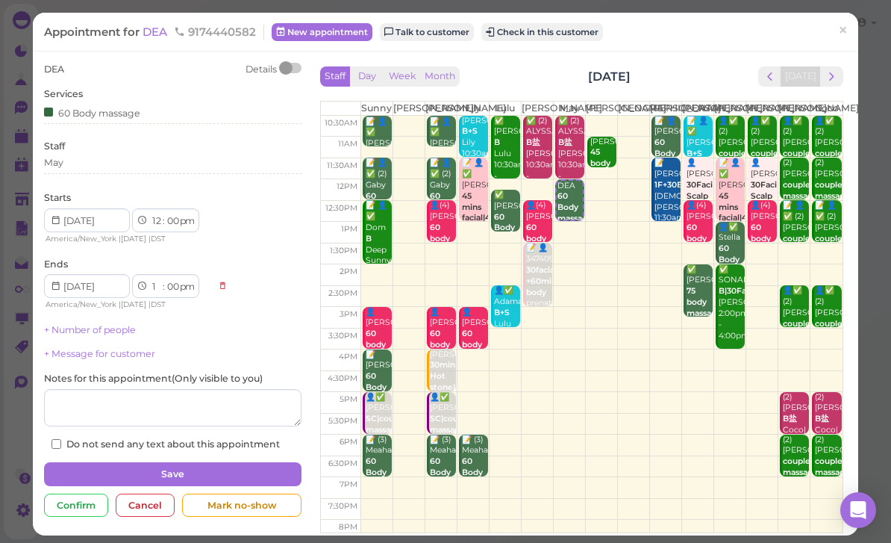
click at [147, 498] on div "Cancel" at bounding box center [145, 505] width 59 height 24
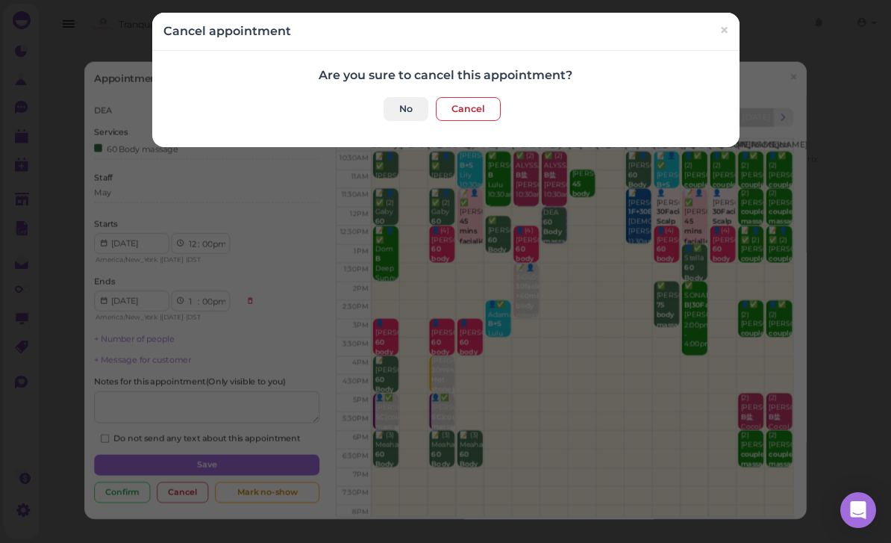
click at [469, 115] on button "Cancel" at bounding box center [468, 109] width 65 height 24
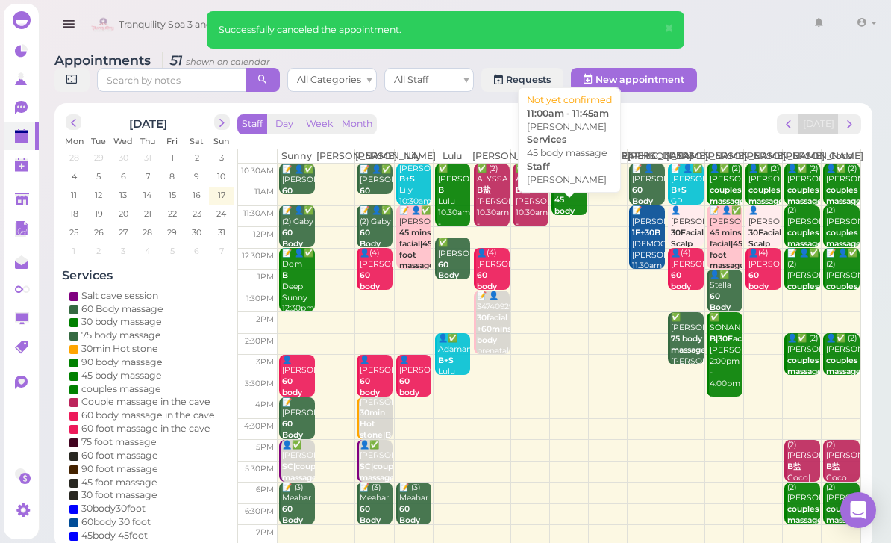
click at [566, 213] on div "[PERSON_NAME] 45 body massage [PERSON_NAME] 11:00am - 11:45am" at bounding box center [571, 228] width 34 height 89
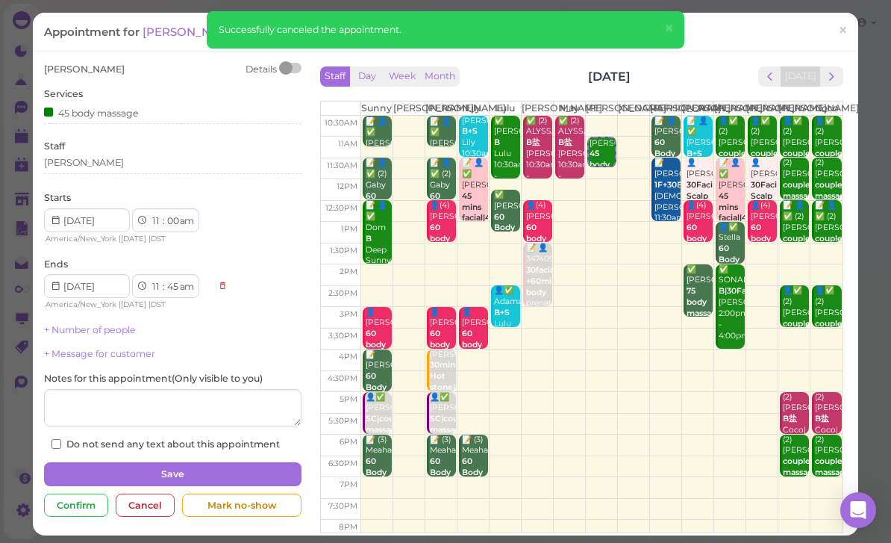
click at [155, 34] on span "[PERSON_NAME]" at bounding box center [193, 32] width 101 height 14
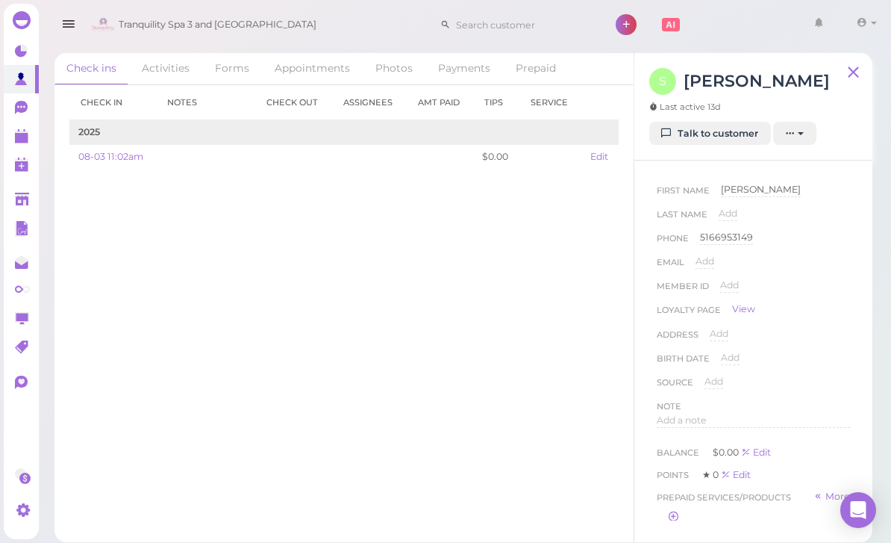
click at [741, 138] on link "Talk to customer" at bounding box center [711, 134] width 122 height 24
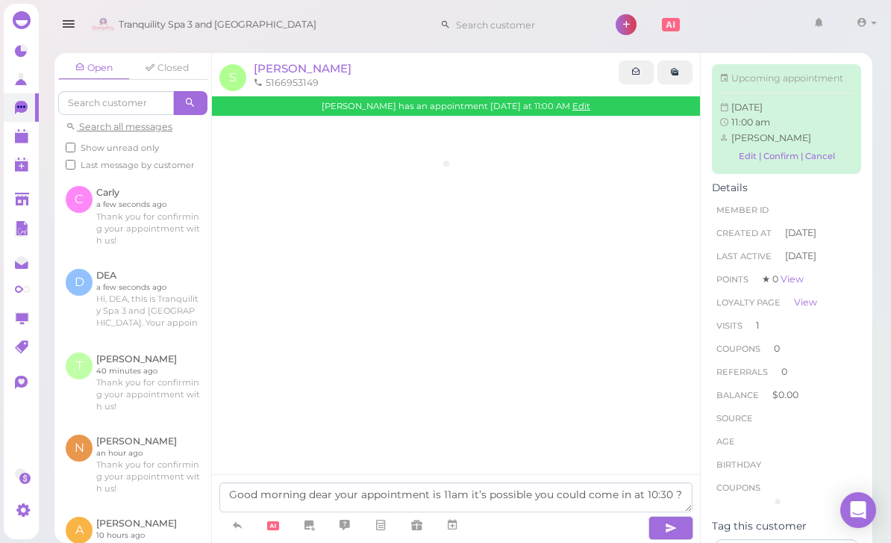
scroll to position [425, 0]
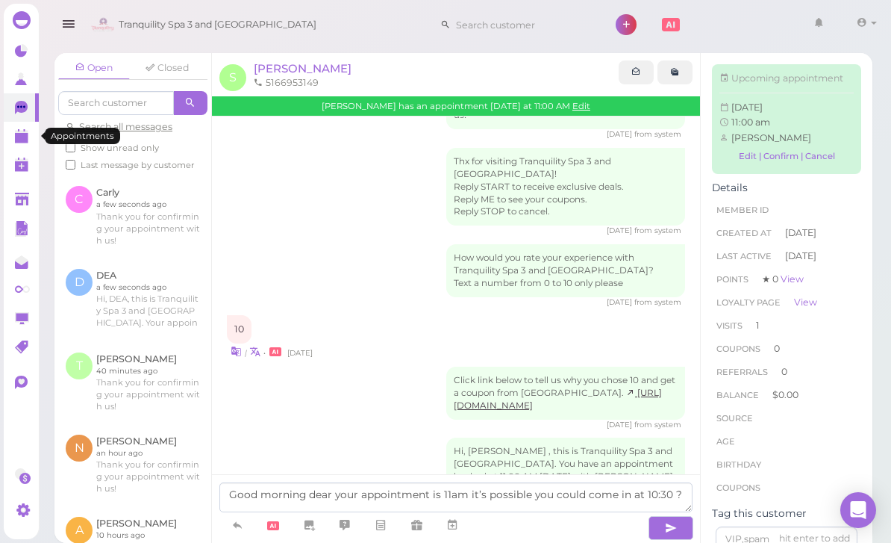
click at [20, 131] on polygon at bounding box center [21, 132] width 13 height 3
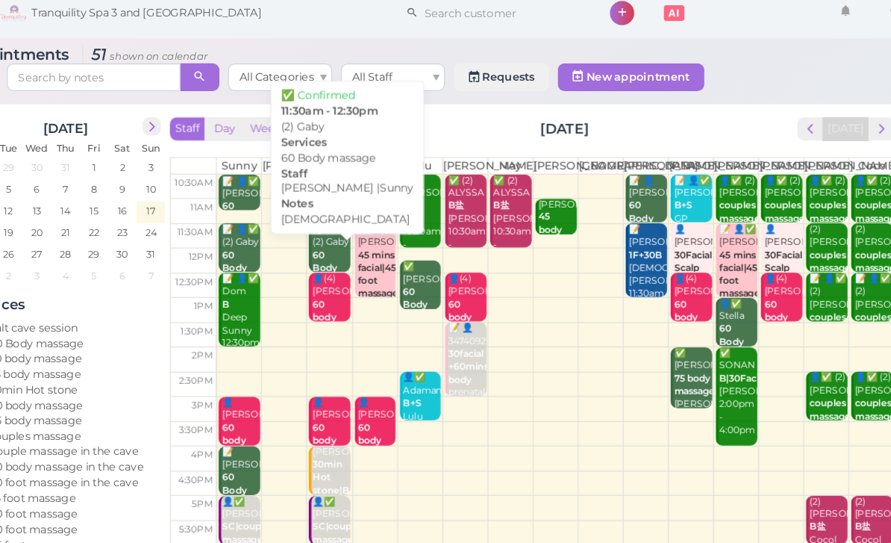
click at [359, 225] on div "📝 👤✅ (2) Gaby 60 Body massage [DEMOGRAPHIC_DATA] [PERSON_NAME] |Sunny 11:30am -…" at bounding box center [376, 266] width 34 height 122
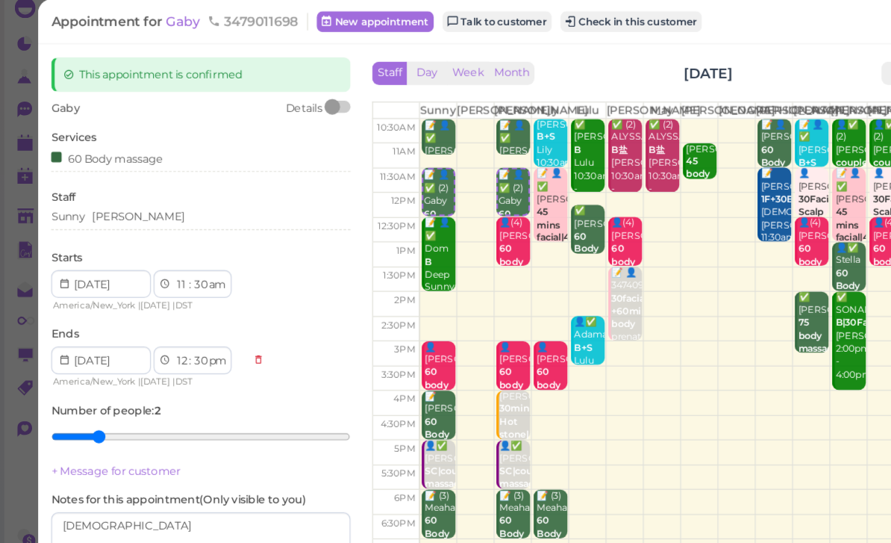
click at [167, 193] on div "Sunny Nancy" at bounding box center [173, 202] width 258 height 18
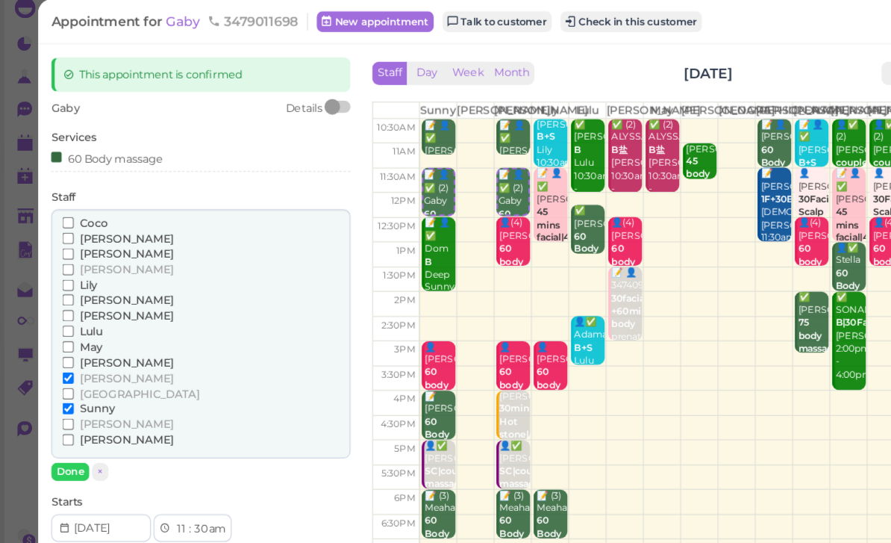
click at [84, 320] on span "[PERSON_NAME]" at bounding box center [109, 325] width 81 height 11
click at [63, 320] on input "[PERSON_NAME]" at bounding box center [59, 325] width 10 height 10
click at [94, 333] on span "[PERSON_NAME]" at bounding box center [109, 338] width 81 height 11
click at [63, 334] on input "[PERSON_NAME]" at bounding box center [59, 339] width 10 height 10
click at [64, 411] on button "Done" at bounding box center [60, 419] width 33 height 16
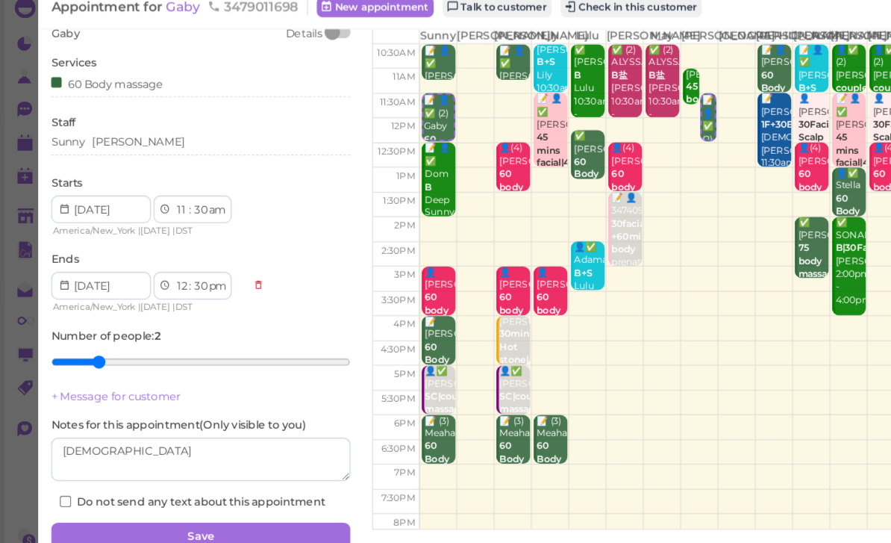
scroll to position [63, 0]
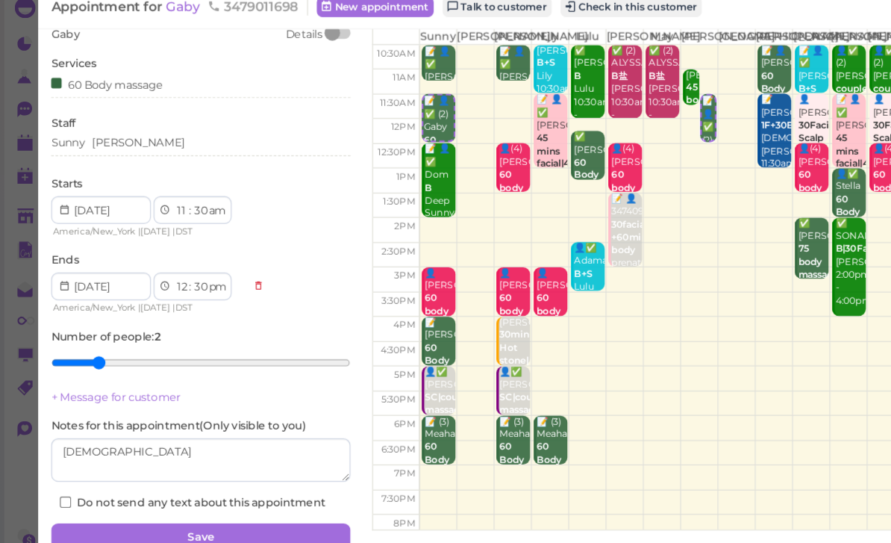
click at [217, 464] on button "Save" at bounding box center [173, 476] width 258 height 24
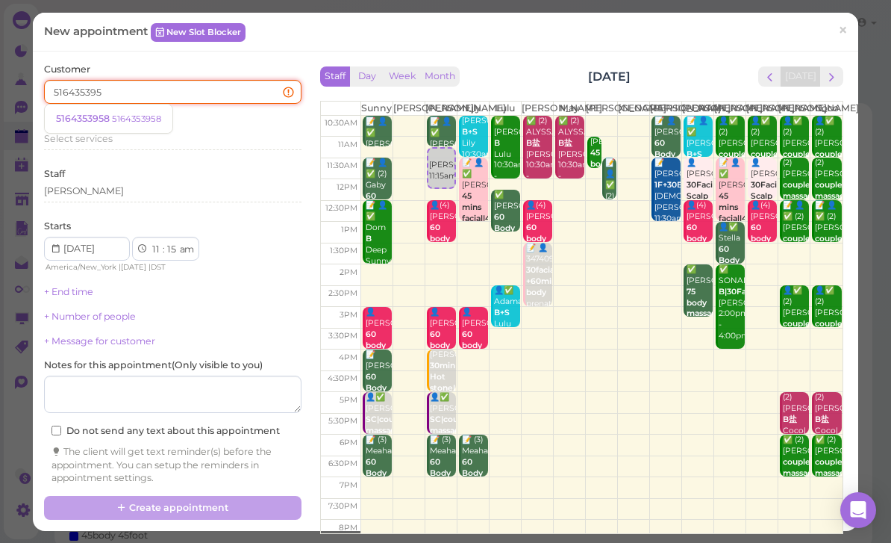
type input "5164353958"
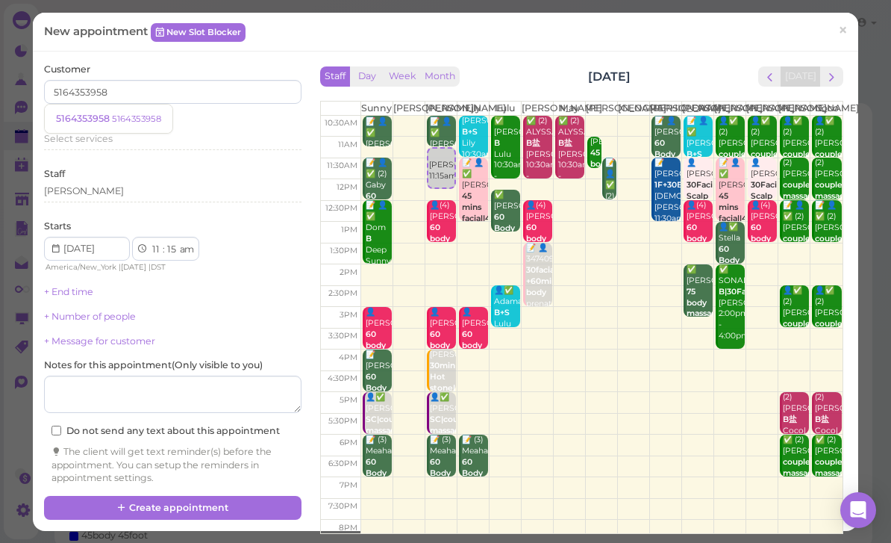
click at [152, 122] on small "5164353958" at bounding box center [136, 118] width 49 height 10
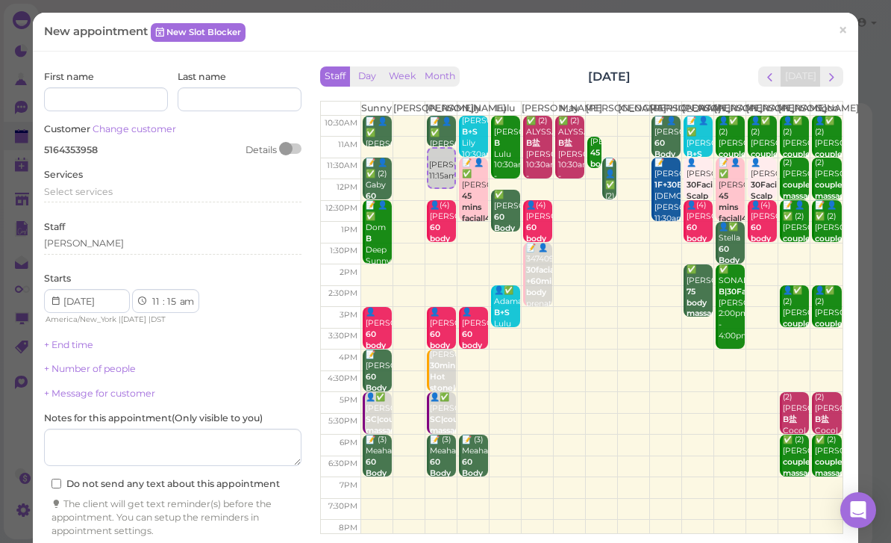
click at [107, 193] on span "Select services" at bounding box center [78, 191] width 69 height 11
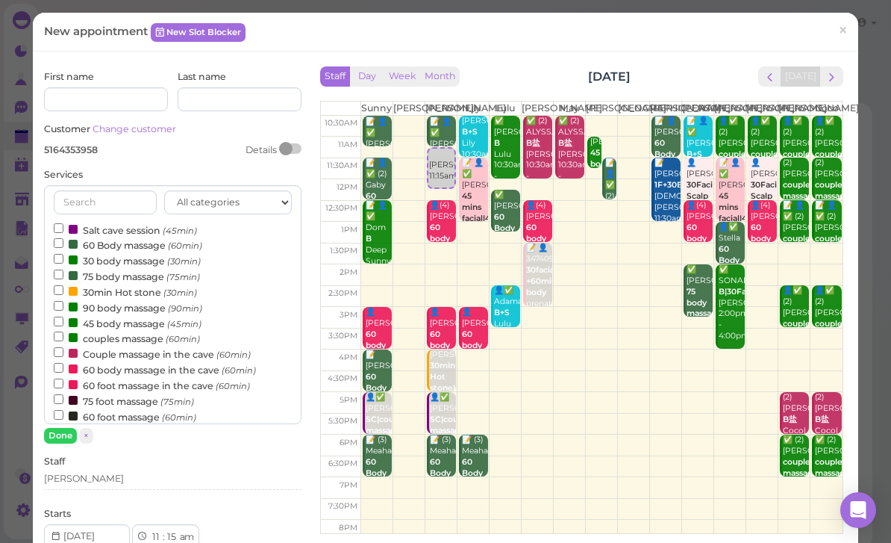
click at [114, 242] on label "60 Body massage (60min)" at bounding box center [128, 245] width 149 height 16
click at [63, 242] on input "60 Body massage (60min)" at bounding box center [59, 243] width 10 height 10
click at [60, 437] on button "Done" at bounding box center [60, 436] width 33 height 16
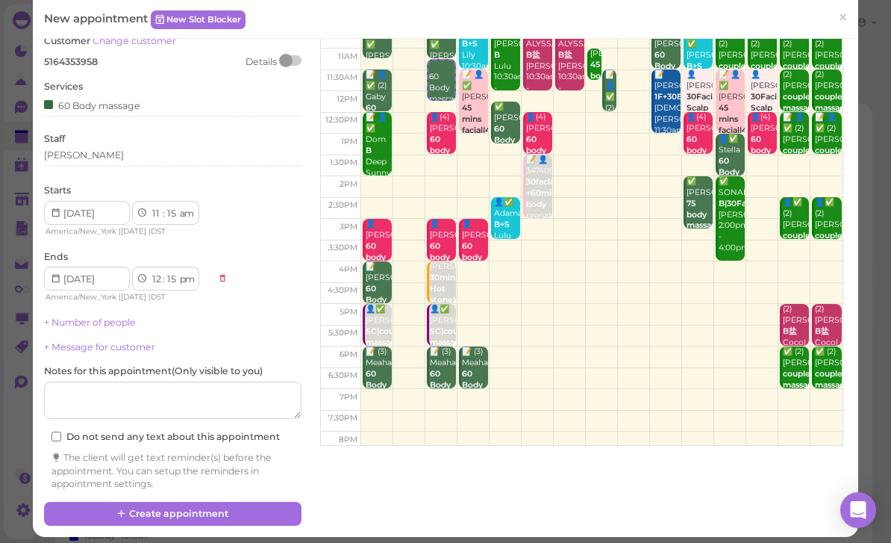
scroll to position [85, 0]
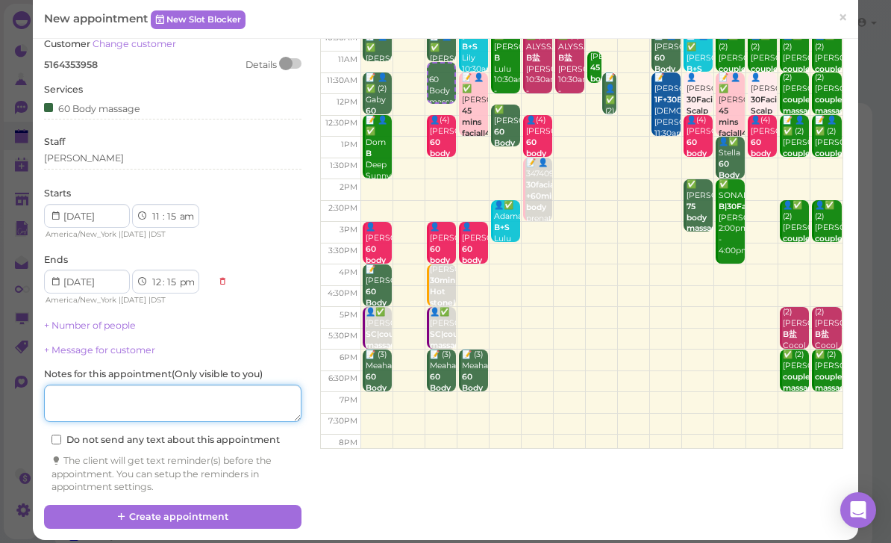
click at [212, 411] on textarea at bounding box center [173, 402] width 258 height 37
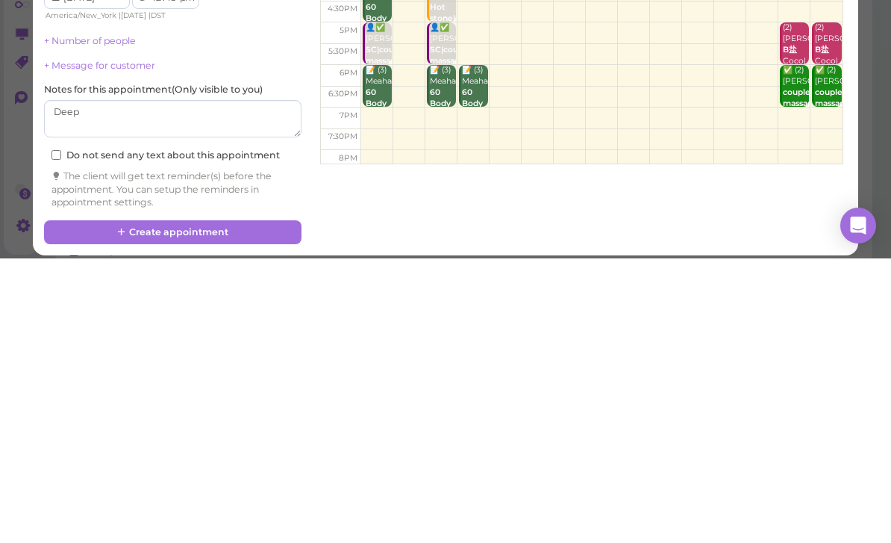
scroll to position [53, 0]
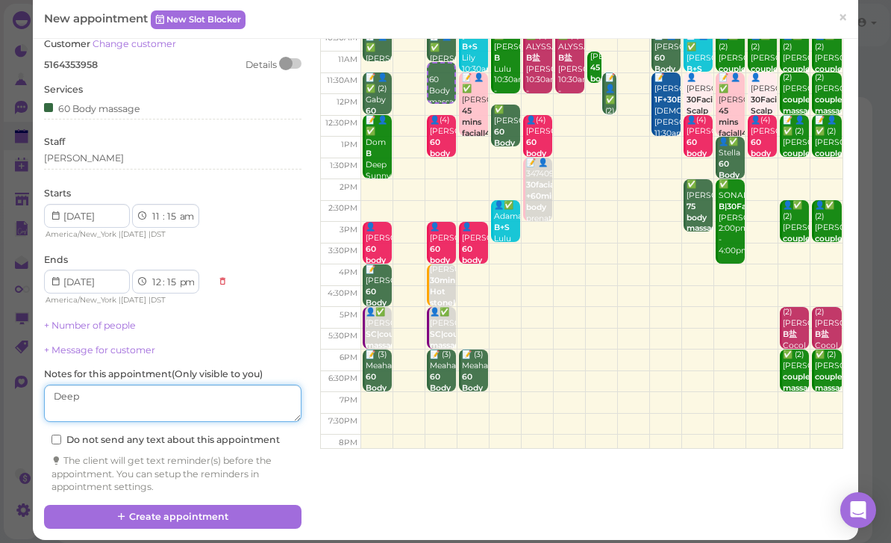
type textarea "Deep"
click at [240, 512] on button "Create appointment" at bounding box center [173, 517] width 258 height 24
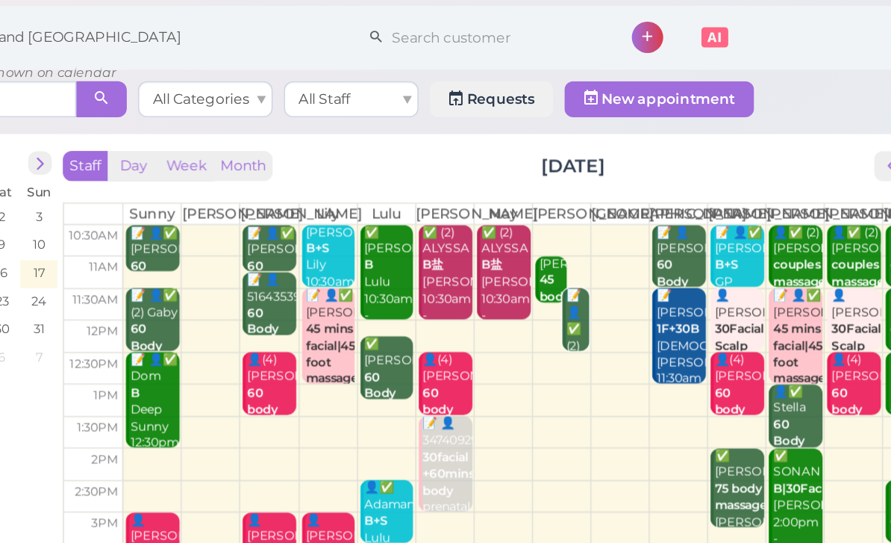
scroll to position [14, 0]
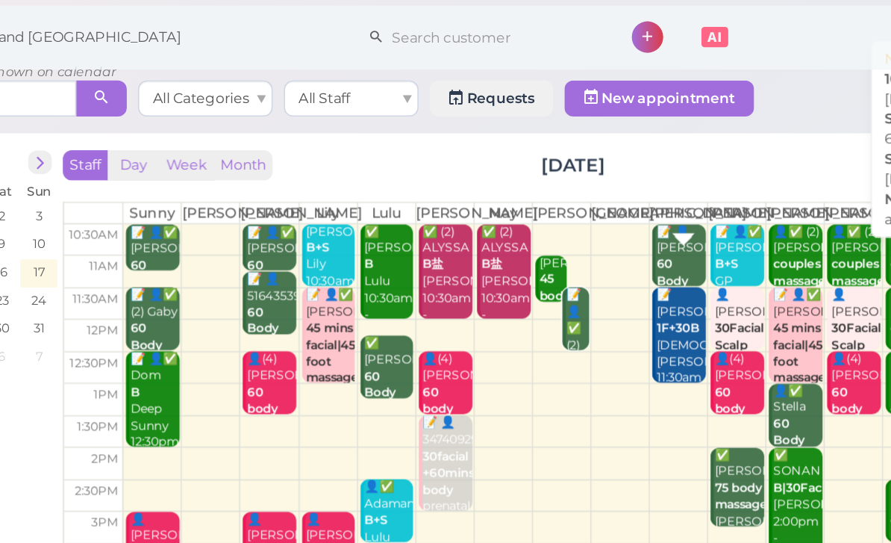
click at [632, 185] on div "📝 👤Paola 60 Body massage ask JESSICA cupping Jessica 10:30am - 11:30am" at bounding box center [649, 210] width 34 height 122
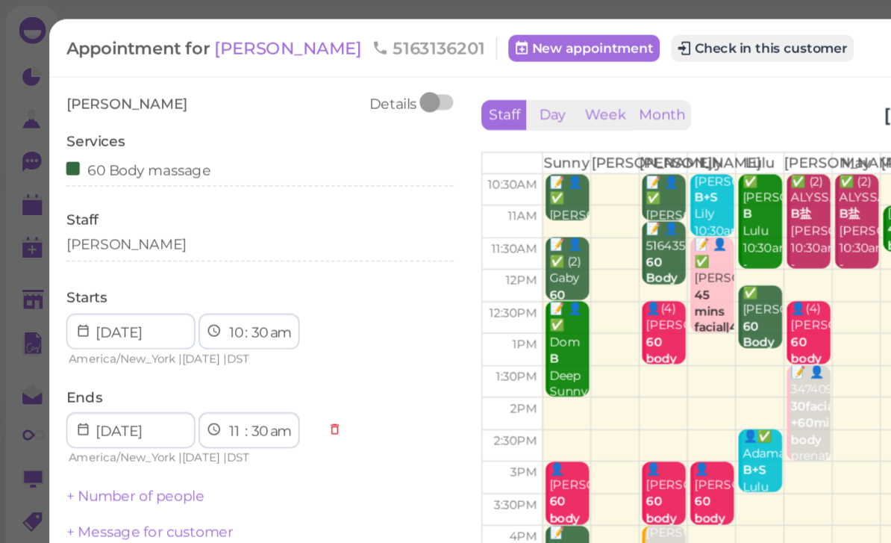
click at [161, 34] on span "Paola" at bounding box center [193, 32] width 101 height 14
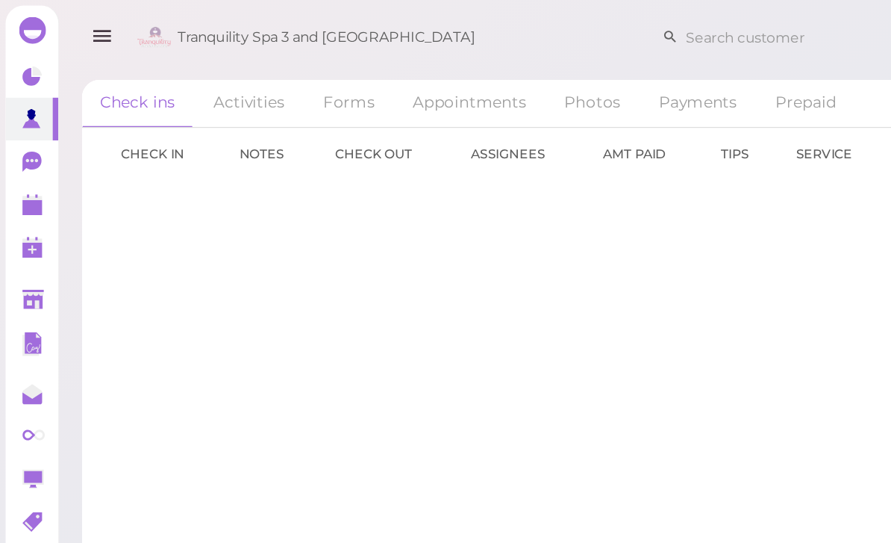
click at [316, 79] on link "Appointments" at bounding box center [312, 68] width 99 height 31
